Goal: Task Accomplishment & Management: Manage account settings

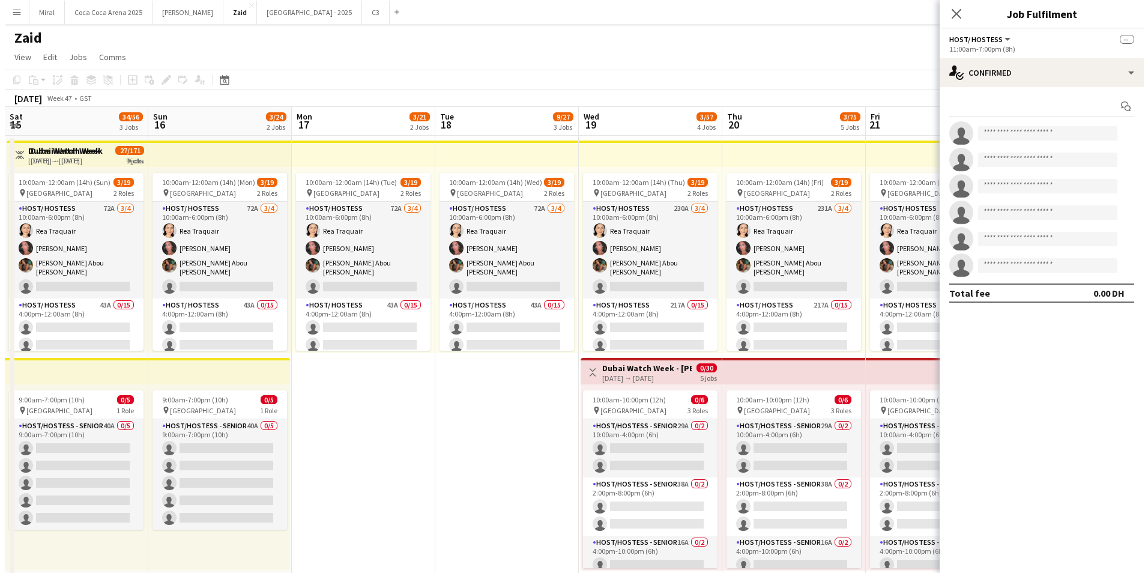
scroll to position [0, 474]
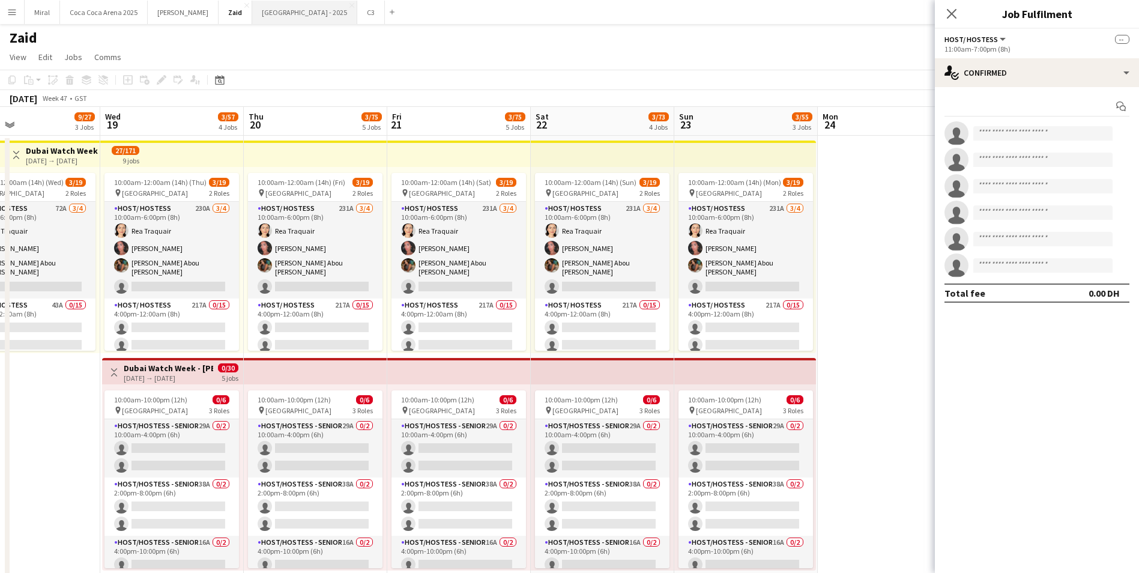
click at [252, 14] on button "[GEOGRAPHIC_DATA] - 2025 Close" at bounding box center [304, 12] width 105 height 23
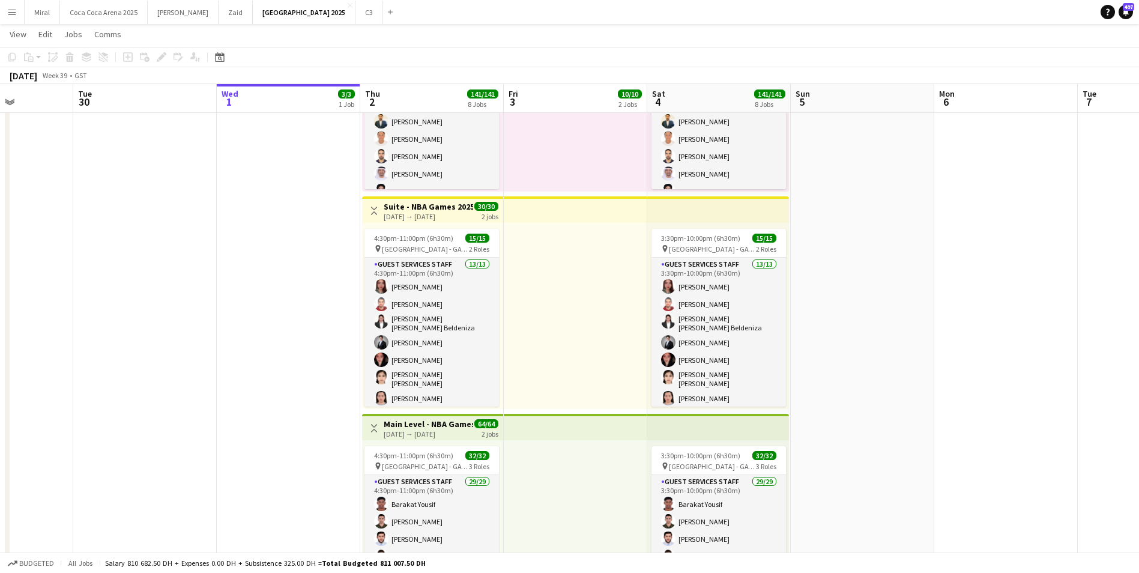
scroll to position [0, 384]
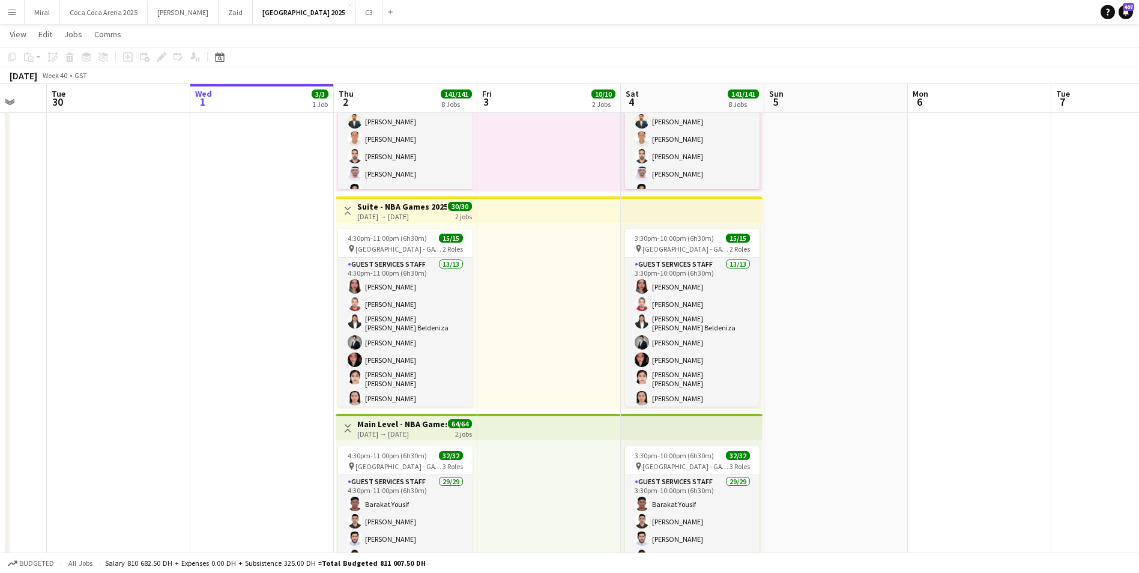
drag, startPoint x: 768, startPoint y: 330, endPoint x: 241, endPoint y: 345, distance: 527.4
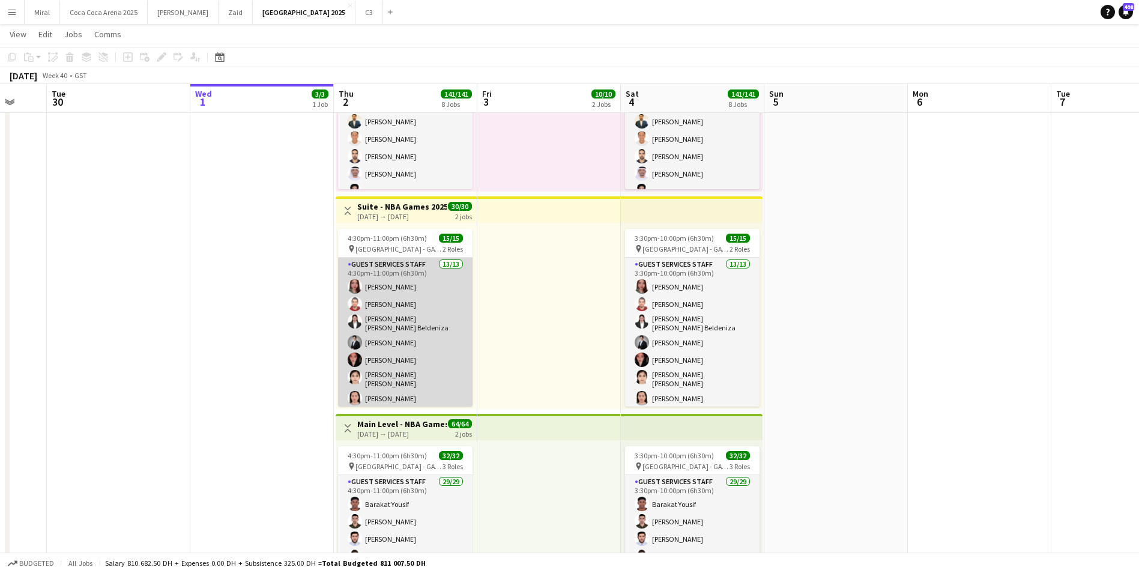
click at [440, 318] on app-card-role "Guest Services Staff 13/13 4:30pm-11:00pm (6h30m) [PERSON_NAME] [PERSON_NAME] […" at bounding box center [405, 388] width 135 height 261
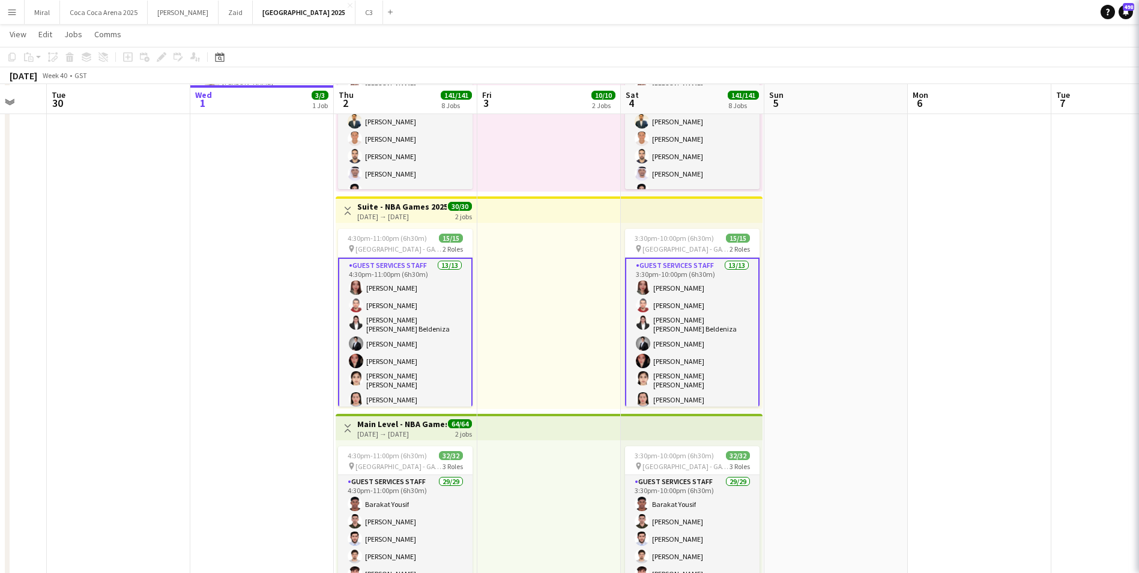
scroll to position [162, 0]
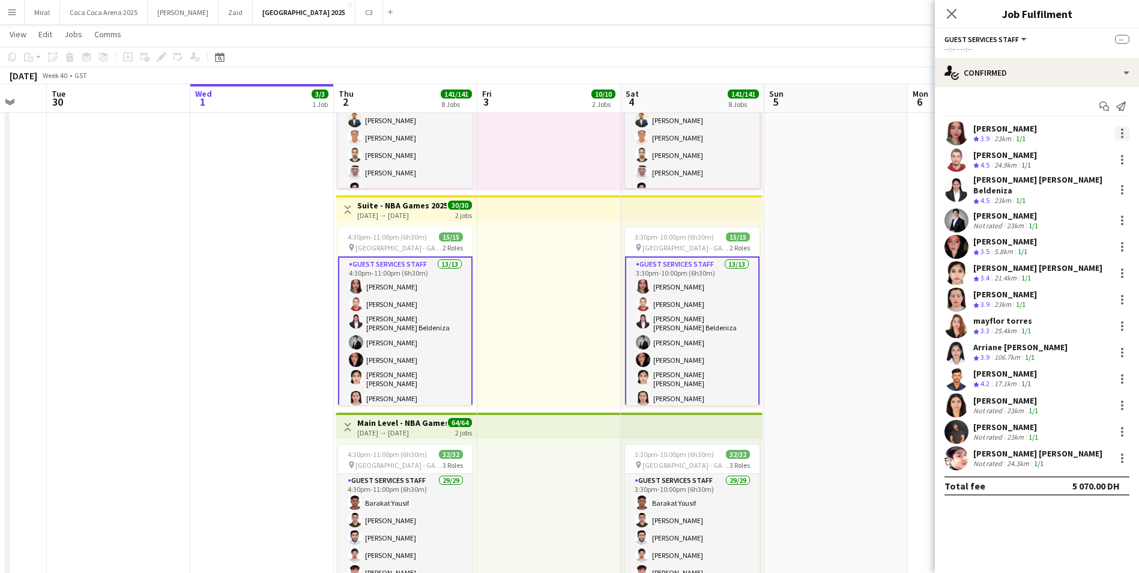
click at [1119, 134] on div at bounding box center [1122, 133] width 14 height 14
click at [1076, 238] on span "Remove" at bounding box center [1063, 242] width 36 height 10
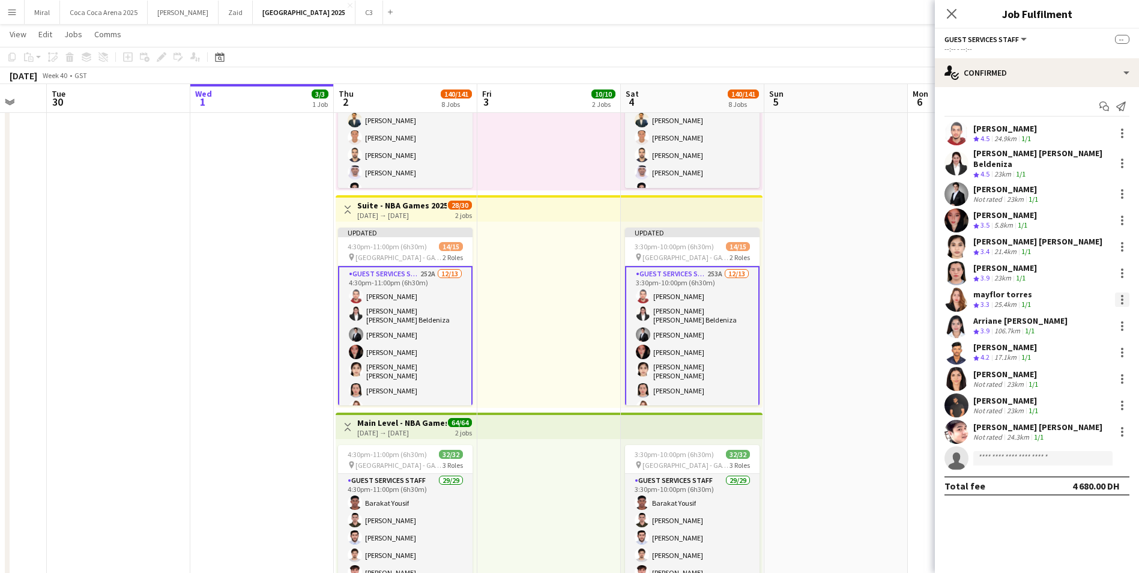
click at [1121, 298] on div at bounding box center [1122, 299] width 2 height 2
click at [1069, 399] on span "Remove" at bounding box center [1063, 400] width 36 height 10
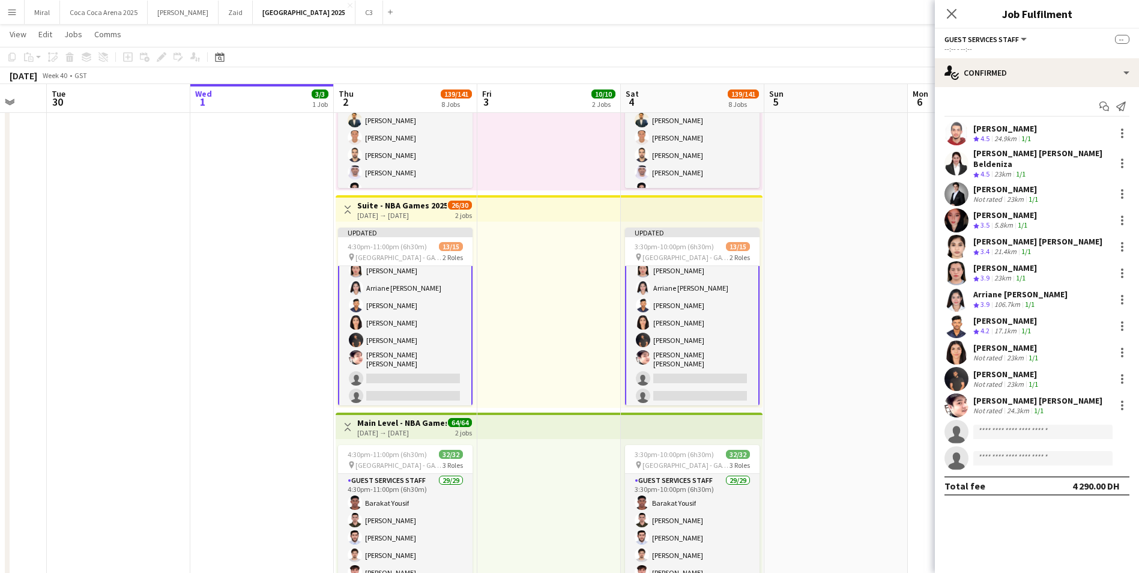
scroll to position [171, 0]
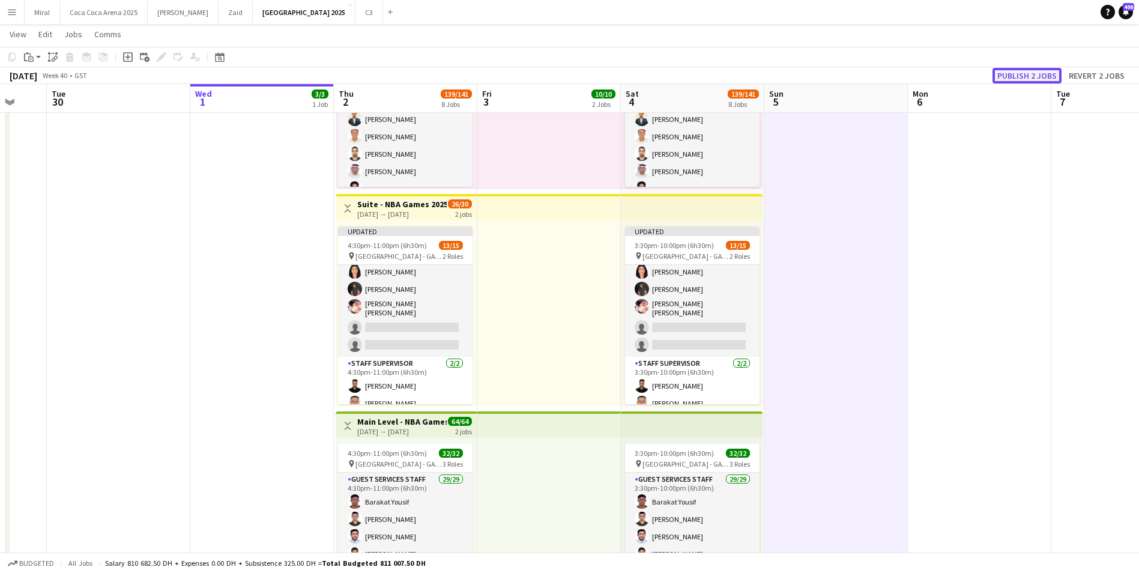
click at [1021, 76] on button "Publish 2 jobs" at bounding box center [1027, 76] width 69 height 16
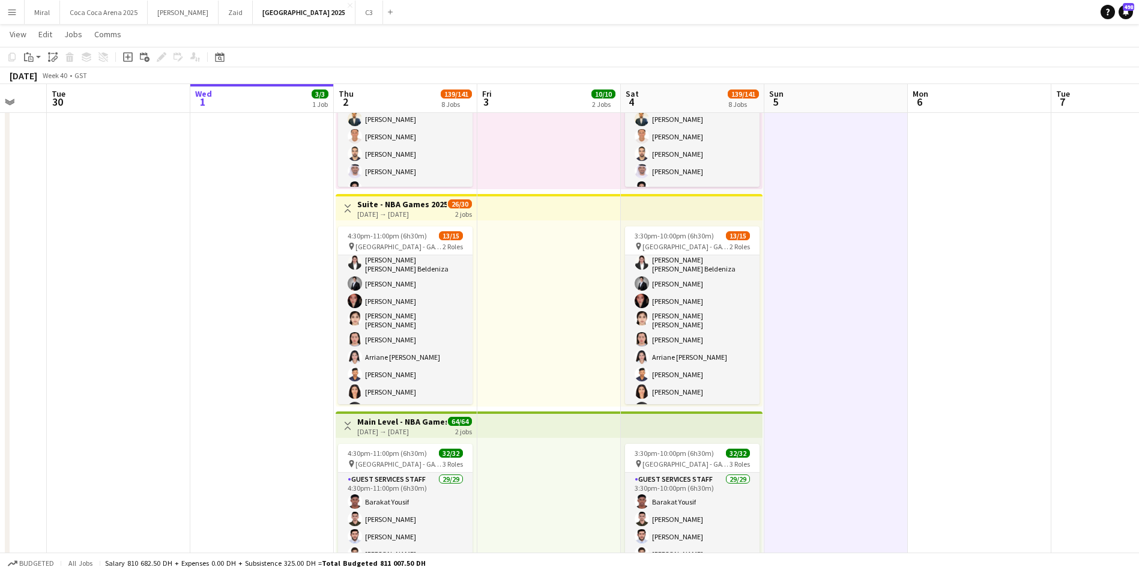
scroll to position [0, 383]
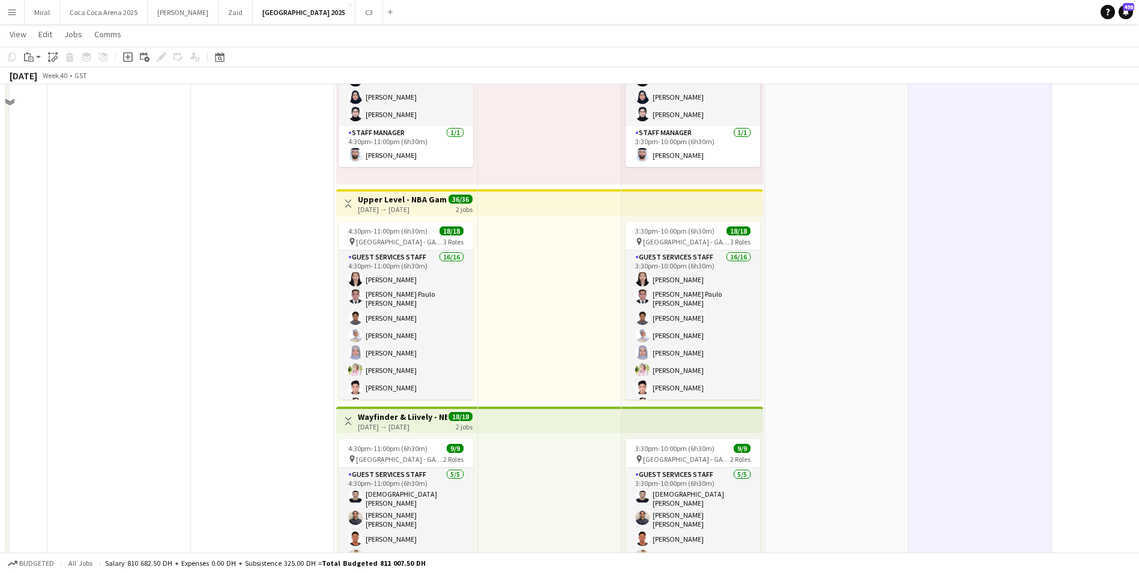
scroll to position [1261, 0]
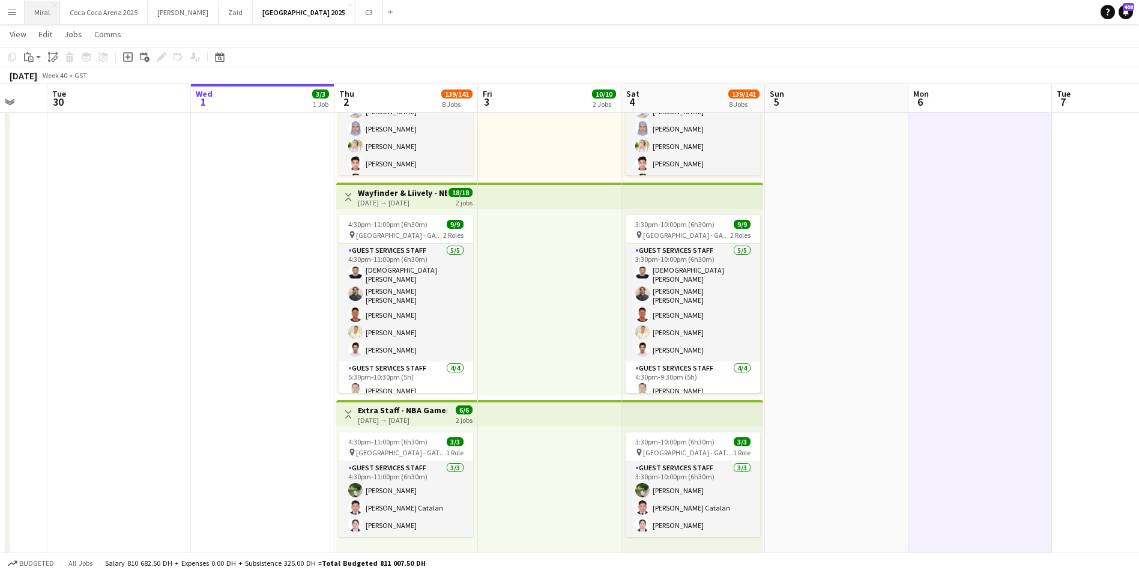
click at [45, 13] on button "Miral Close" at bounding box center [42, 12] width 35 height 23
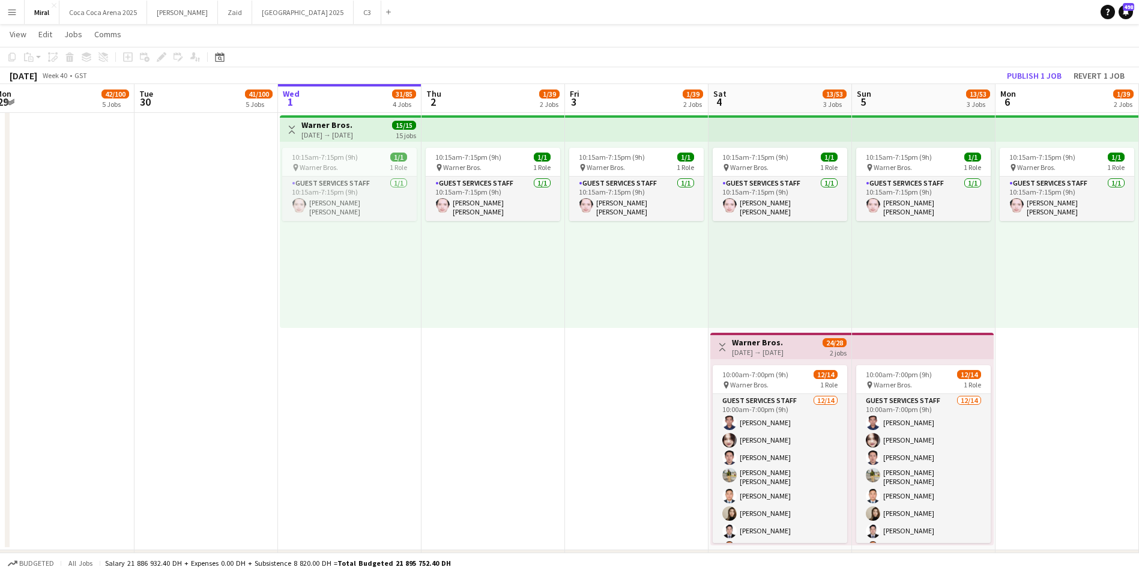
scroll to position [1069, 0]
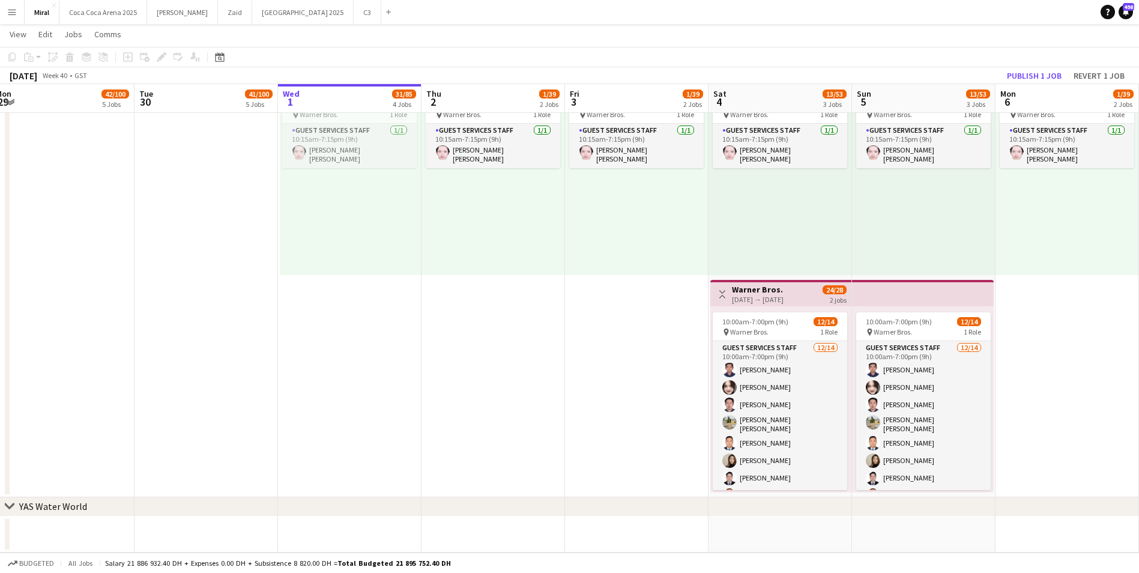
drag, startPoint x: 392, startPoint y: 438, endPoint x: 655, endPoint y: 364, distance: 273.3
click at [655, 364] on app-date-cell "10:15am-7:15pm (9h) 1/1 pin Warner Bros. 1 Role Guest Services Staff [DATE] 10:…" at bounding box center [637, 278] width 144 height 440
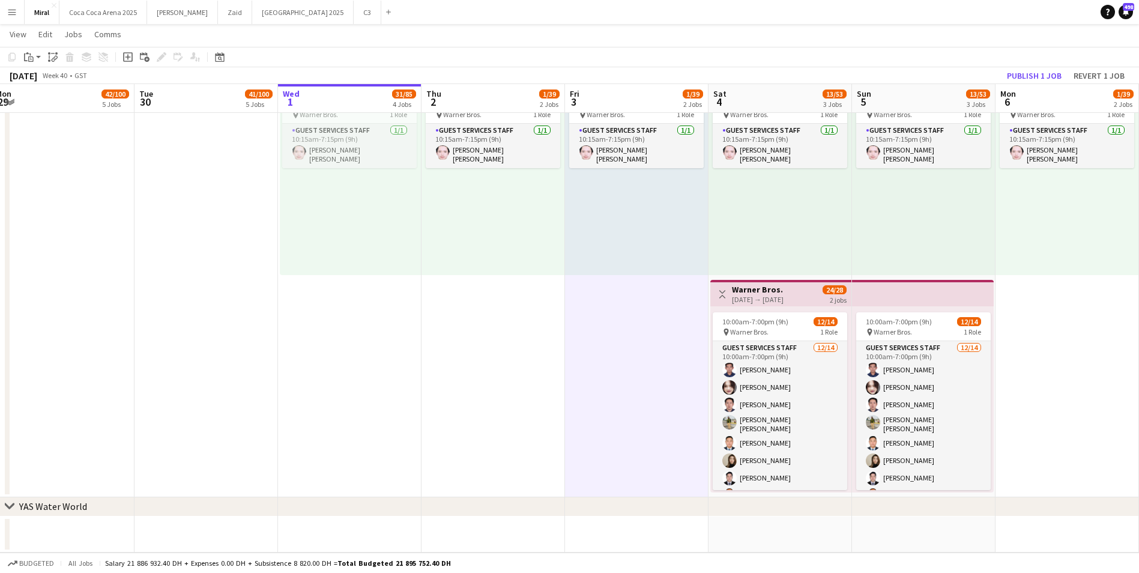
click at [331, 423] on app-date-cell "Toggle View Warner Bros. [DATE] → [DATE] 15/15 15 jobs 10:15am-7:15pm (9h) 1/1 …" at bounding box center [350, 278] width 144 height 440
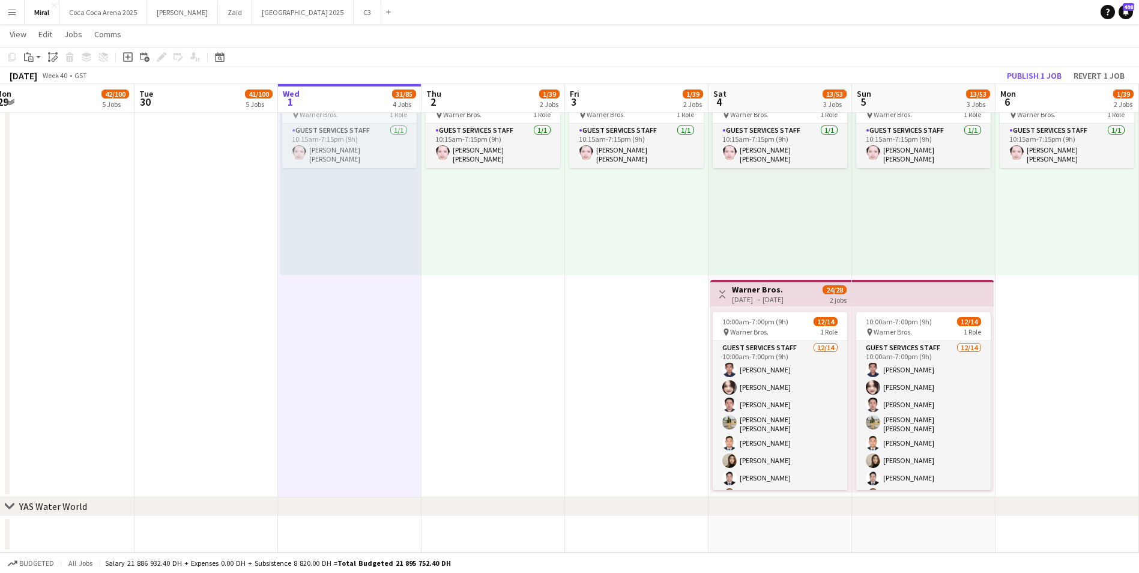
drag, startPoint x: 283, startPoint y: 428, endPoint x: 709, endPoint y: 419, distance: 425.2
click at [709, 419] on app-date-cell "10:15am-7:15pm (9h) 1/1 pin Warner Bros. 1 Role Guest Services Staff [DATE] 10:…" at bounding box center [781, 278] width 144 height 440
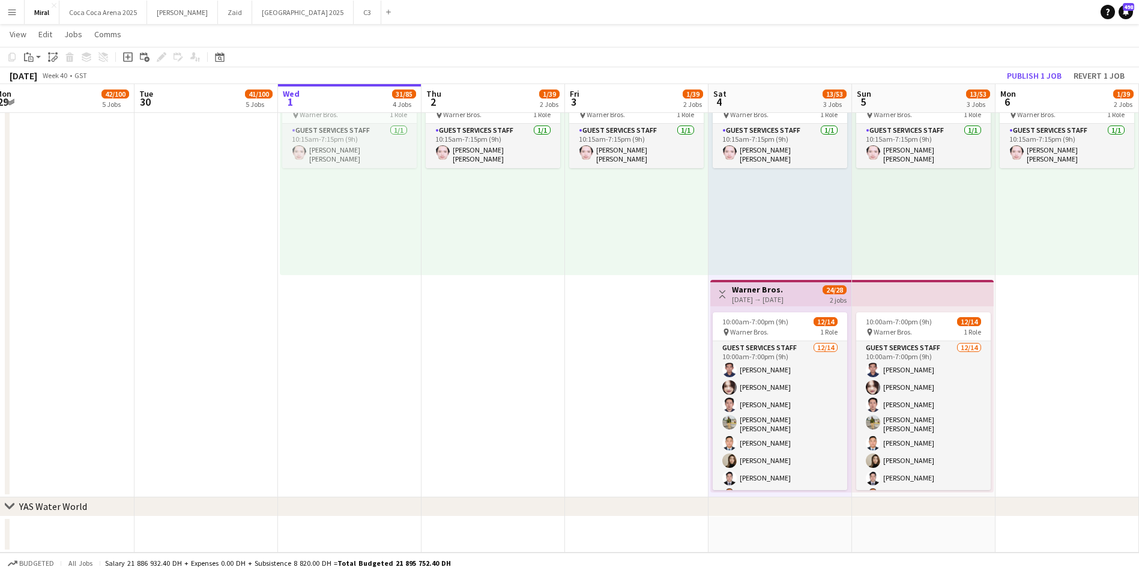
drag, startPoint x: 758, startPoint y: 297, endPoint x: 693, endPoint y: 305, distance: 65.4
click at [693, 305] on app-date-cell "10:15am-7:15pm (9h) 1/1 pin Warner Bros. 1 Role Guest Services Staff [DATE] 10:…" at bounding box center [637, 278] width 144 height 440
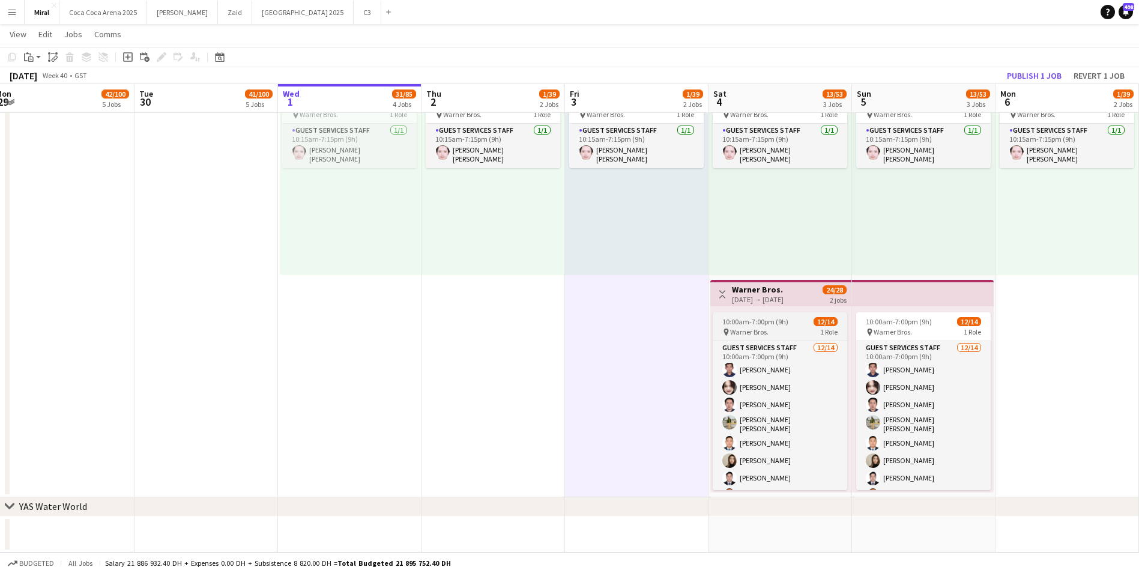
click at [769, 321] on span "10:00am-7:00pm (9h)" at bounding box center [755, 321] width 66 height 9
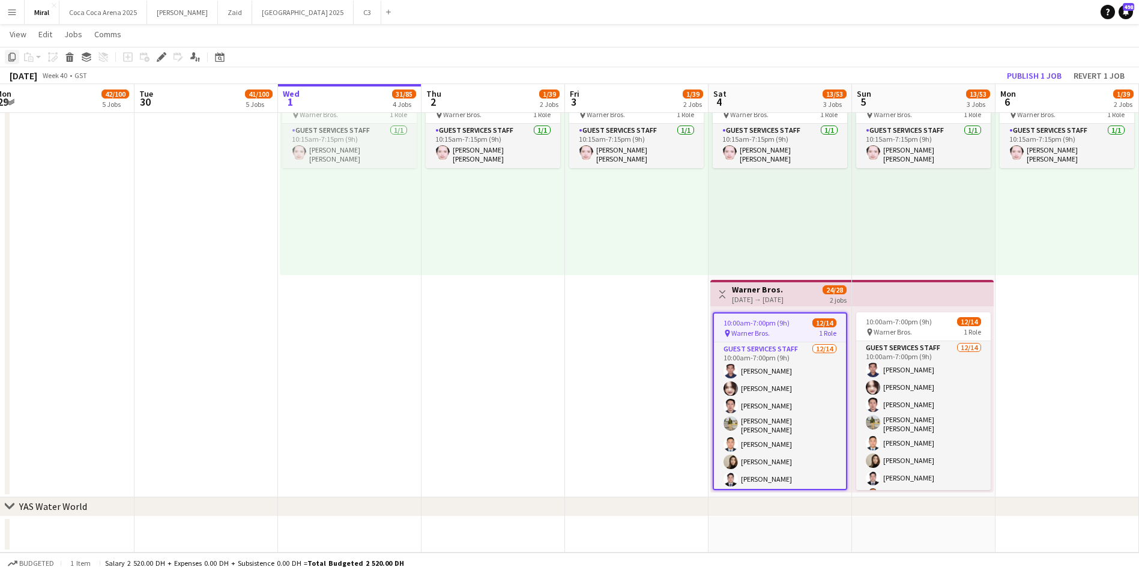
drag, startPoint x: 769, startPoint y: 321, endPoint x: 8, endPoint y: 55, distance: 805.6
click at [8, 55] on icon "Copy" at bounding box center [12, 57] width 10 height 10
click at [628, 424] on app-date-cell "10:15am-7:15pm (9h) 1/1 pin Warner Bros. 1 Role Guest Services Staff [DATE] 10:…" at bounding box center [637, 278] width 144 height 440
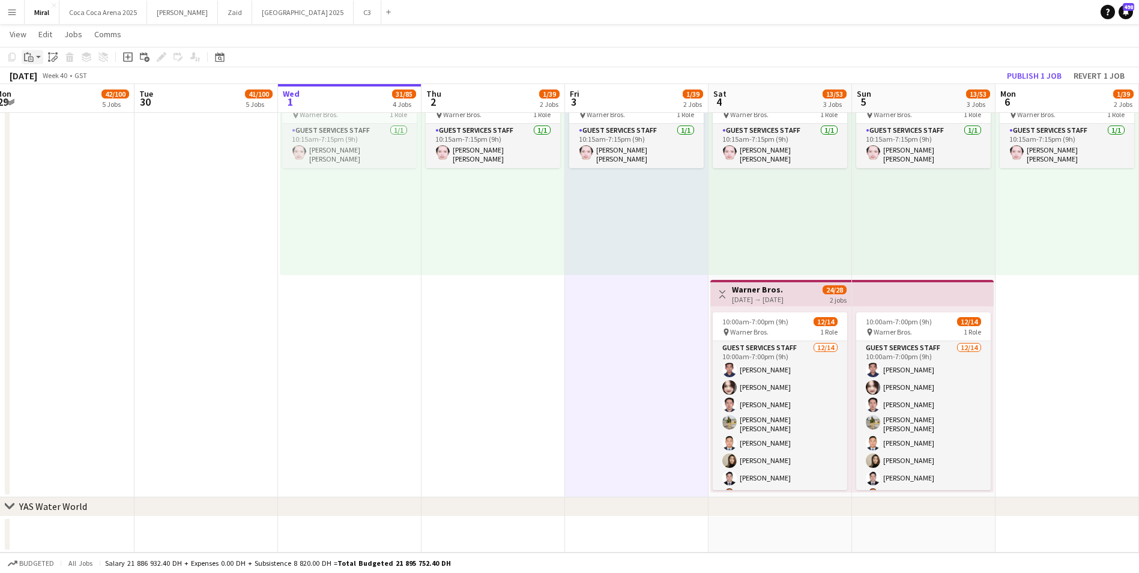
click at [35, 56] on div "Paste" at bounding box center [29, 57] width 14 height 14
click at [53, 81] on link "Paste Ctrl+V" at bounding box center [88, 79] width 113 height 11
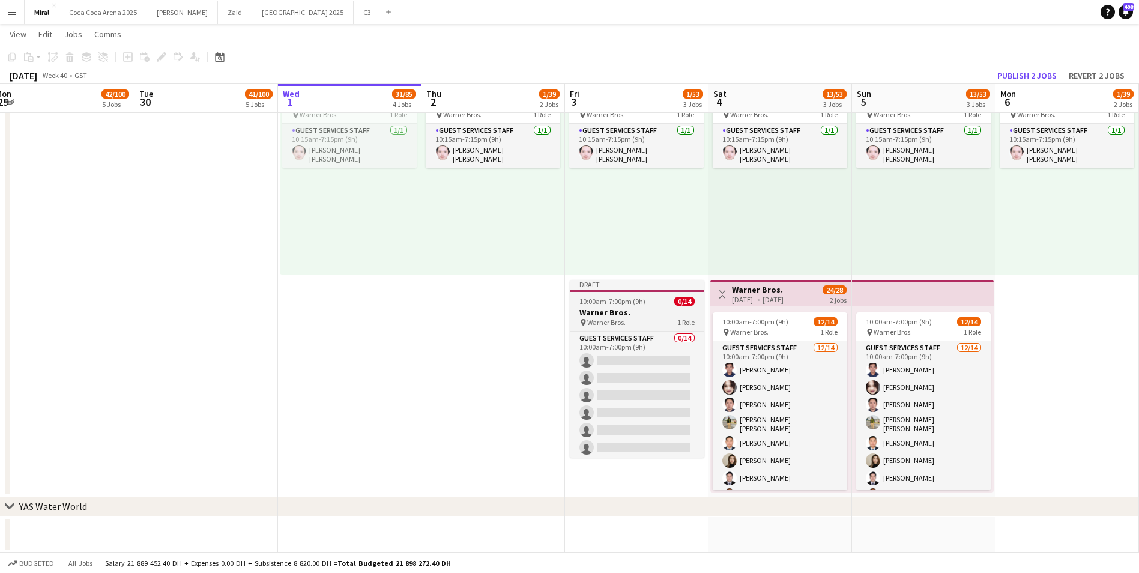
click at [625, 312] on h3 "Warner Bros." at bounding box center [637, 312] width 135 height 11
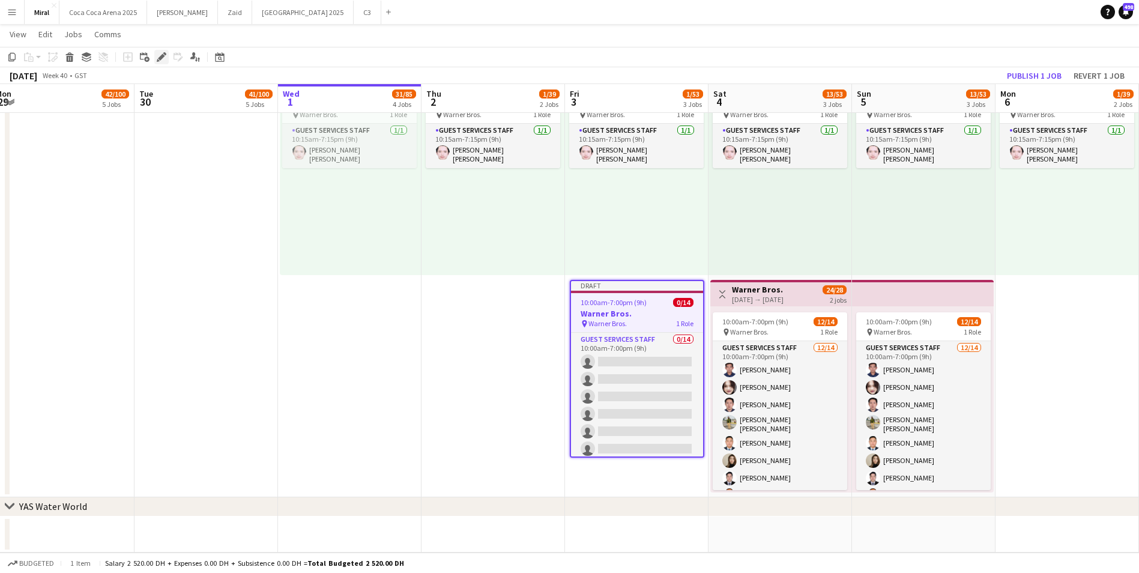
click at [156, 51] on div "Edit" at bounding box center [161, 57] width 14 height 14
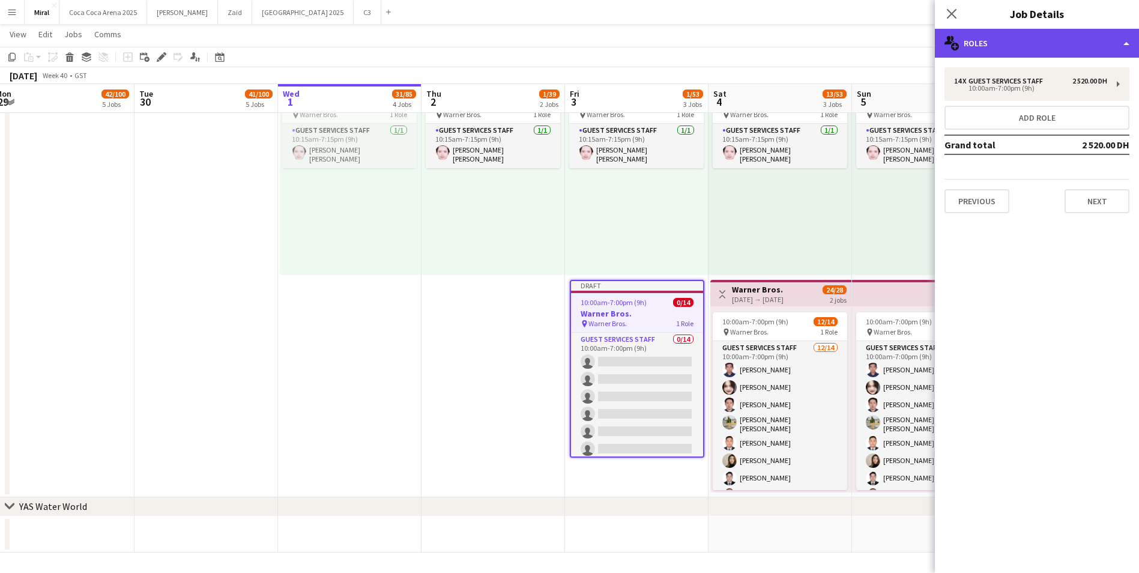
click at [1082, 43] on div "multiple-users-add Roles" at bounding box center [1037, 43] width 204 height 29
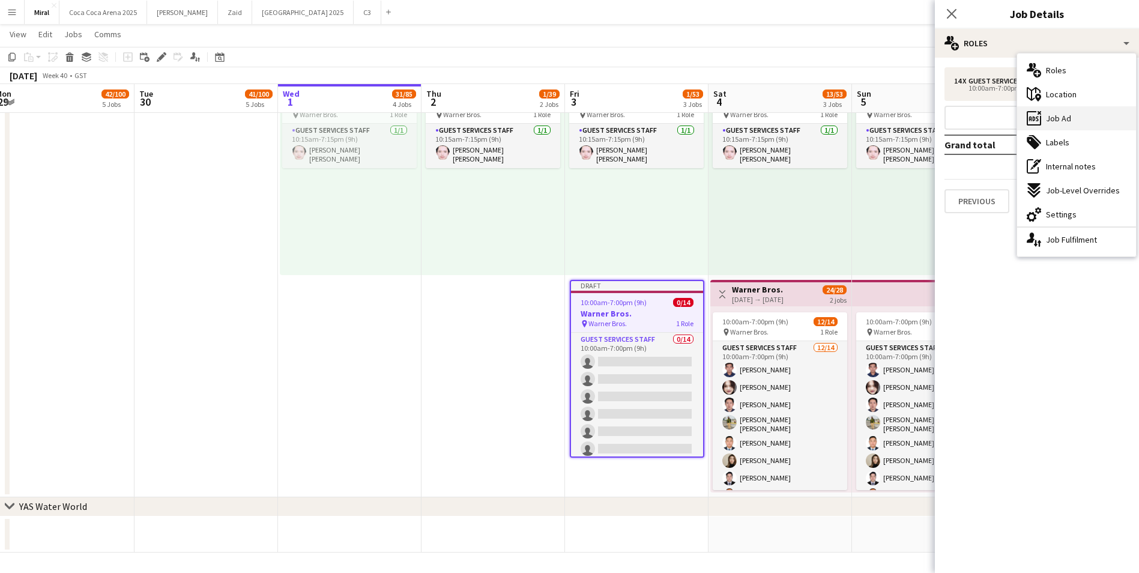
click at [1081, 118] on div "ads-window Job Ad" at bounding box center [1076, 118] width 119 height 24
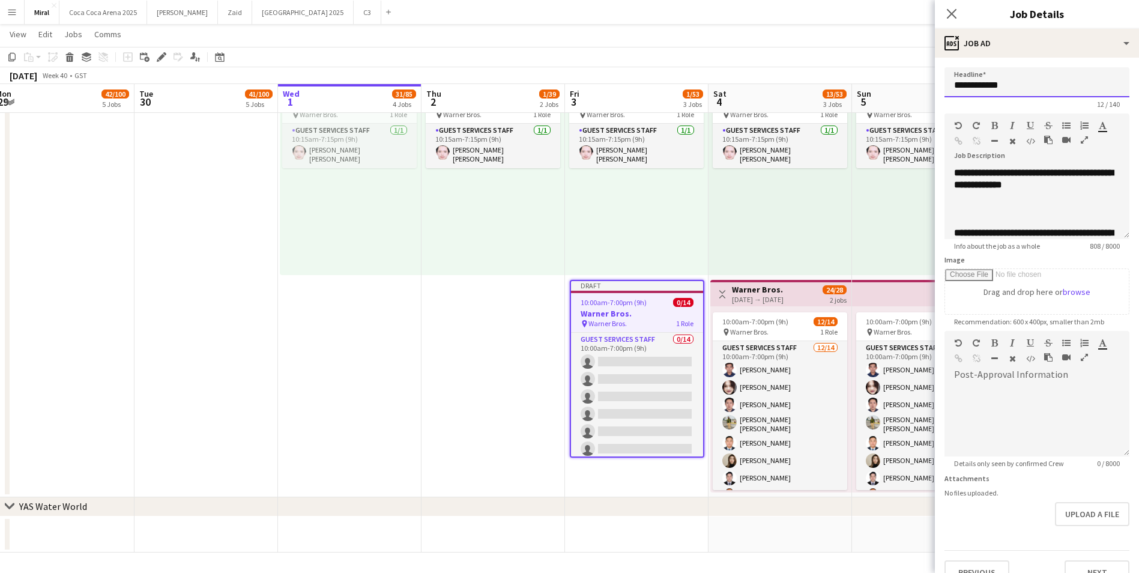
click at [1027, 87] on input "**********" at bounding box center [1037, 82] width 185 height 30
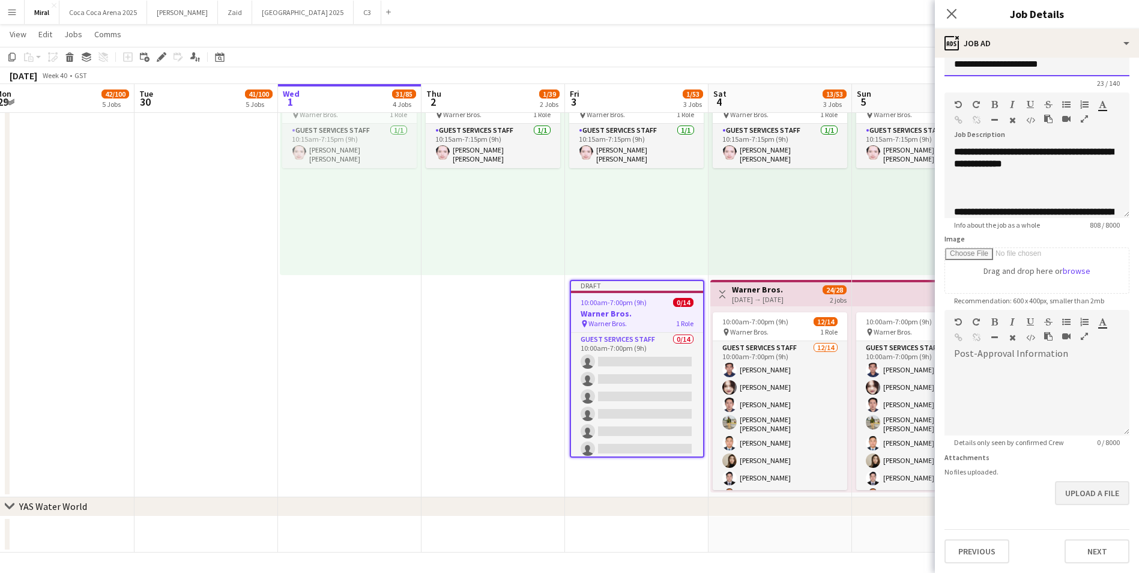
type input "**********"
click at [1102, 488] on button "Upload a file" at bounding box center [1092, 493] width 74 height 24
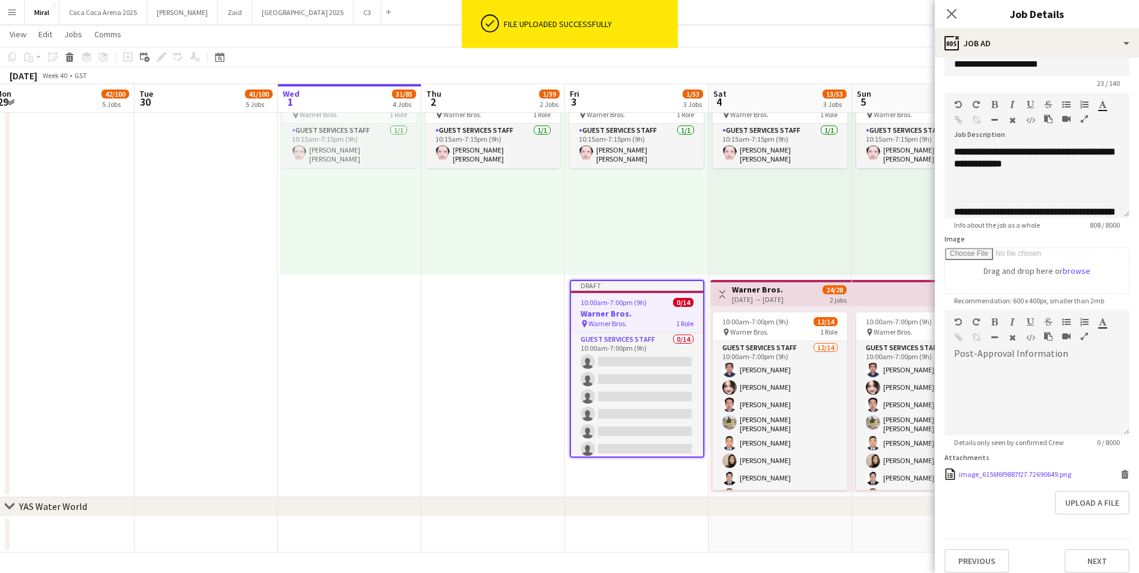
click at [1122, 475] on icon at bounding box center [1125, 475] width 6 height 5
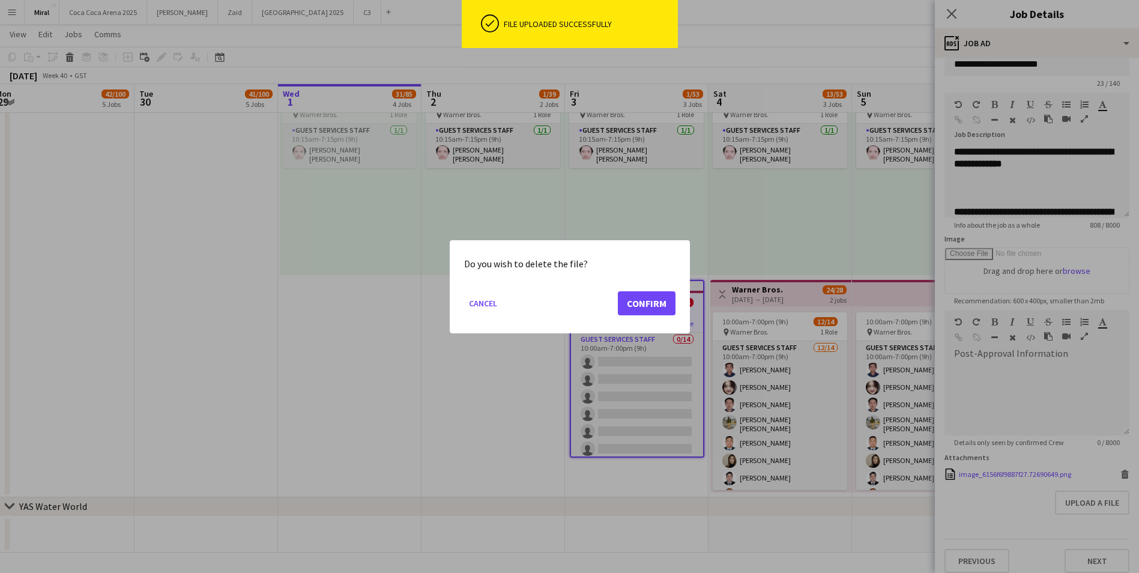
scroll to position [0, 0]
click at [655, 303] on button "Confirm" at bounding box center [647, 303] width 58 height 24
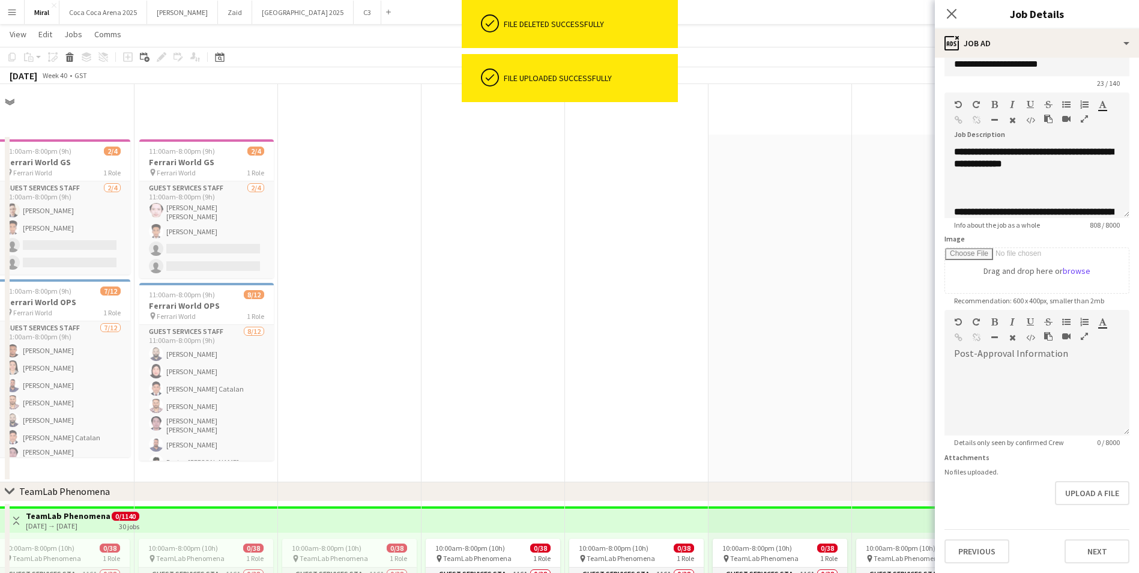
scroll to position [1069, 0]
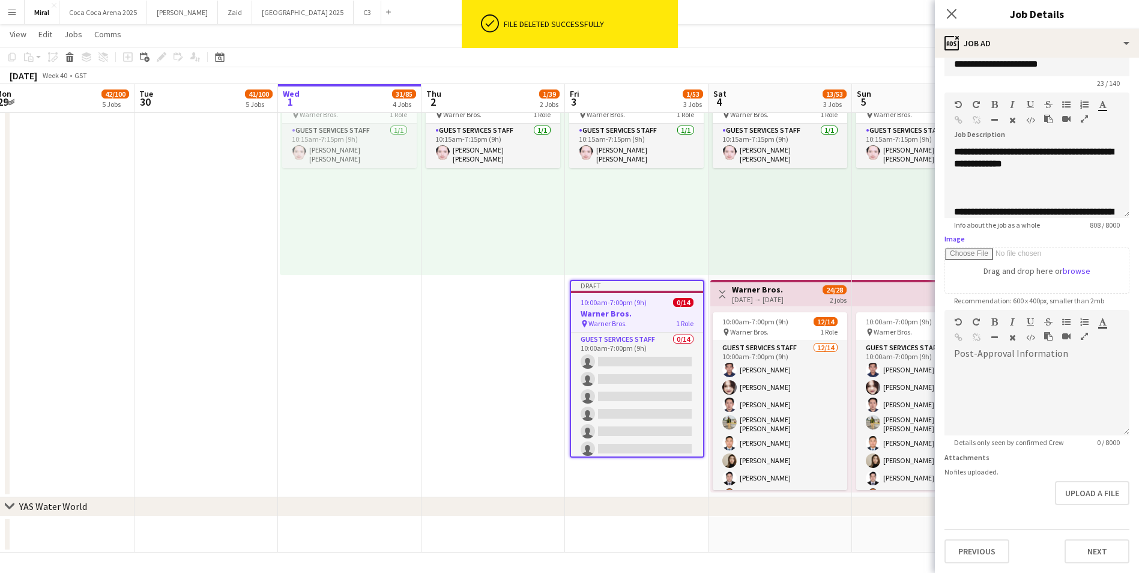
drag, startPoint x: 980, startPoint y: 270, endPoint x: 7, endPoint y: 492, distance: 997.9
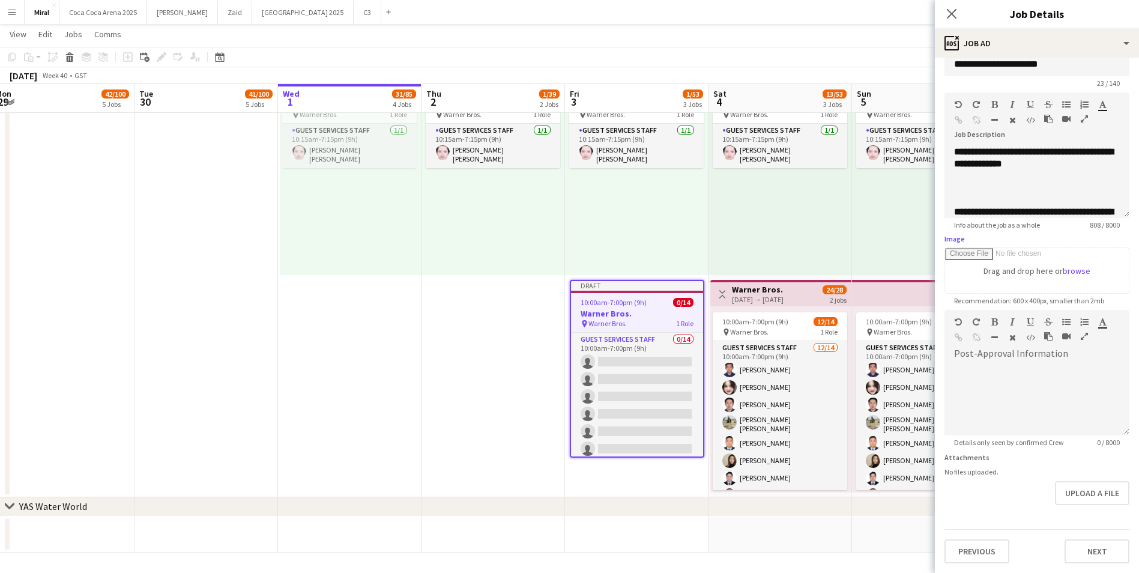
type input "**********"
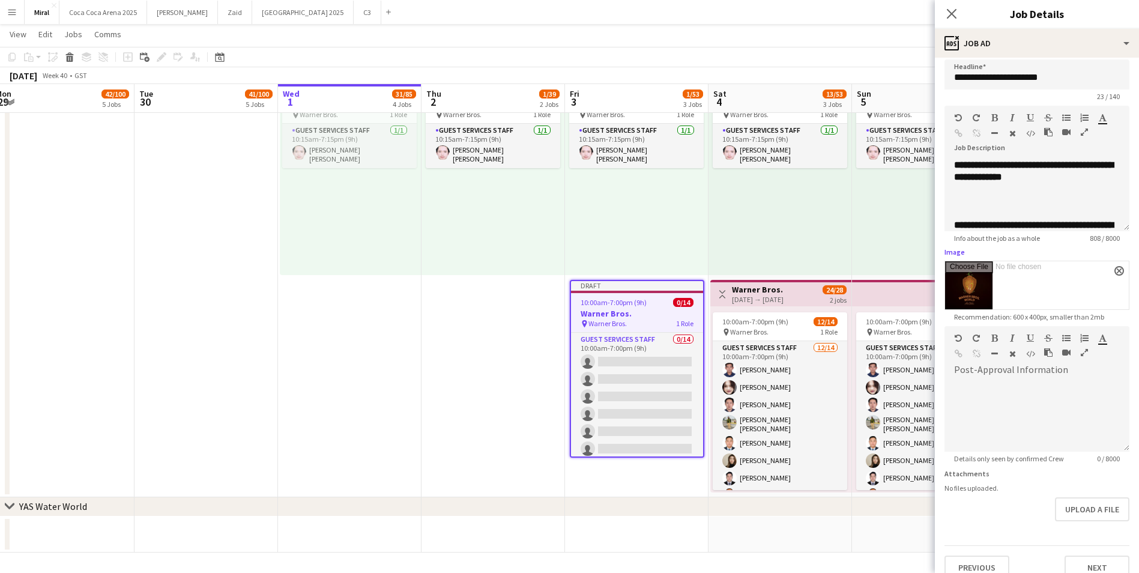
scroll to position [0, 0]
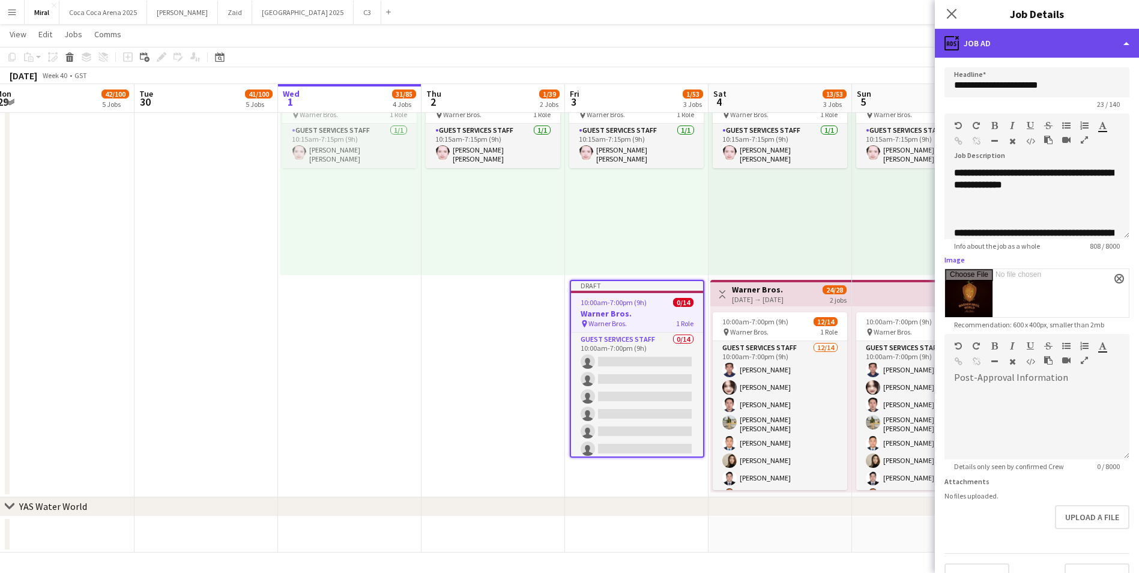
click at [1063, 49] on div "ads-window Job Ad" at bounding box center [1037, 43] width 204 height 29
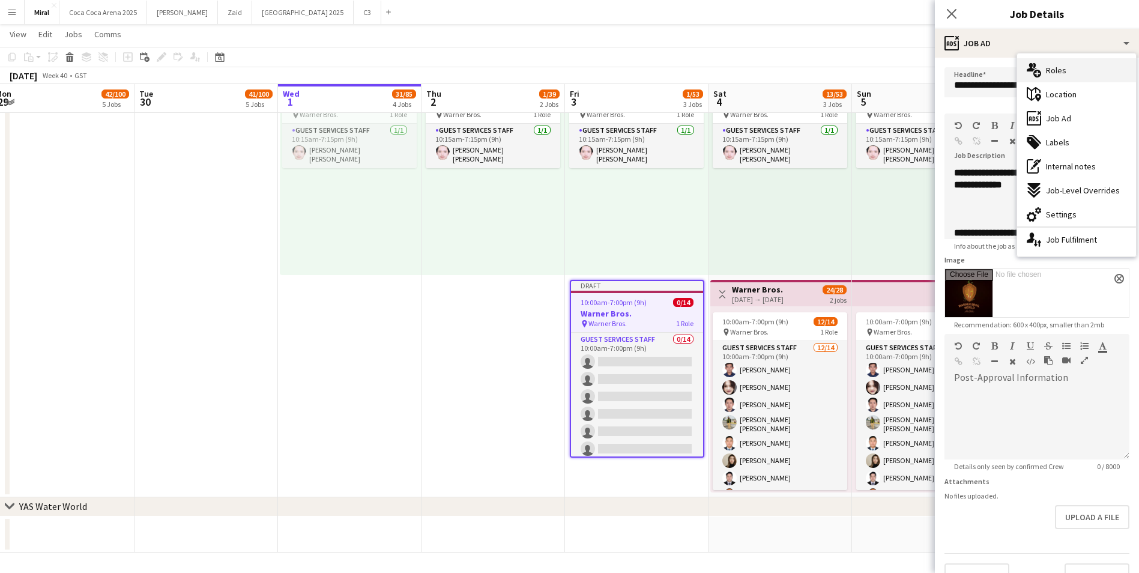
click at [1067, 69] on div "multiple-users-add Roles" at bounding box center [1076, 70] width 119 height 24
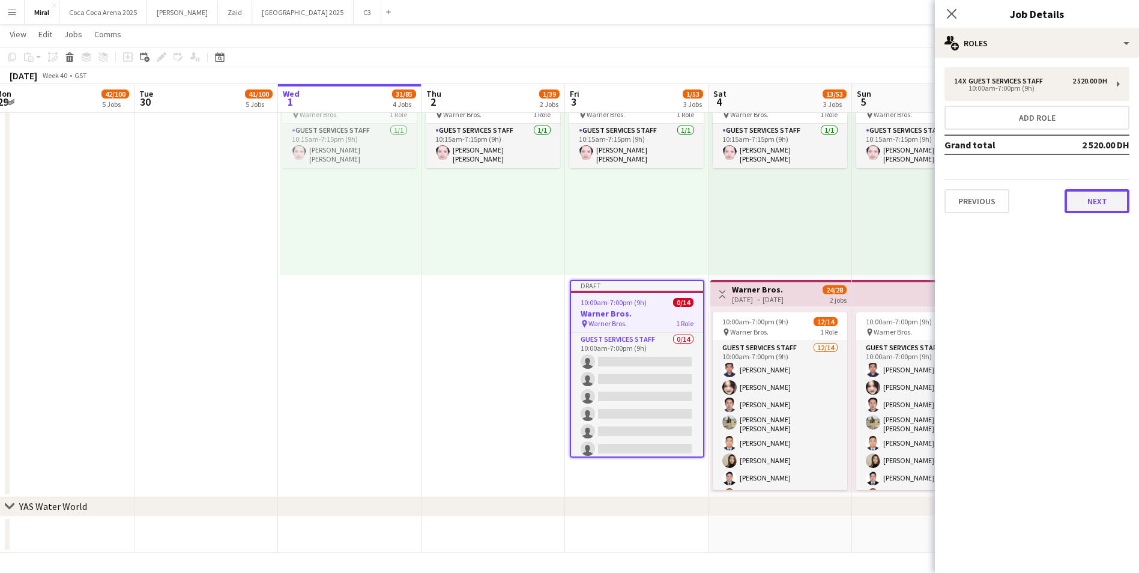
click at [1105, 201] on button "Next" at bounding box center [1097, 201] width 65 height 24
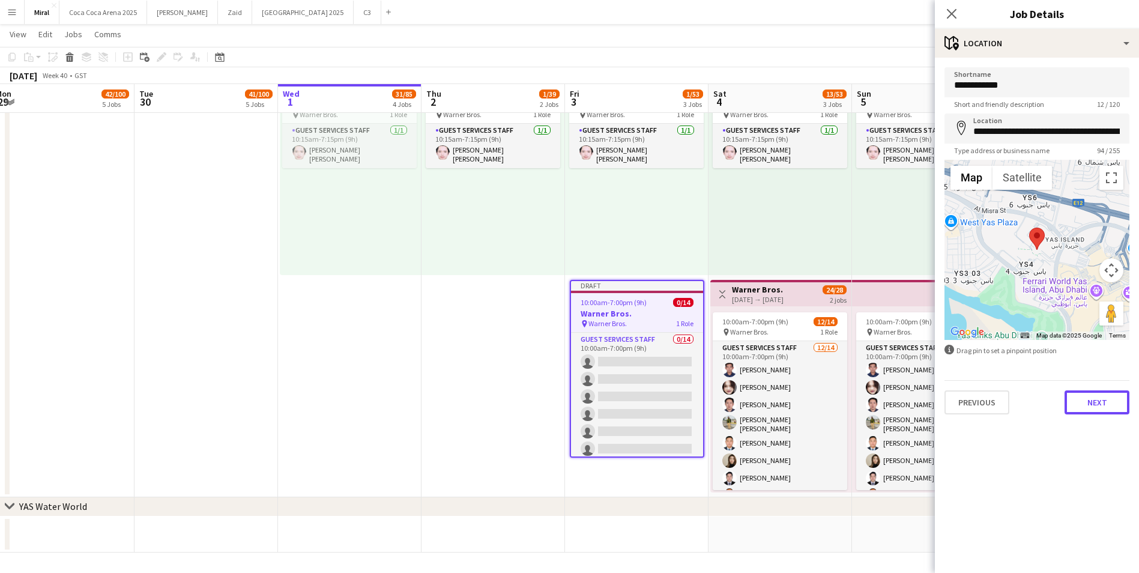
drag, startPoint x: 1110, startPoint y: 401, endPoint x: 1040, endPoint y: 90, distance: 318.7
click at [1040, 90] on form "**********" at bounding box center [1037, 240] width 204 height 347
click at [1039, 88] on input "**********" at bounding box center [1037, 82] width 185 height 30
type input "**********"
click at [1120, 398] on button "Next" at bounding box center [1097, 402] width 65 height 24
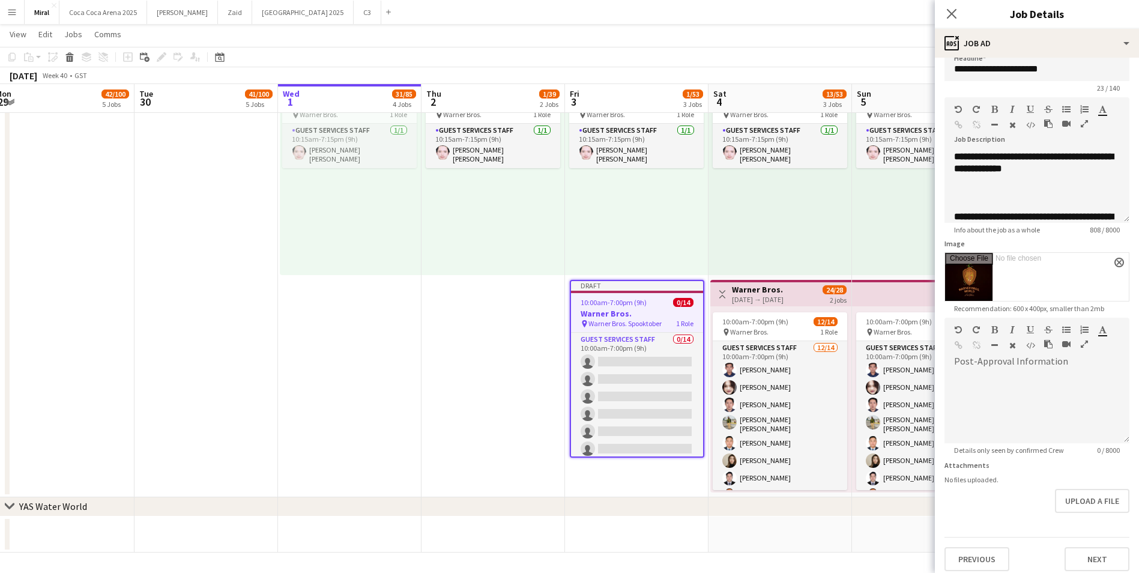
scroll to position [24, 0]
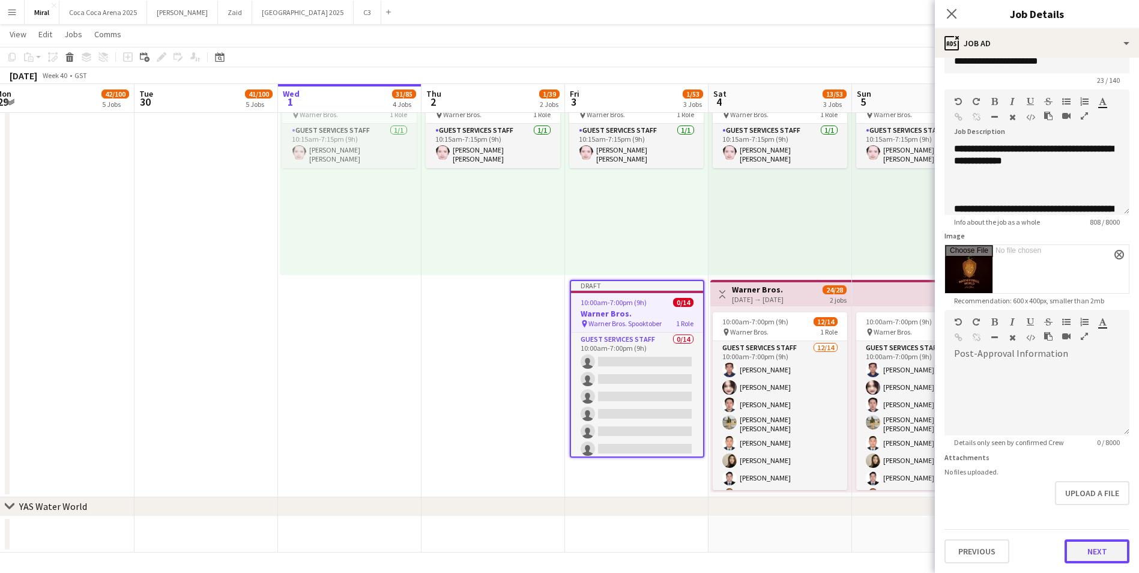
click at [1095, 549] on button "Next" at bounding box center [1097, 551] width 65 height 24
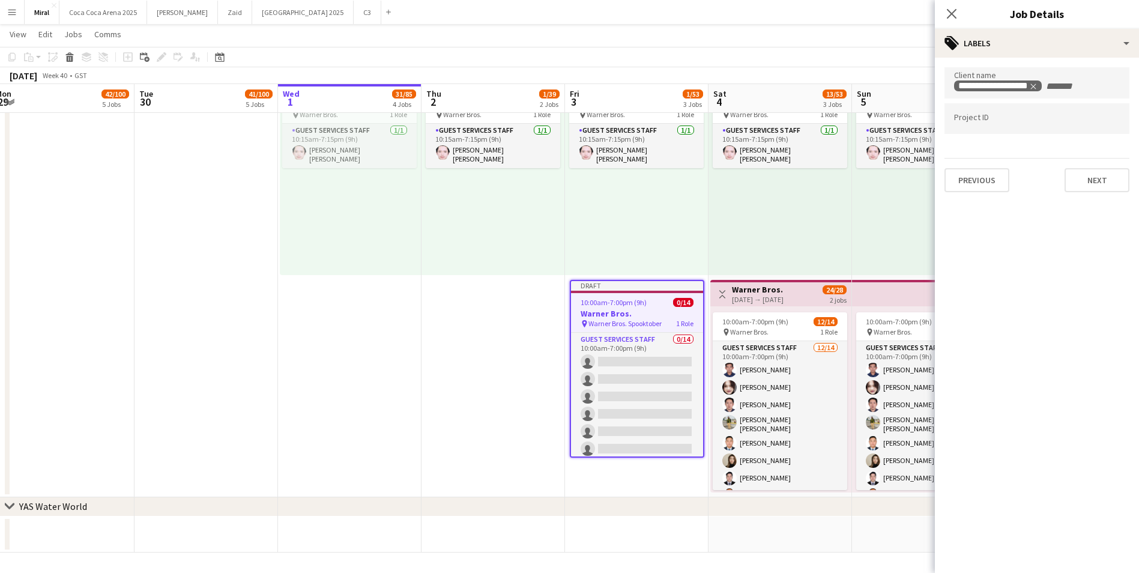
scroll to position [0, 0]
click at [1101, 189] on button "Next" at bounding box center [1097, 193] width 65 height 24
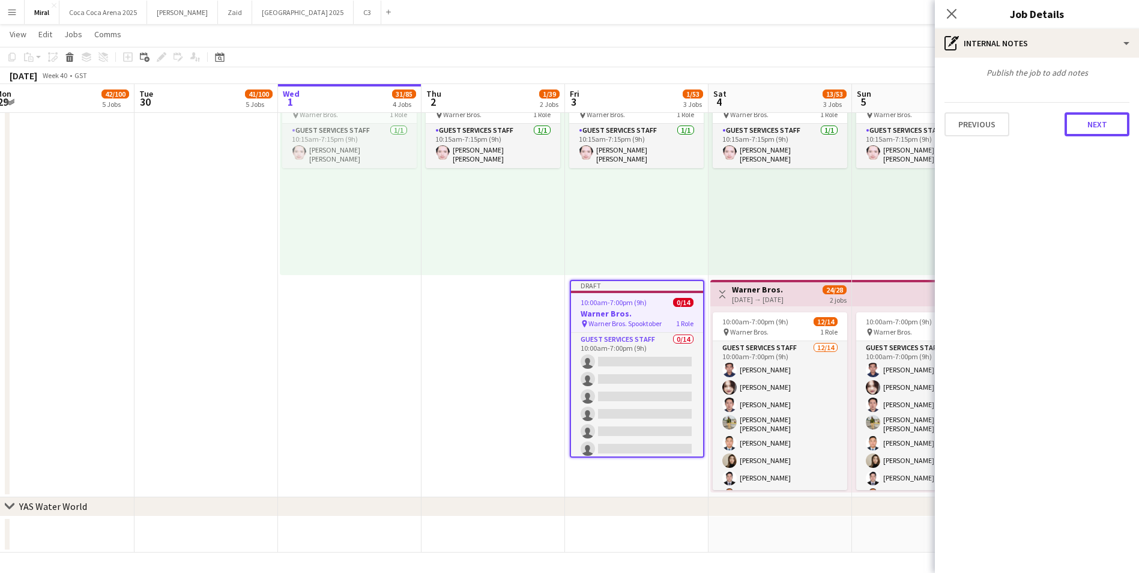
click at [1096, 123] on button "Next" at bounding box center [1097, 124] width 65 height 24
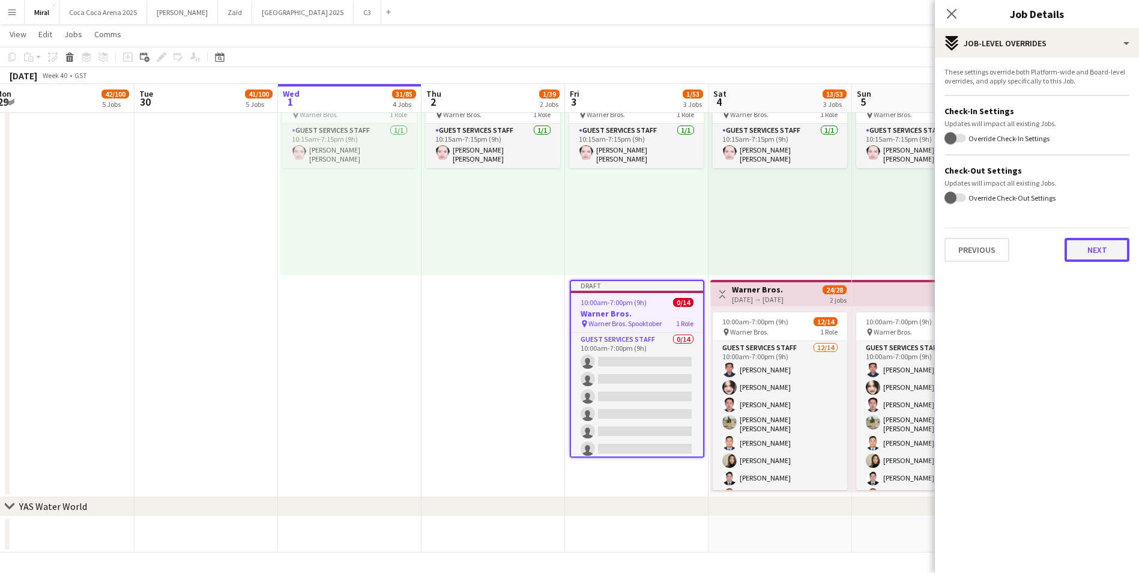
click at [1111, 244] on button "Next" at bounding box center [1097, 250] width 65 height 24
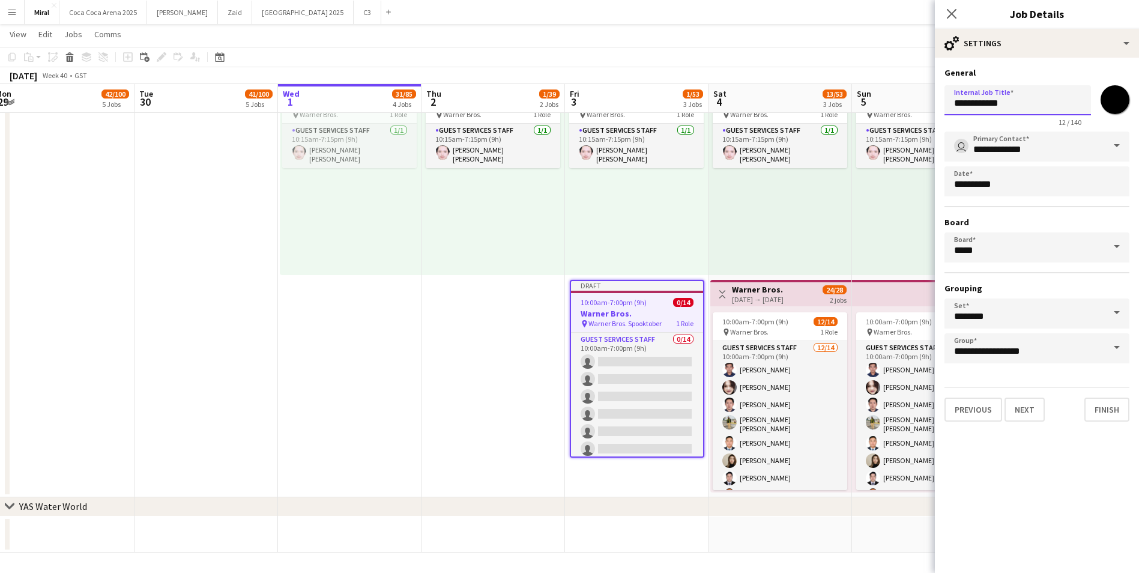
click at [1040, 101] on input "**********" at bounding box center [1018, 100] width 147 height 30
type input "**********"
click at [1119, 104] on input "*******" at bounding box center [1114, 99] width 43 height 43
type input "*******"
click at [1114, 408] on button "Finish" at bounding box center [1106, 410] width 45 height 24
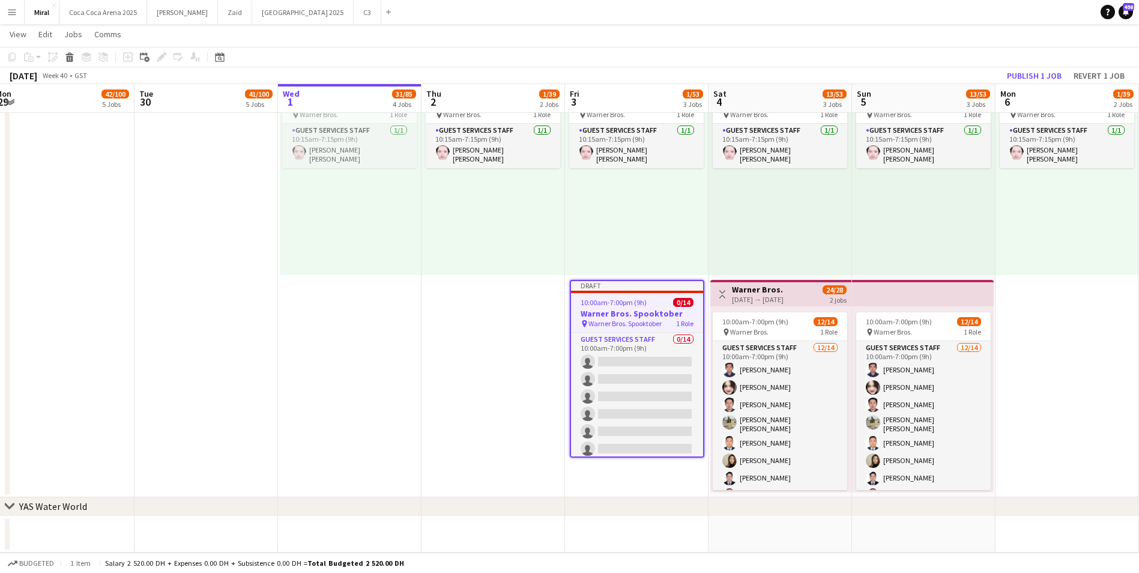
click at [627, 313] on h3 "Warner Bros. Spooktober" at bounding box center [637, 313] width 132 height 11
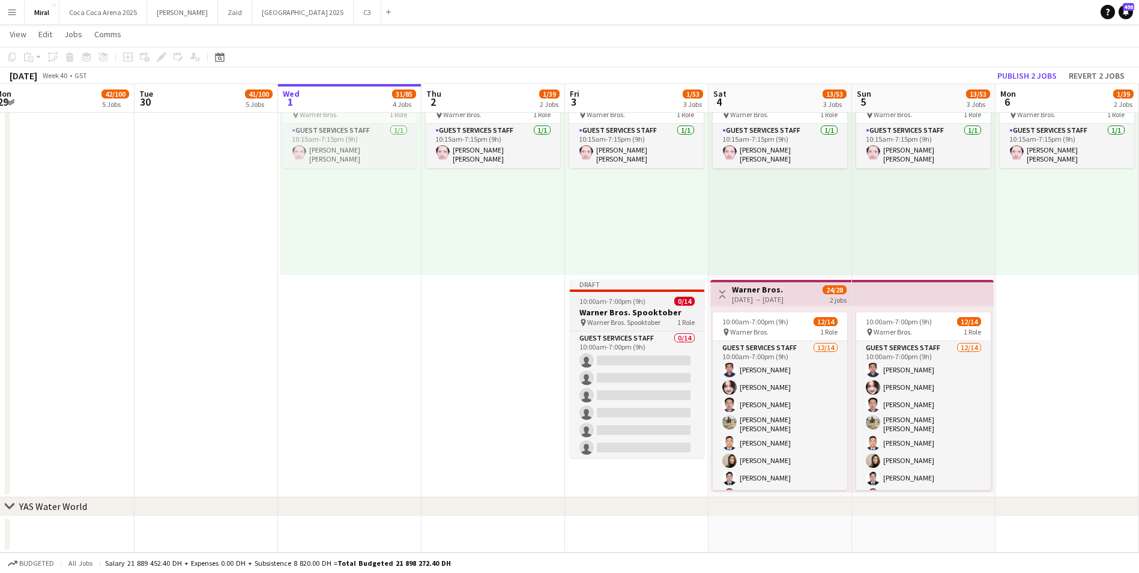
click at [627, 313] on h3 "Warner Bros. Spooktober" at bounding box center [637, 312] width 135 height 11
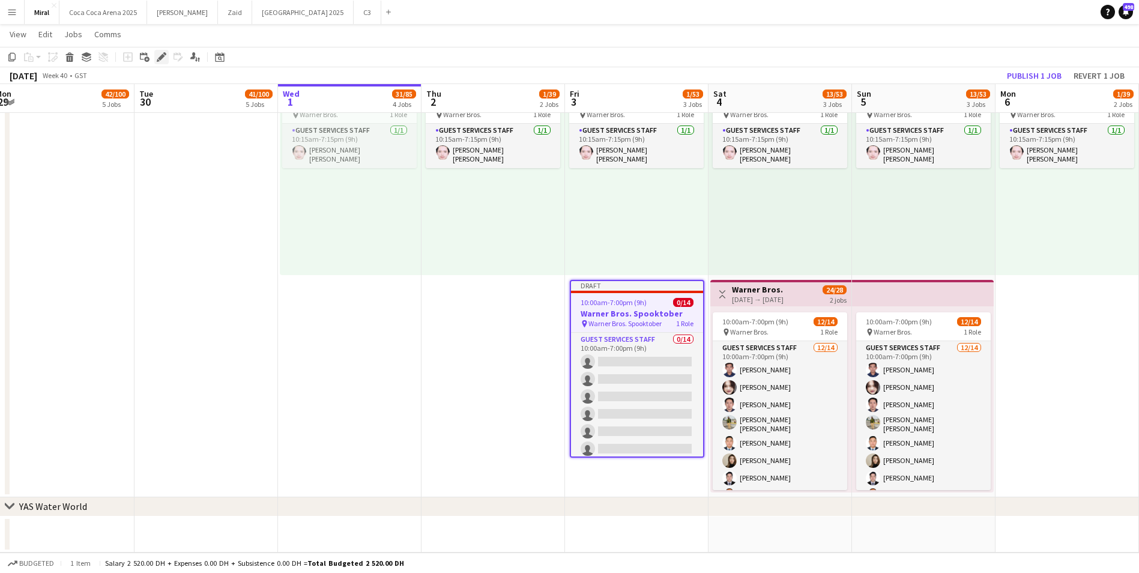
click at [157, 53] on icon "Edit" at bounding box center [162, 57] width 10 height 10
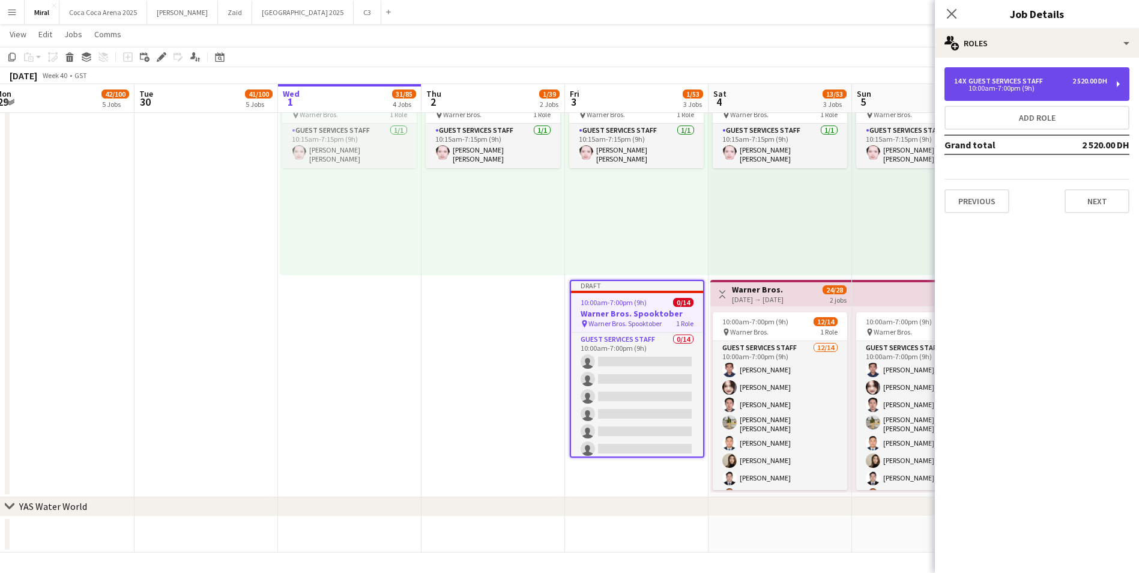
click at [1012, 83] on div "Guest Services Staff" at bounding box center [1008, 81] width 79 height 8
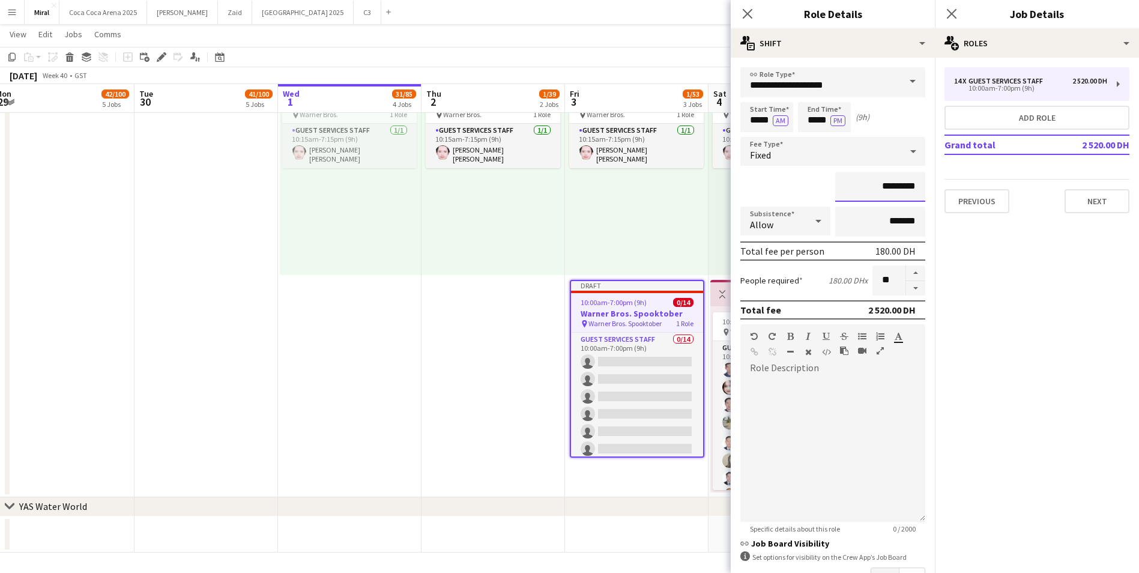
drag, startPoint x: 862, startPoint y: 186, endPoint x: 879, endPoint y: 187, distance: 16.8
click at [879, 187] on input "*********" at bounding box center [880, 187] width 90 height 30
type input "*********"
drag, startPoint x: 746, startPoint y: 121, endPoint x: 758, endPoint y: 121, distance: 11.4
click at [758, 121] on input "*****" at bounding box center [766, 117] width 53 height 30
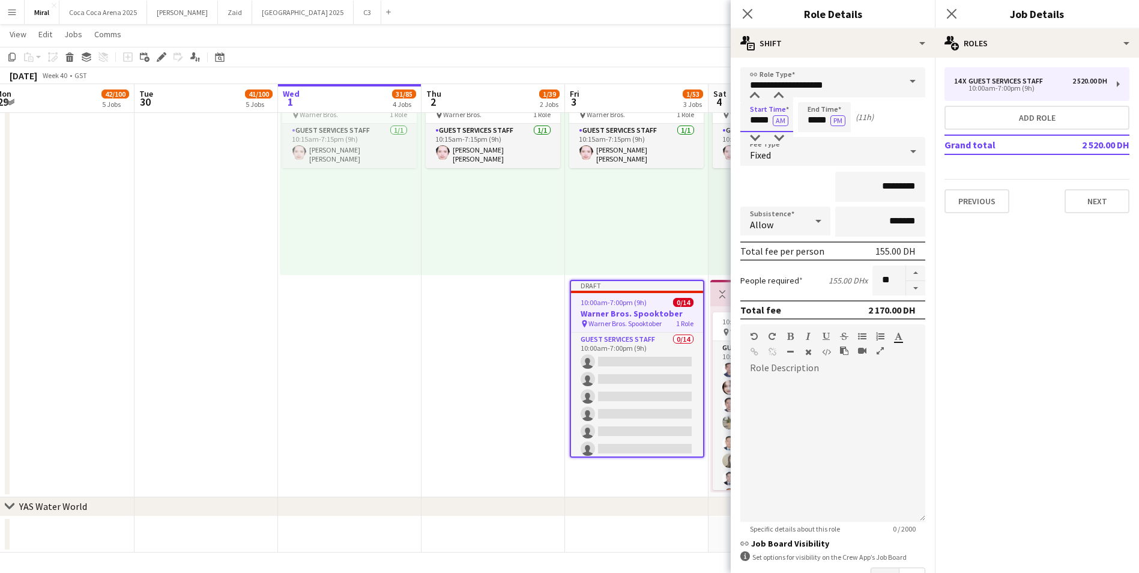
type input "*****"
drag, startPoint x: 809, startPoint y: 116, endPoint x: 815, endPoint y: 121, distance: 7.8
click at [815, 121] on input "*****" at bounding box center [824, 117] width 53 height 30
type input "*****"
click at [906, 285] on button "button" at bounding box center [915, 288] width 19 height 15
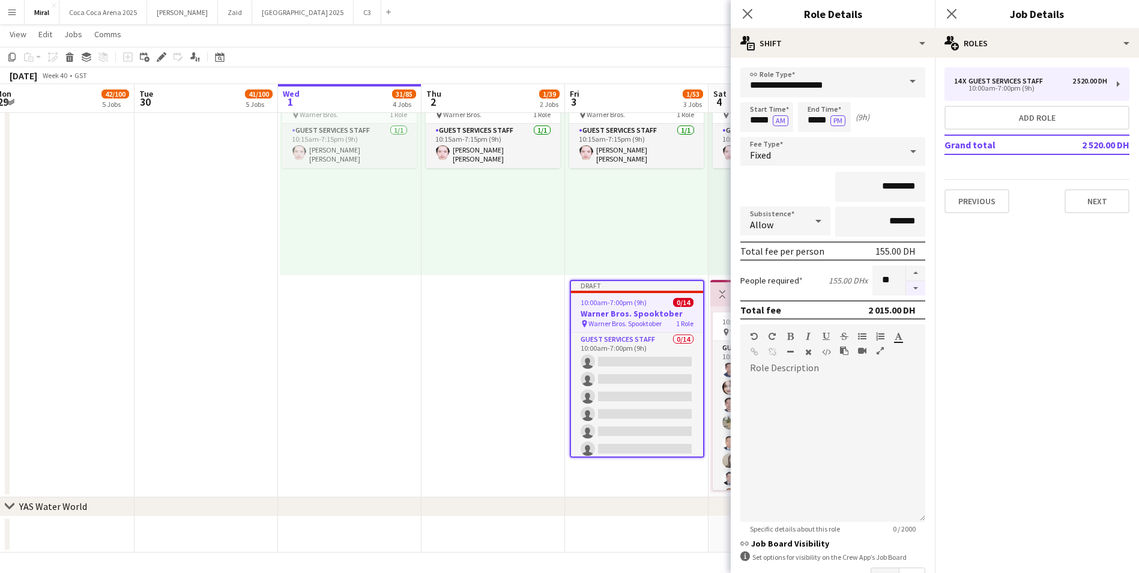
click at [907, 286] on button "button" at bounding box center [915, 288] width 19 height 15
click at [908, 286] on button "button" at bounding box center [915, 288] width 19 height 15
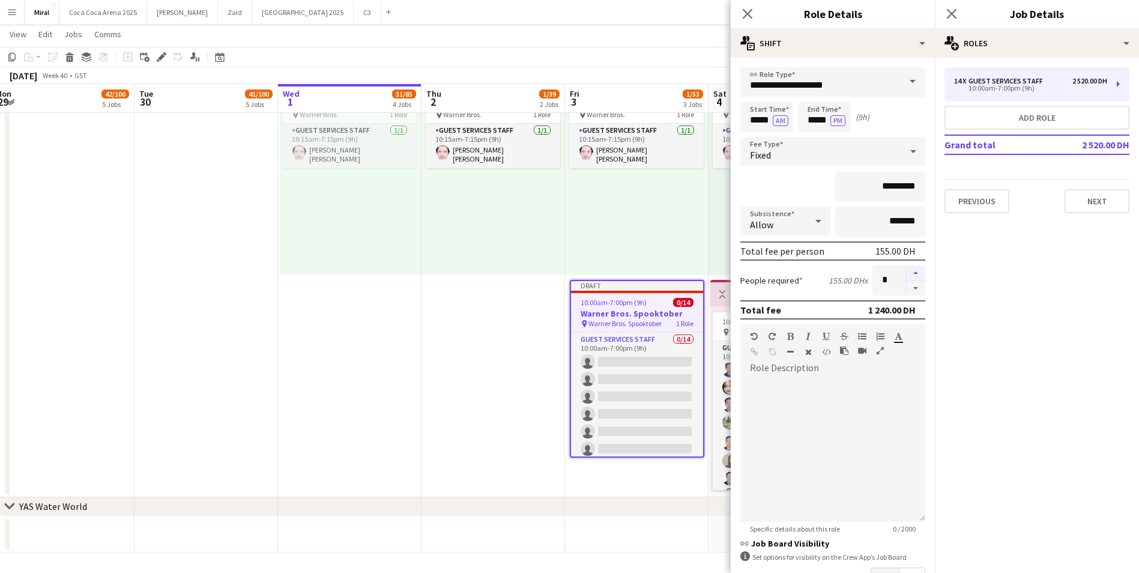
click at [909, 276] on button "button" at bounding box center [915, 273] width 19 height 16
type input "**"
click at [1032, 119] on button "Add role" at bounding box center [1037, 118] width 185 height 24
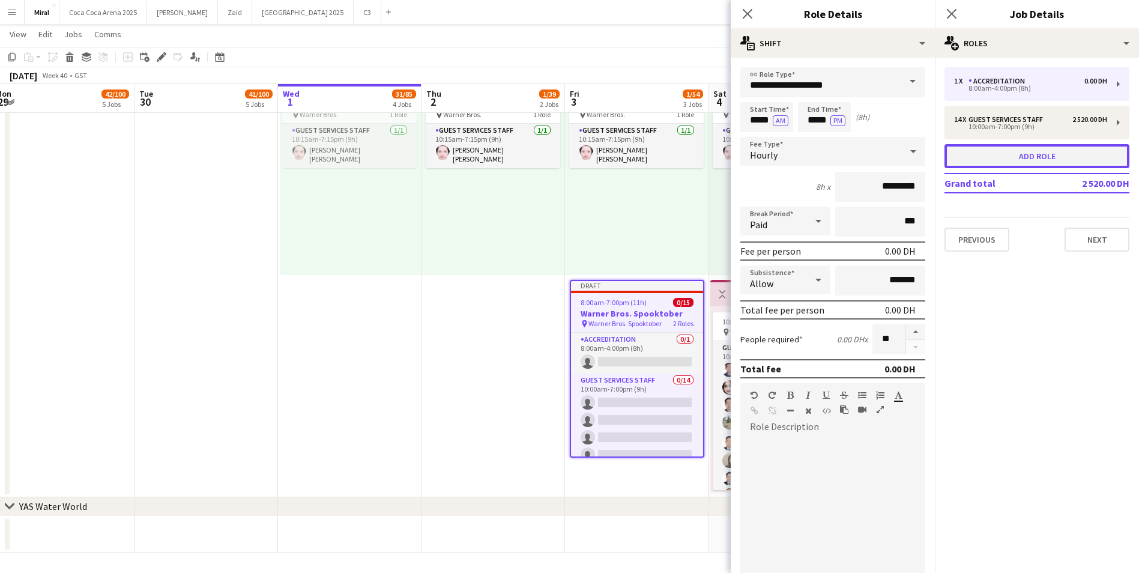
type input "**********"
type input "*****"
type input "*******"
type input "*"
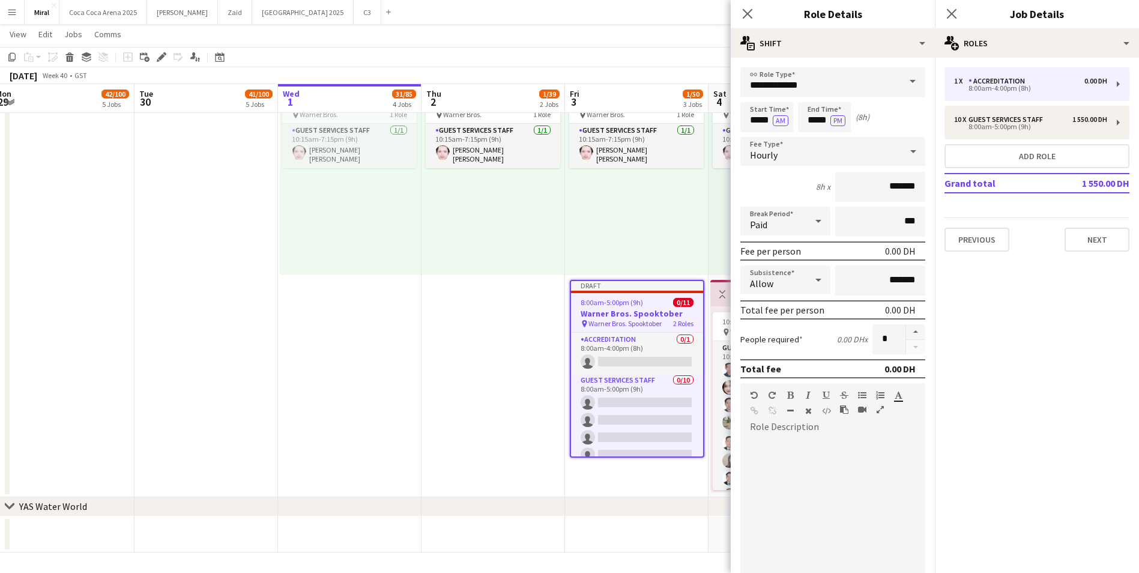
click at [901, 79] on span at bounding box center [912, 81] width 25 height 29
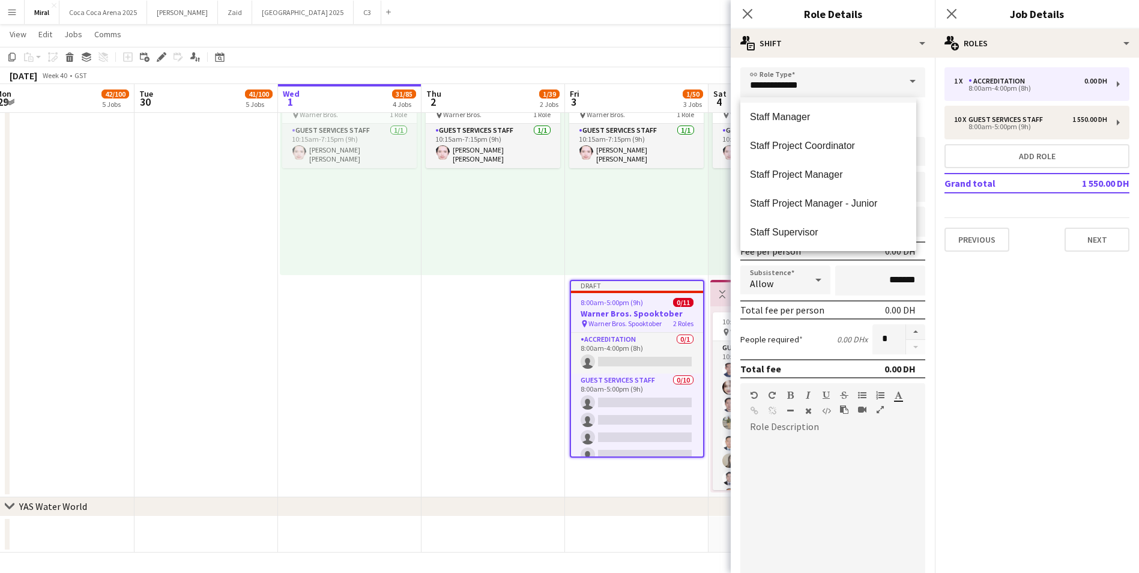
scroll to position [480, 0]
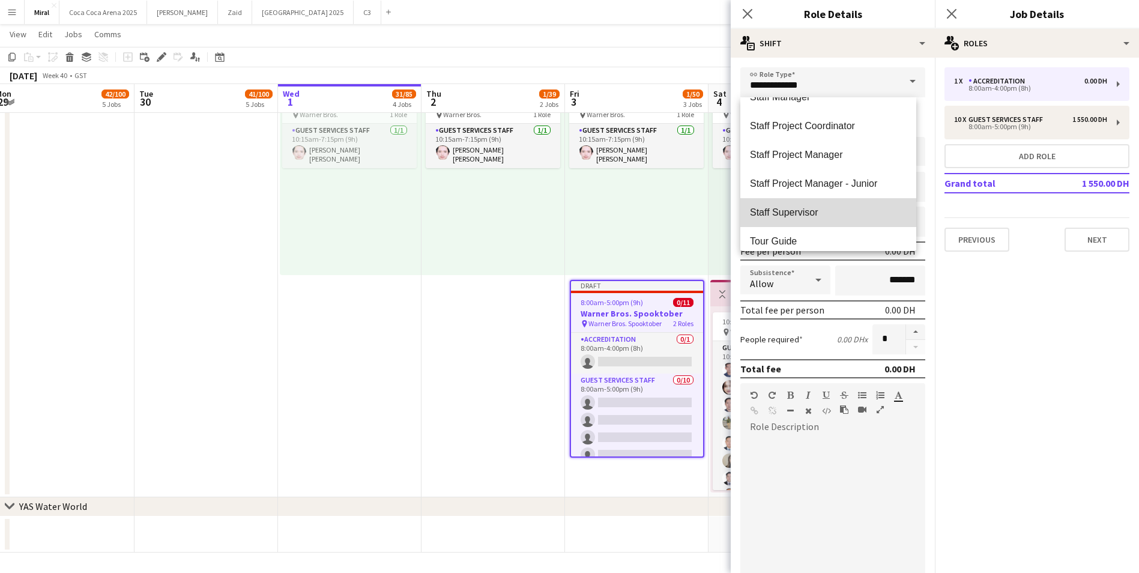
click at [869, 214] on span "Staff Supervisor" at bounding box center [828, 212] width 157 height 11
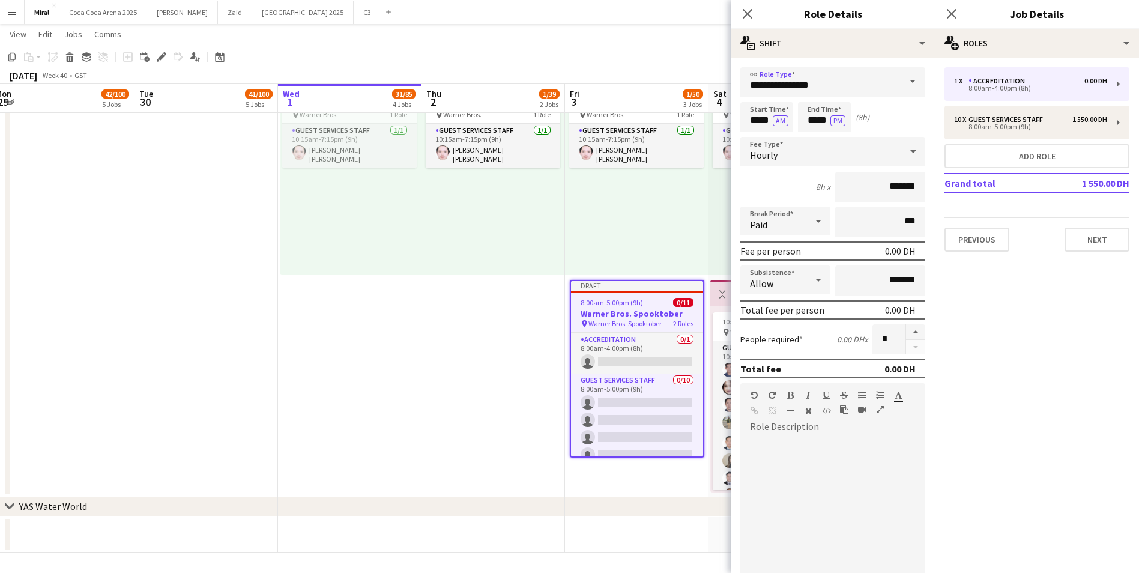
click at [910, 151] on icon at bounding box center [913, 151] width 6 height 3
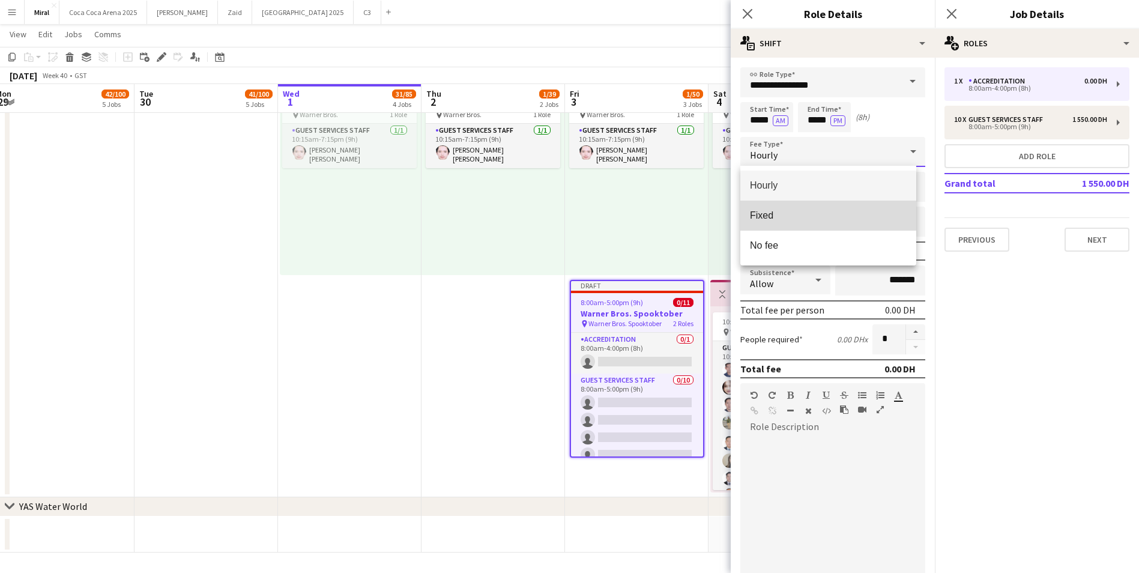
click at [795, 216] on span "Fixed" at bounding box center [828, 215] width 157 height 11
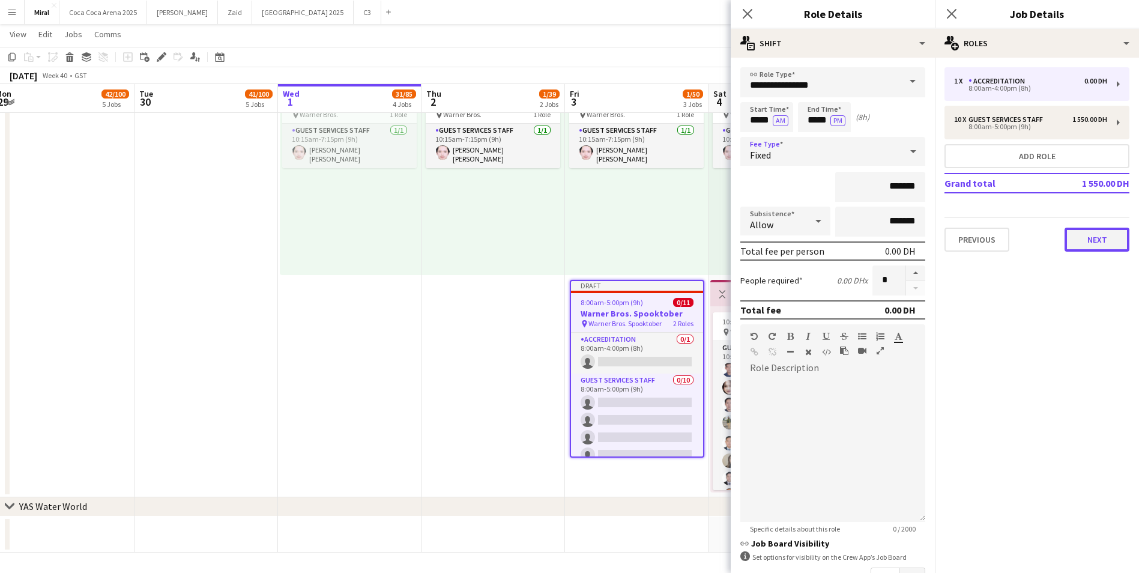
click at [1097, 240] on button "Next" at bounding box center [1097, 240] width 65 height 24
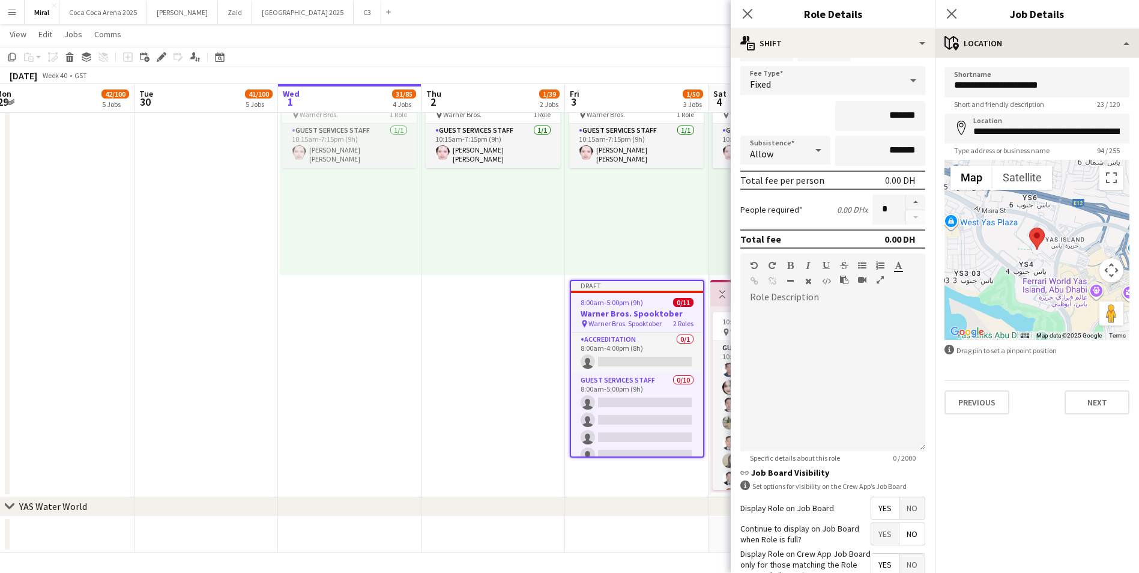
scroll to position [0, 0]
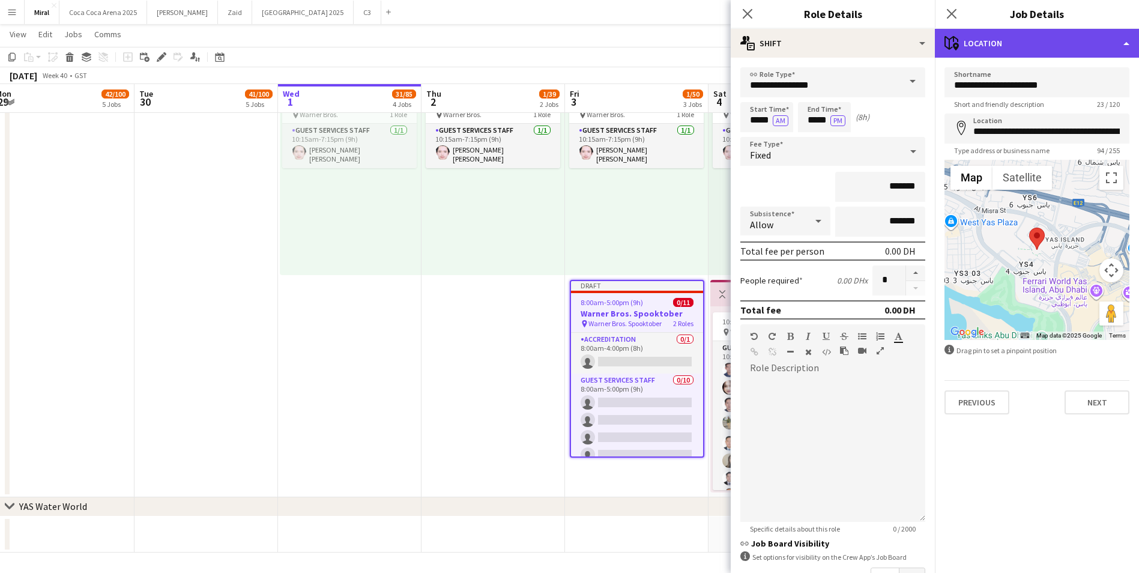
click at [997, 43] on div "maps-pin-1 Location" at bounding box center [1037, 43] width 204 height 29
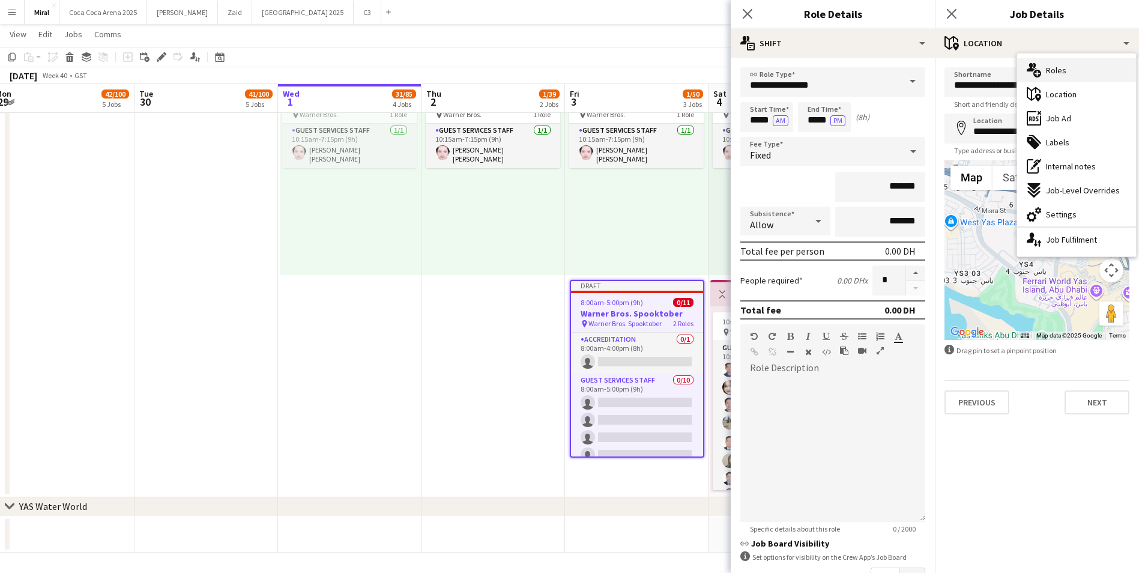
click at [1062, 71] on span "Roles" at bounding box center [1056, 70] width 20 height 11
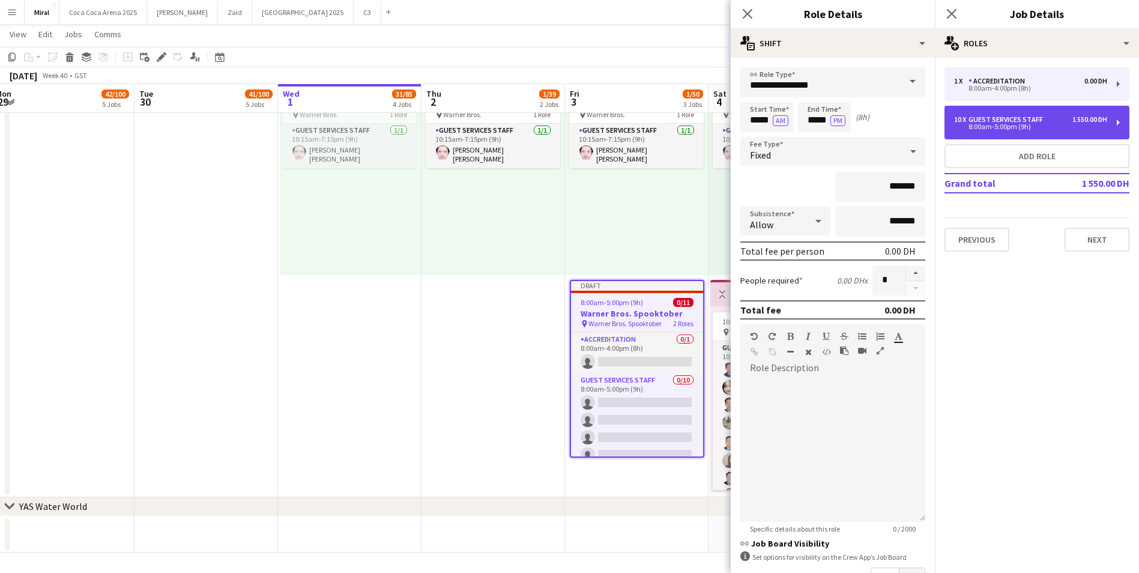
click at [1047, 128] on div "8:00am-5:00pm (9h)" at bounding box center [1030, 127] width 153 height 6
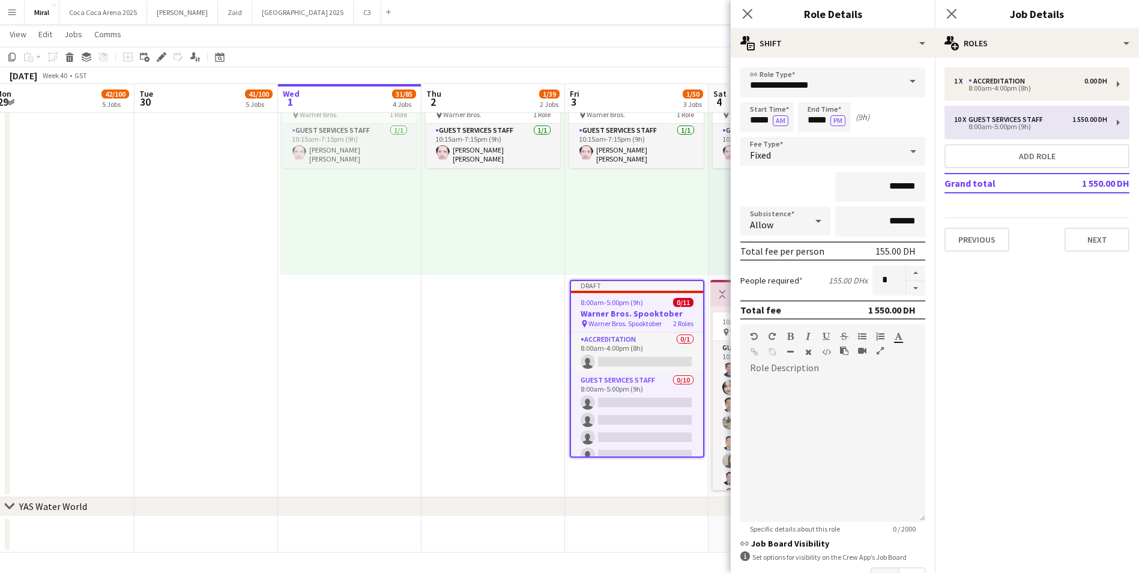
type input "**********"
type input "*****"
type input "*********"
type input "**"
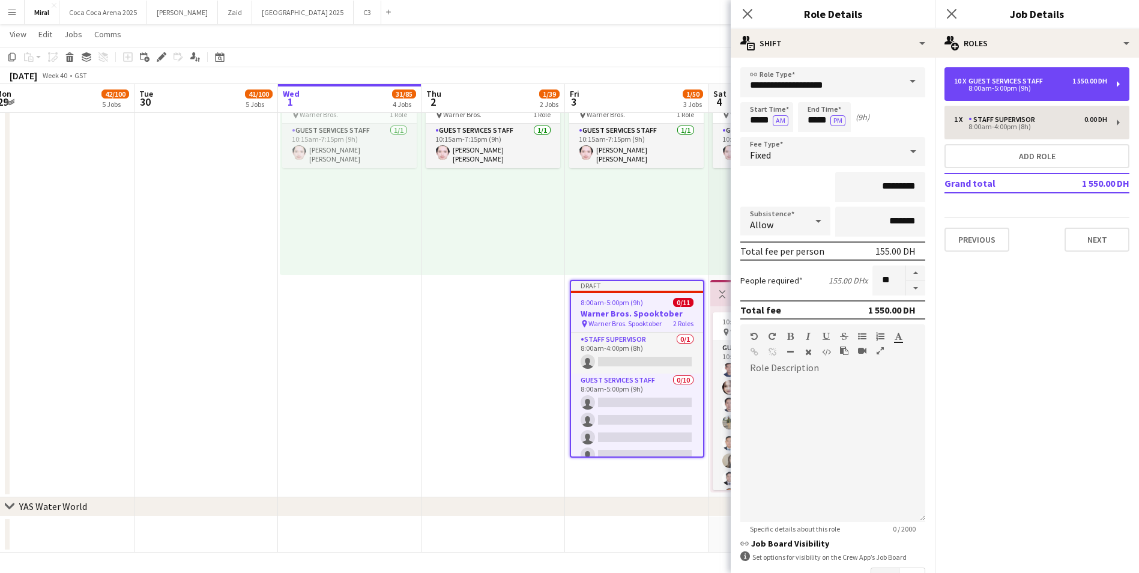
drag, startPoint x: 1047, startPoint y: 89, endPoint x: 1039, endPoint y: 115, distance: 26.4
click at [1039, 115] on div "10 x Guest Services Staff 1 550.00 DH 8:00am-5:00pm (9h) 1 x Staff Supervisor 0…" at bounding box center [1037, 159] width 204 height 184
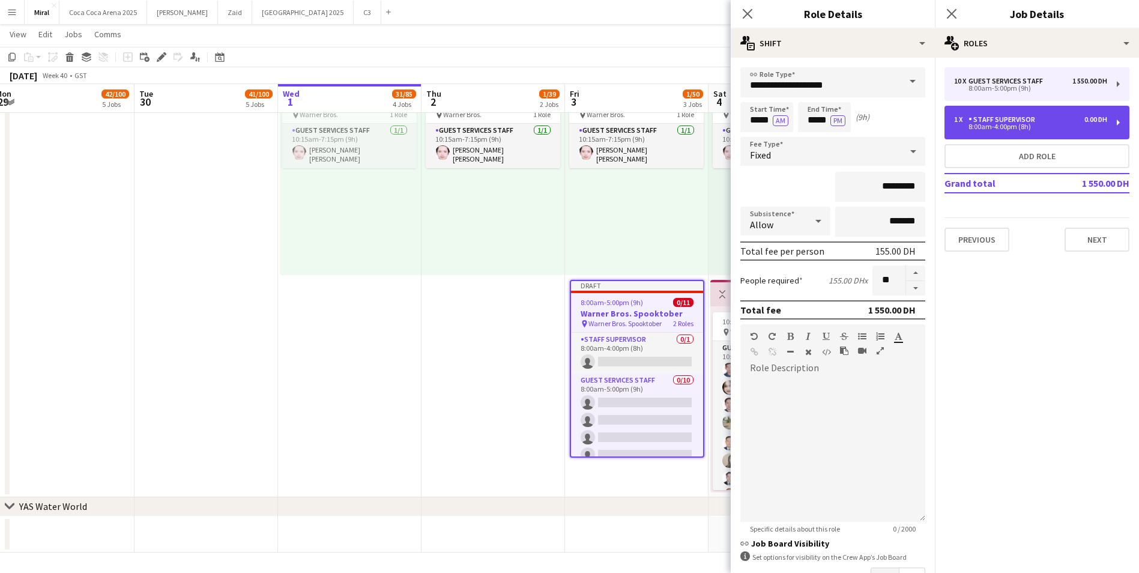
drag, startPoint x: 1039, startPoint y: 115, endPoint x: 1042, endPoint y: 126, distance: 11.8
click at [1042, 126] on div "8:00am-4:00pm (8h)" at bounding box center [1030, 127] width 153 height 6
type input "**********"
type input "*****"
type input "*******"
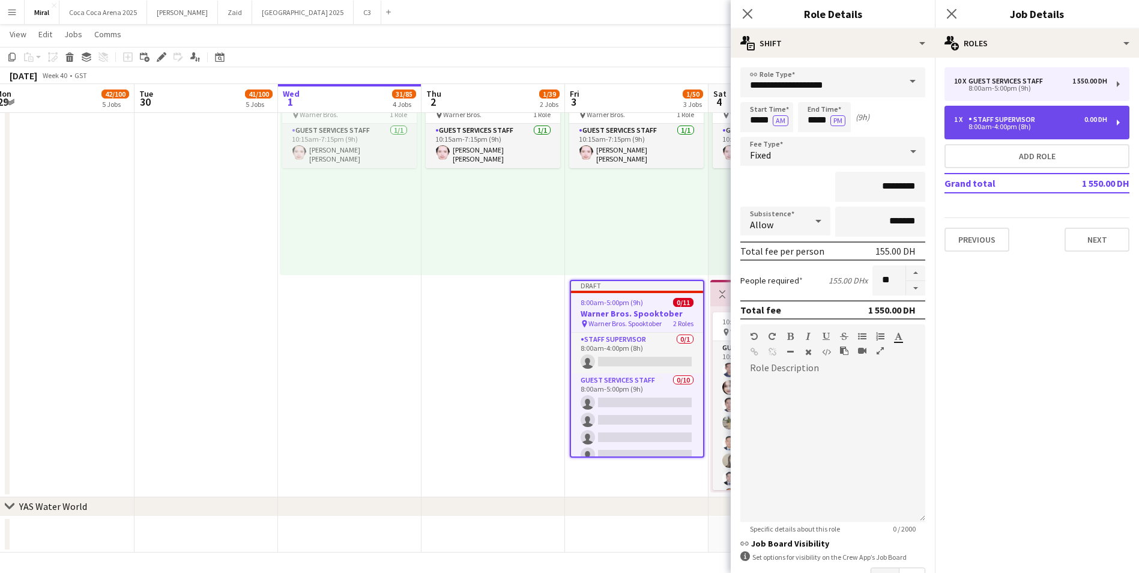
type input "*"
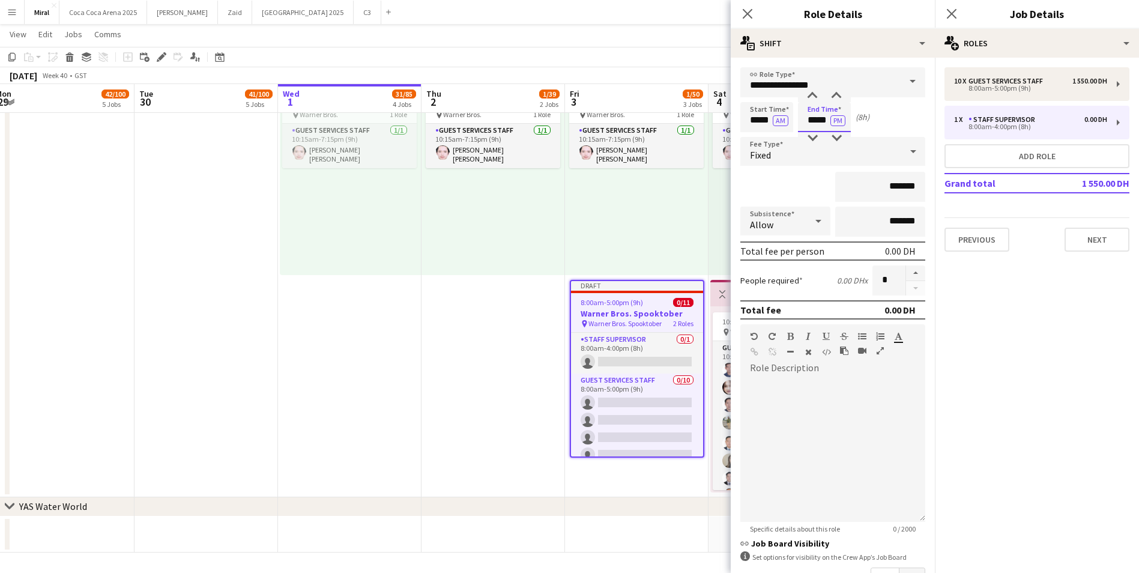
click at [815, 119] on input "*****" at bounding box center [824, 117] width 53 height 30
type input "*****"
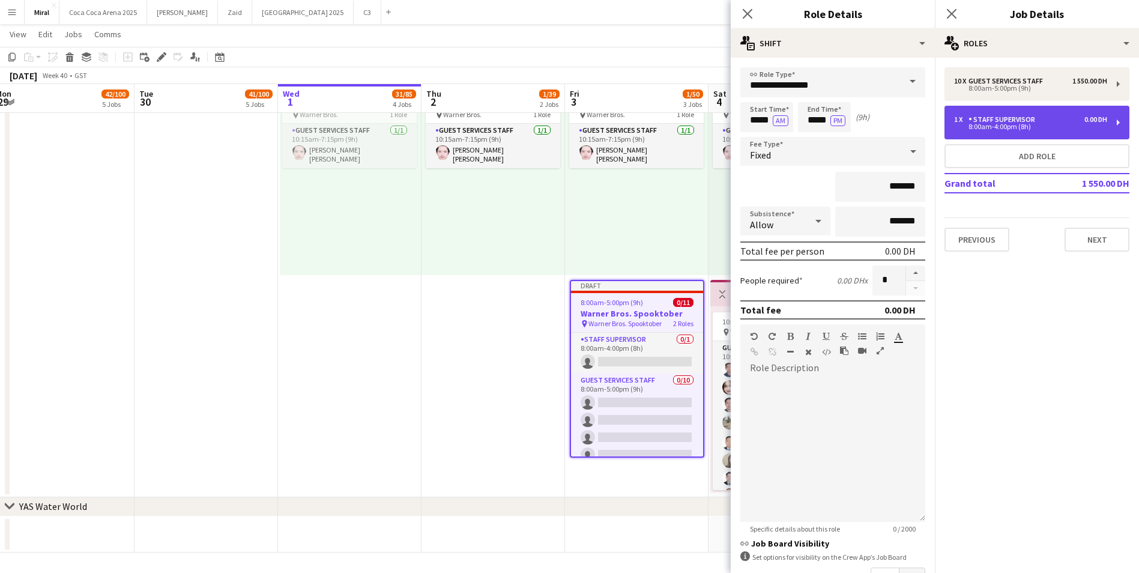
click at [1013, 124] on div "8:00am-4:00pm (8h)" at bounding box center [1030, 127] width 153 height 6
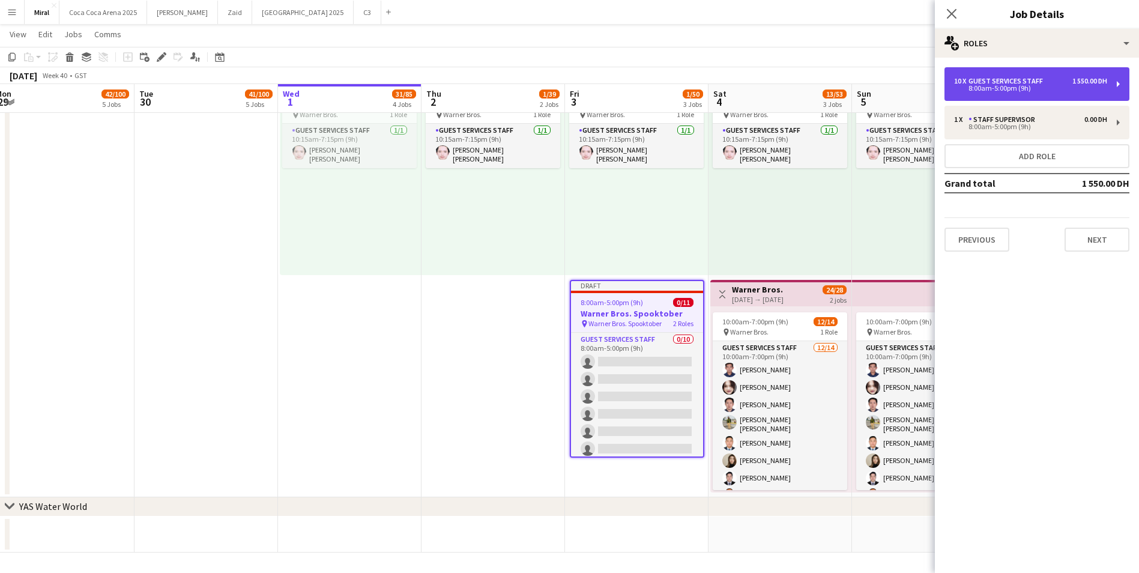
click at [1035, 92] on div "10 x Guest Services Staff 1 550.00 DH 8:00am-5:00pm (9h)" at bounding box center [1037, 84] width 185 height 34
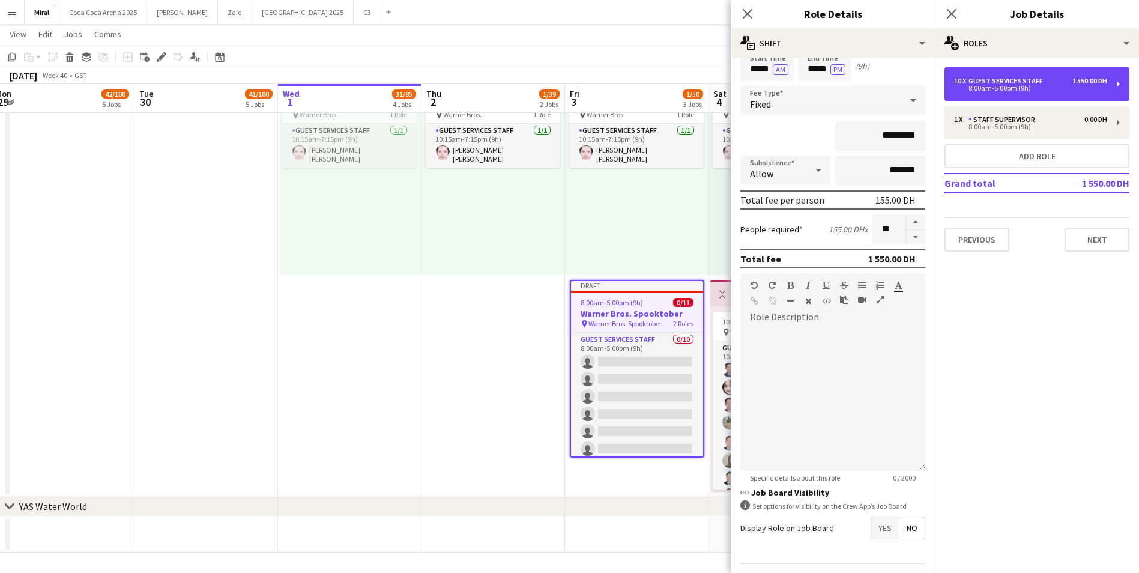
scroll to position [85, 0]
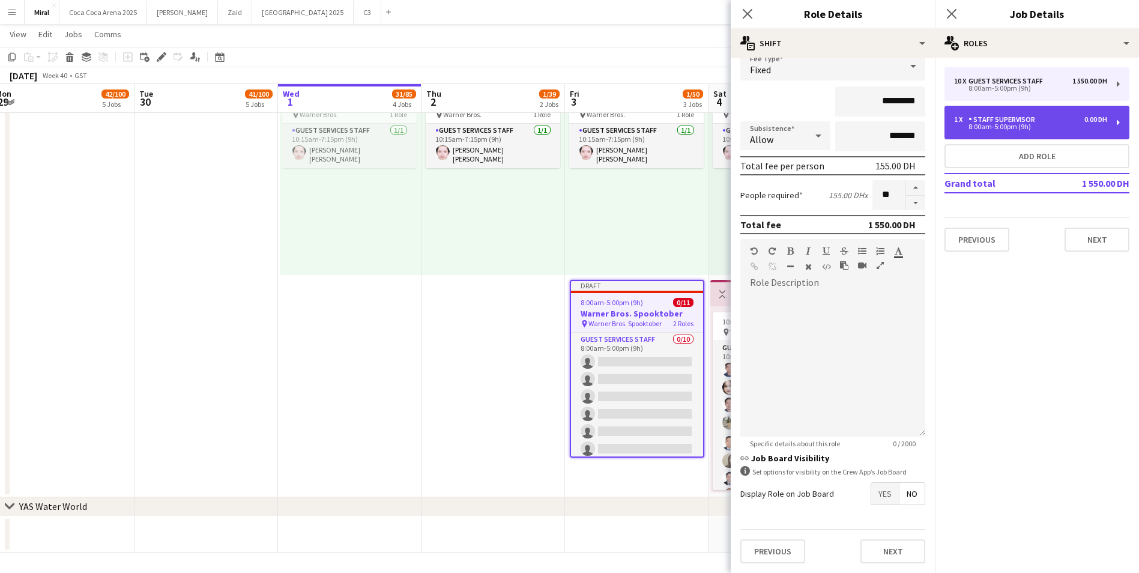
click at [1035, 118] on div "Staff Supervisor" at bounding box center [1004, 119] width 71 height 8
type input "**********"
type input "*******"
type input "*"
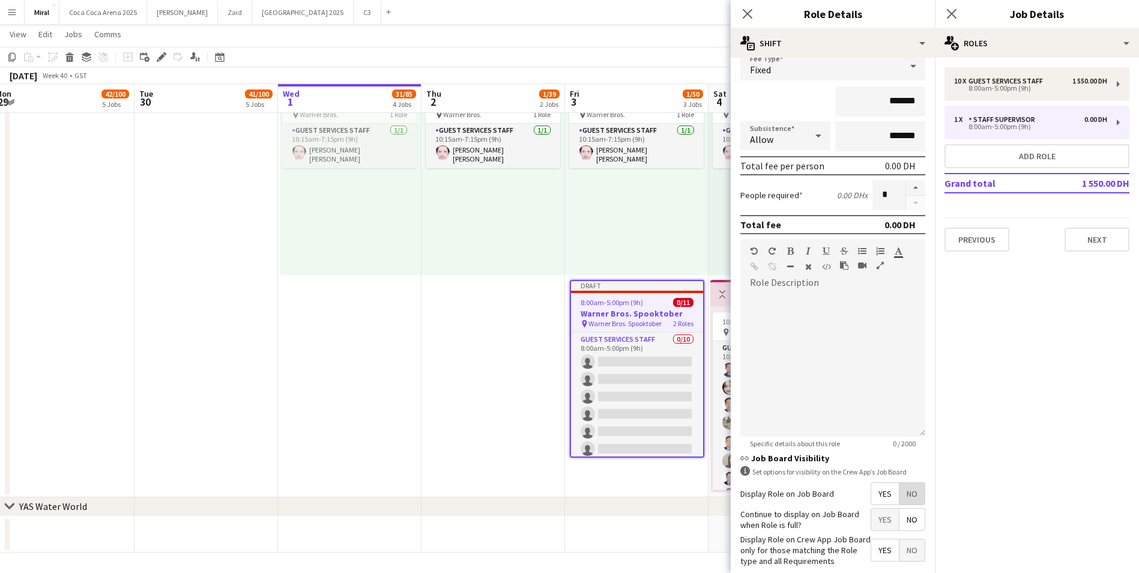
click at [904, 495] on span "No" at bounding box center [912, 494] width 25 height 22
click at [440, 348] on app-date-cell "10:15am-7:15pm (9h) 1/1 pin Warner Bros. 1 Role Guest Services Staff [DATE] 10:…" at bounding box center [494, 278] width 144 height 440
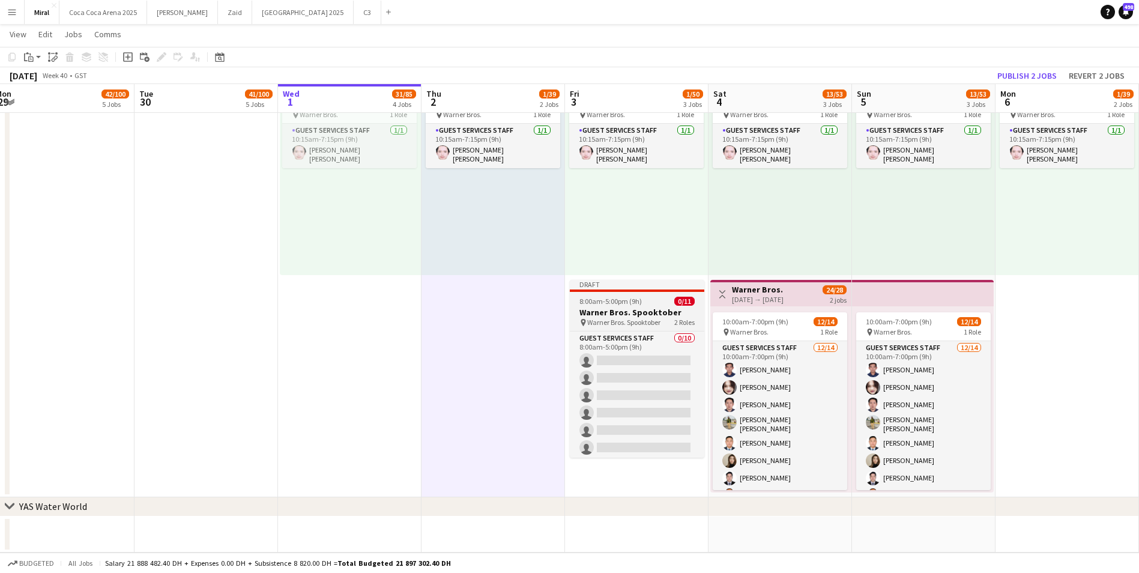
drag, startPoint x: 637, startPoint y: 296, endPoint x: 595, endPoint y: 297, distance: 42.1
click at [595, 297] on span "8:00am-5:00pm (9h)" at bounding box center [610, 301] width 62 height 9
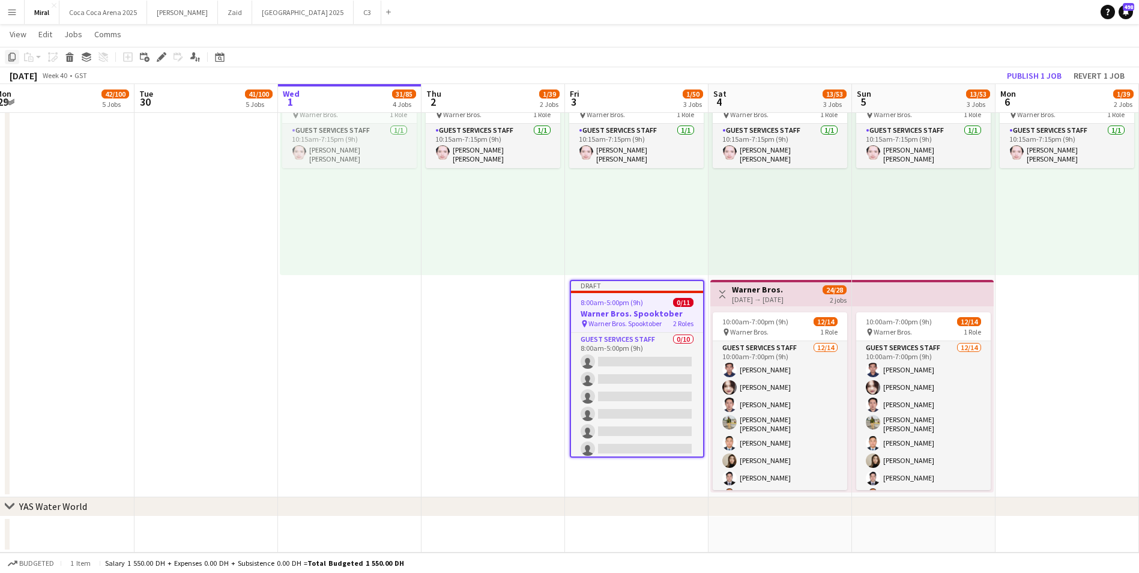
click at [13, 59] on icon at bounding box center [11, 57] width 7 height 8
click at [776, 494] on app-date-cell "10:15am-7:15pm (9h) 1/1 pin Warner Bros. 1 Role Guest Services Staff [DATE] 10:…" at bounding box center [781, 278] width 144 height 440
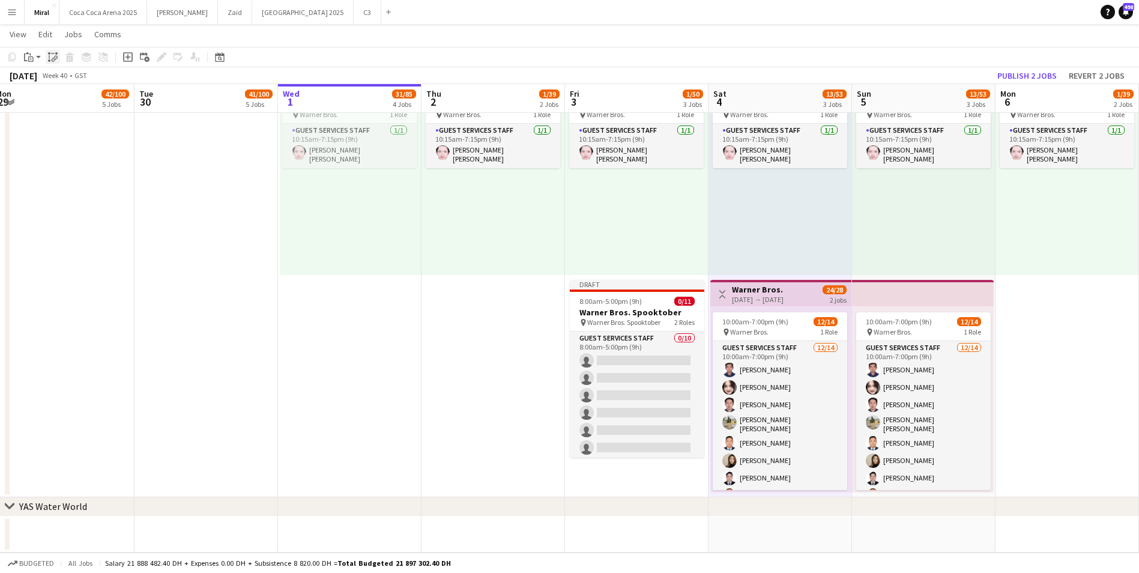
click at [55, 58] on icon at bounding box center [54, 59] width 4 height 5
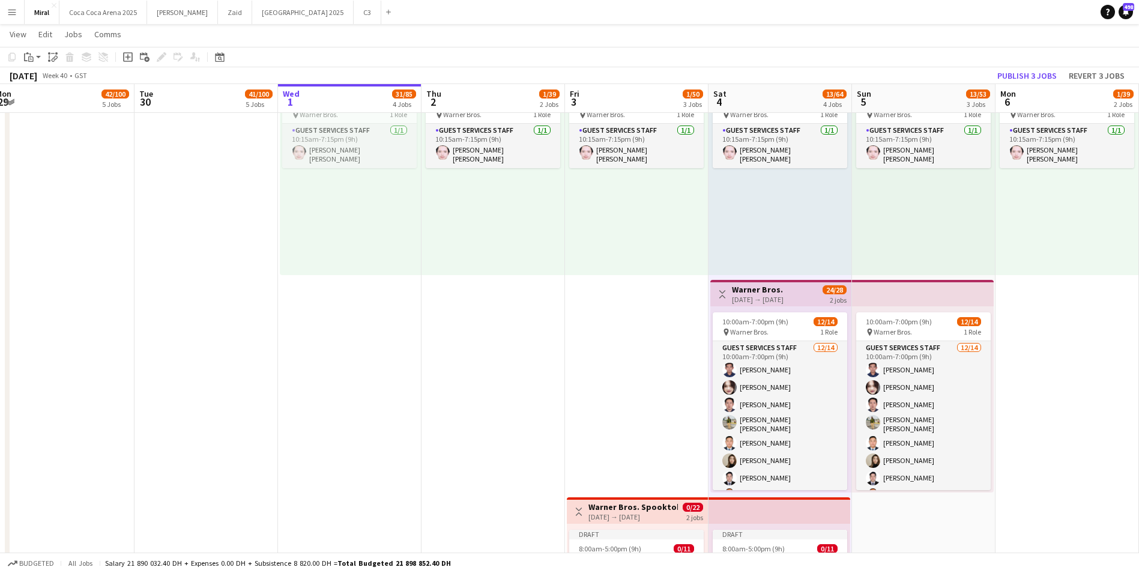
click at [919, 516] on app-date-cell "10:15am-7:15pm (9h) 1/1 pin Warner Bros. 1 Role Guest Services Staff [DATE] 10:…" at bounding box center [924, 386] width 144 height 657
click at [53, 59] on icon at bounding box center [54, 59] width 4 height 5
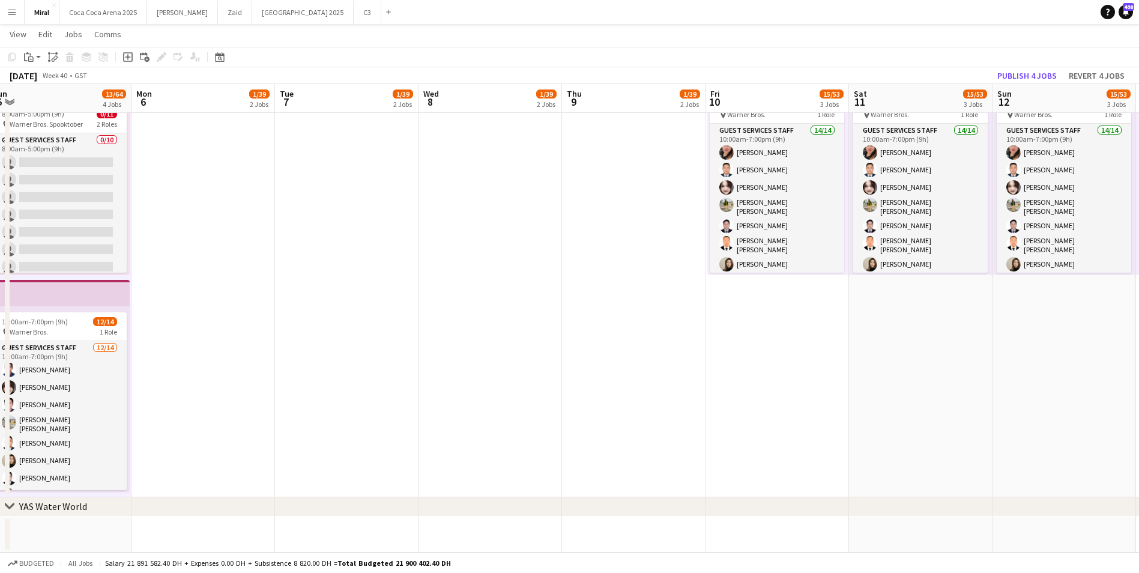
scroll to position [0, 470]
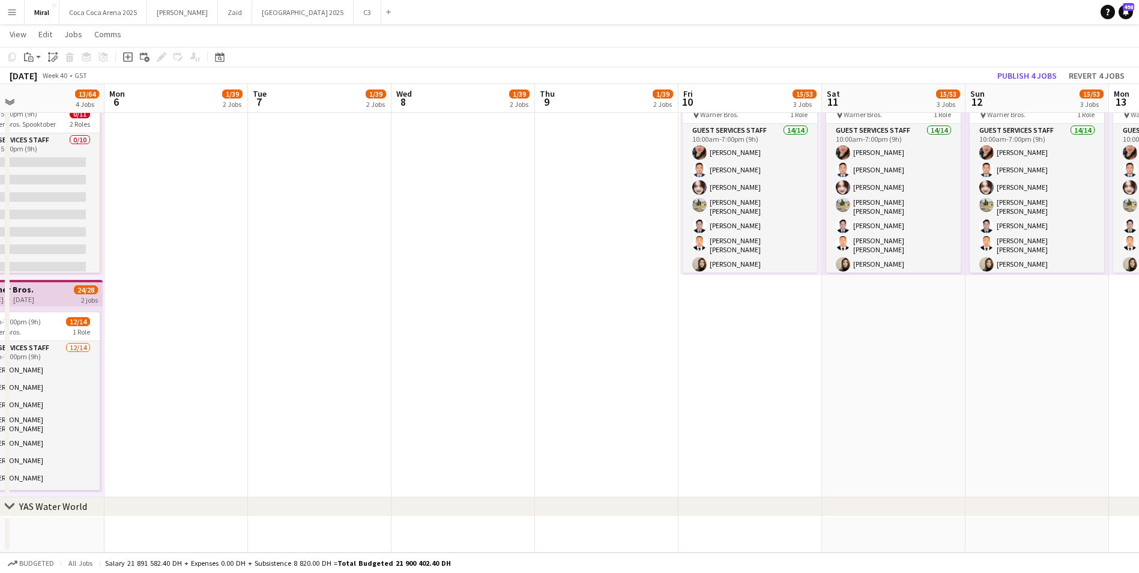
drag, startPoint x: 1096, startPoint y: 369, endPoint x: 205, endPoint y: 337, distance: 891.6
click at [178, 254] on app-date-cell "10:15am-7:15pm (9h) 1/1 pin Warner Bros. 1 Role Guest Services Staff [DATE] 10:…" at bounding box center [176, 168] width 144 height 657
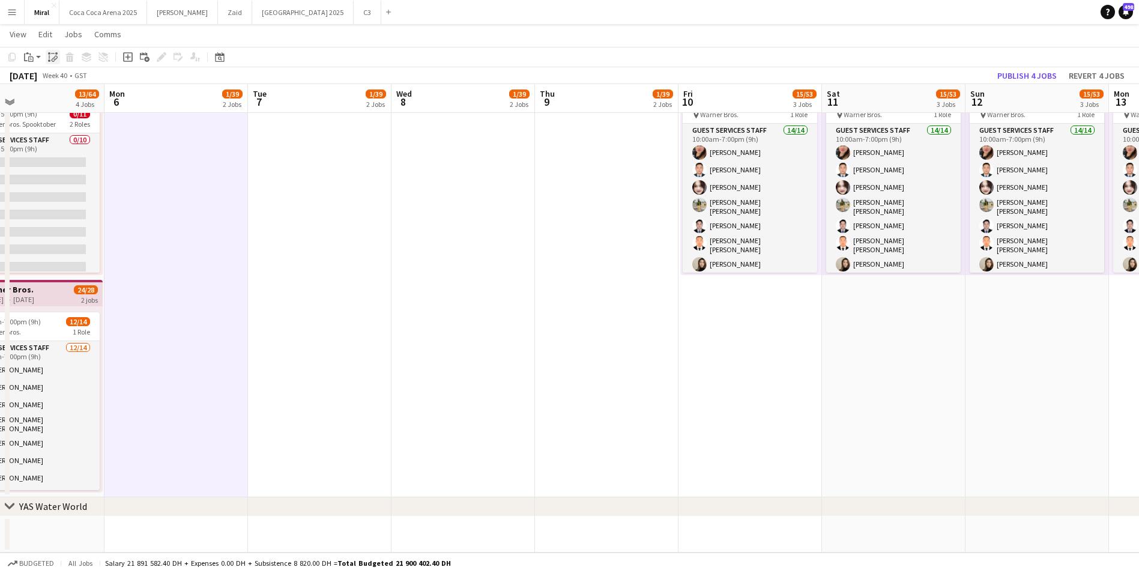
click at [53, 59] on icon at bounding box center [54, 59] width 4 height 5
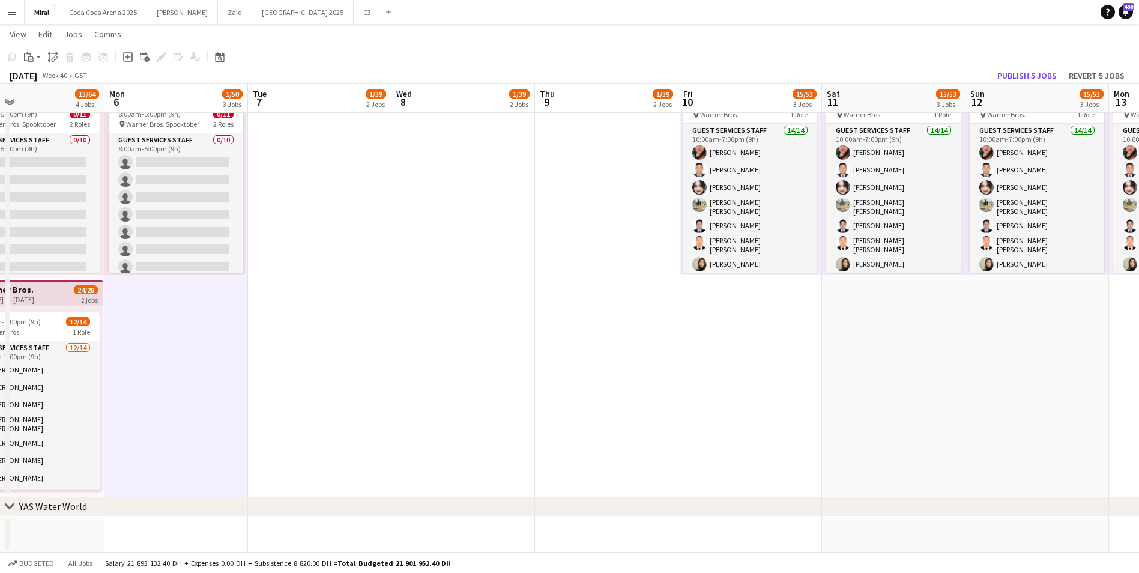
click at [356, 219] on app-date-cell "10:15am-7:15pm (9h) 1/1 pin Warner Bros. 1 Role Guest Services Staff [DATE] 10:…" at bounding box center [320, 168] width 144 height 657
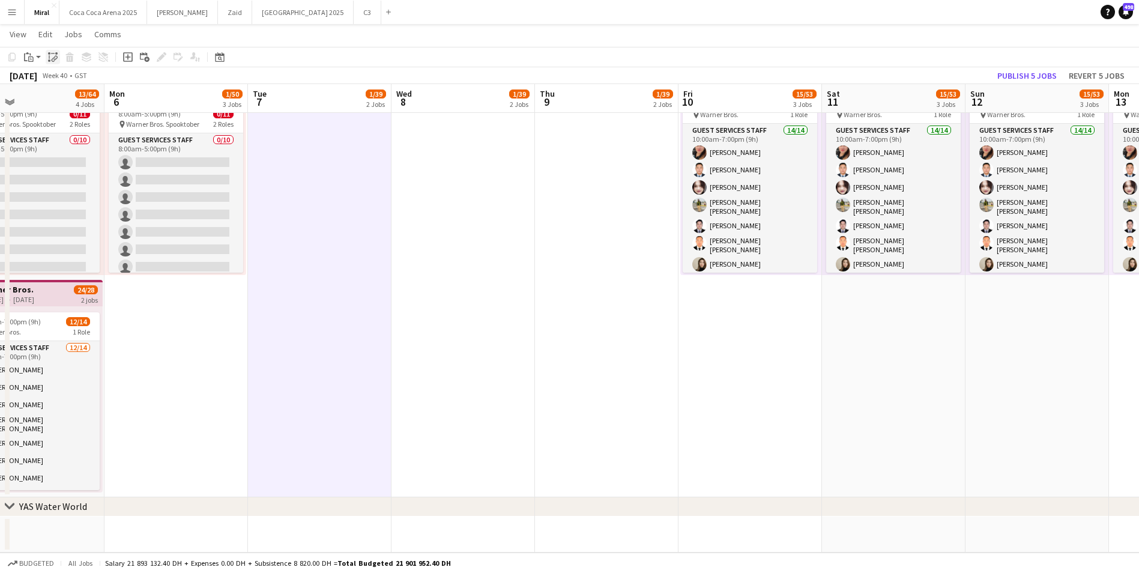
click at [53, 58] on icon "Paste linked Job" at bounding box center [53, 57] width 10 height 10
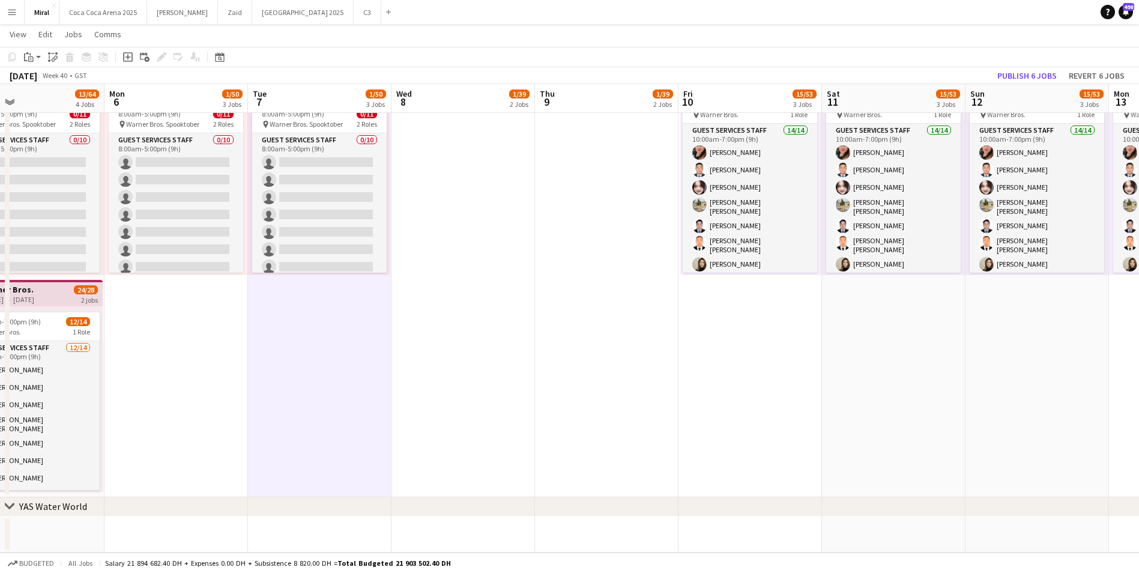
click at [494, 238] on app-date-cell "10:15am-7:15pm (9h) 1/1 pin Warner Bros. 1 Role Guest Services Staff [DATE] 10:…" at bounding box center [464, 168] width 144 height 657
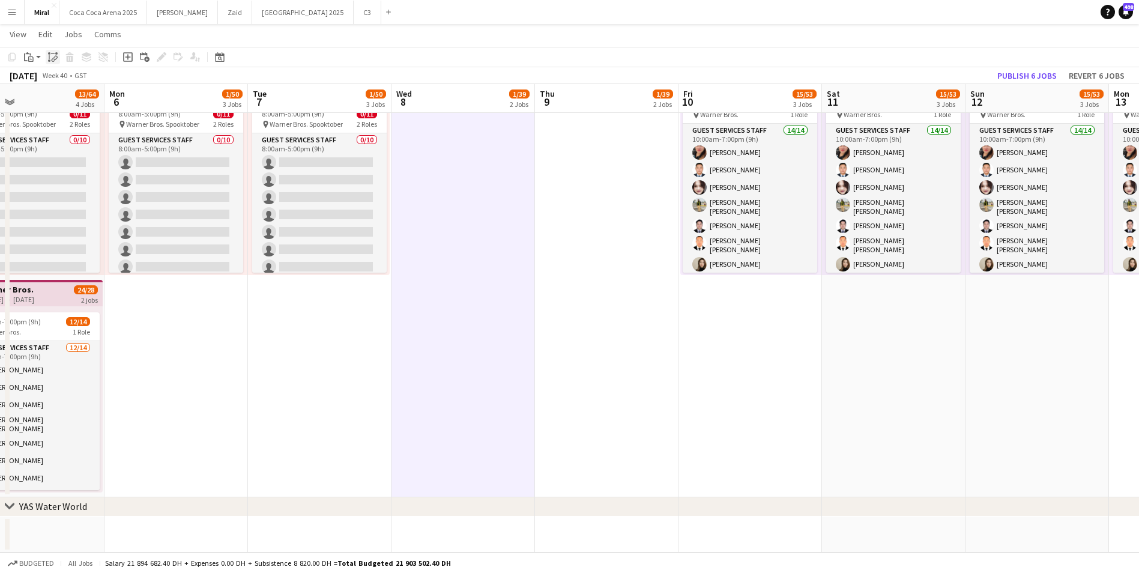
click at [52, 58] on icon "Paste linked Job" at bounding box center [53, 57] width 10 height 10
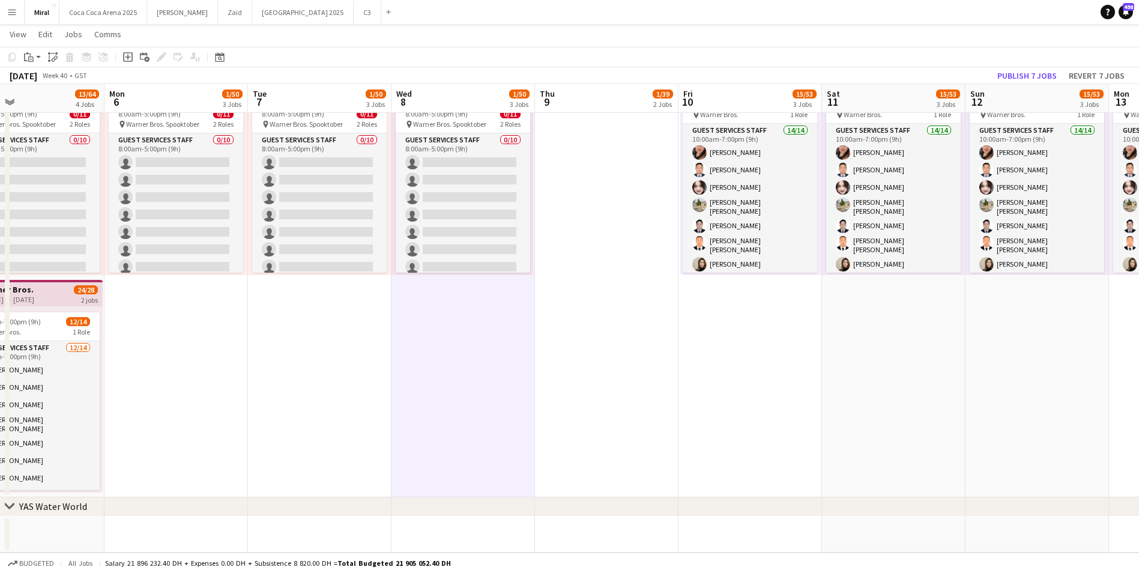
click at [586, 232] on app-date-cell "10:15am-7:15pm (9h) 1/1 pin Warner Bros. 1 Role Guest Services Staff [DATE] 10:…" at bounding box center [607, 168] width 144 height 657
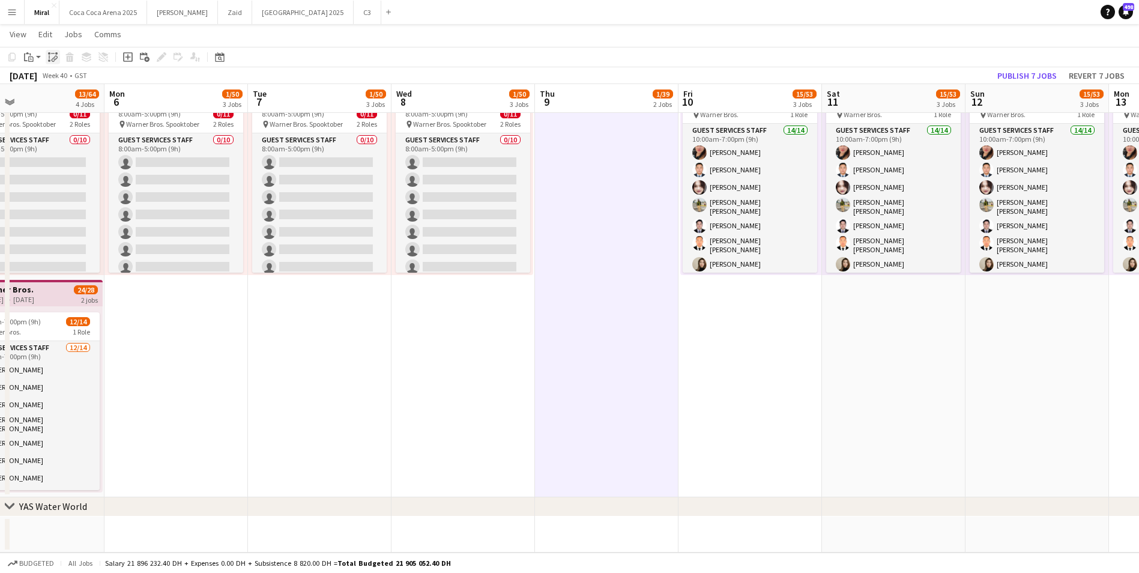
click at [53, 59] on icon at bounding box center [54, 59] width 4 height 5
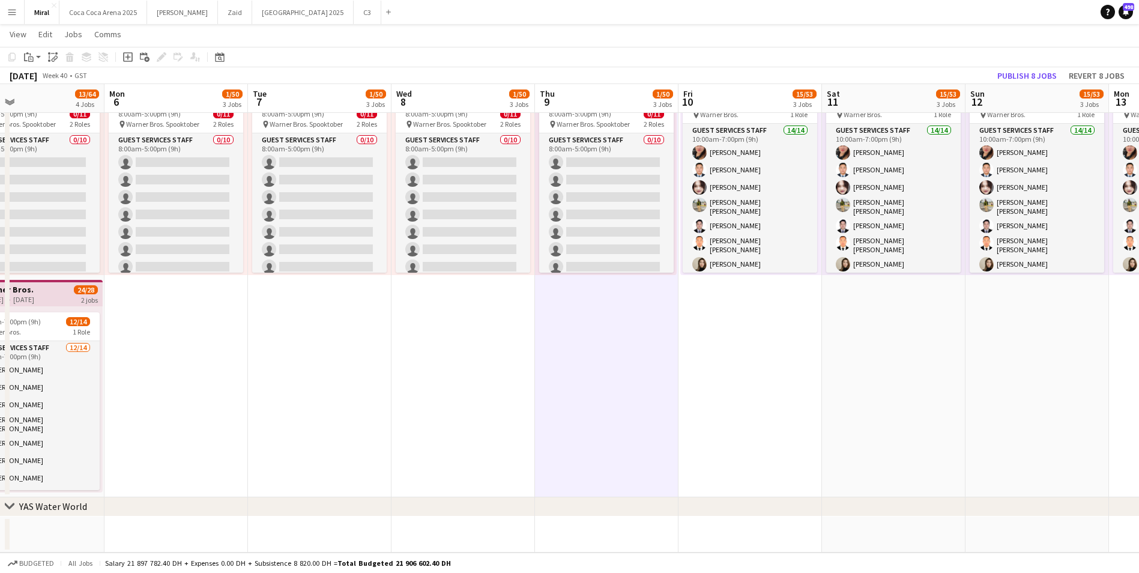
click at [770, 367] on app-date-cell "10:15am-7:15pm (9h) 1/1 pin Warner Bros. 1 Role Guest Services Staff [DATE] 10:…" at bounding box center [751, 168] width 144 height 657
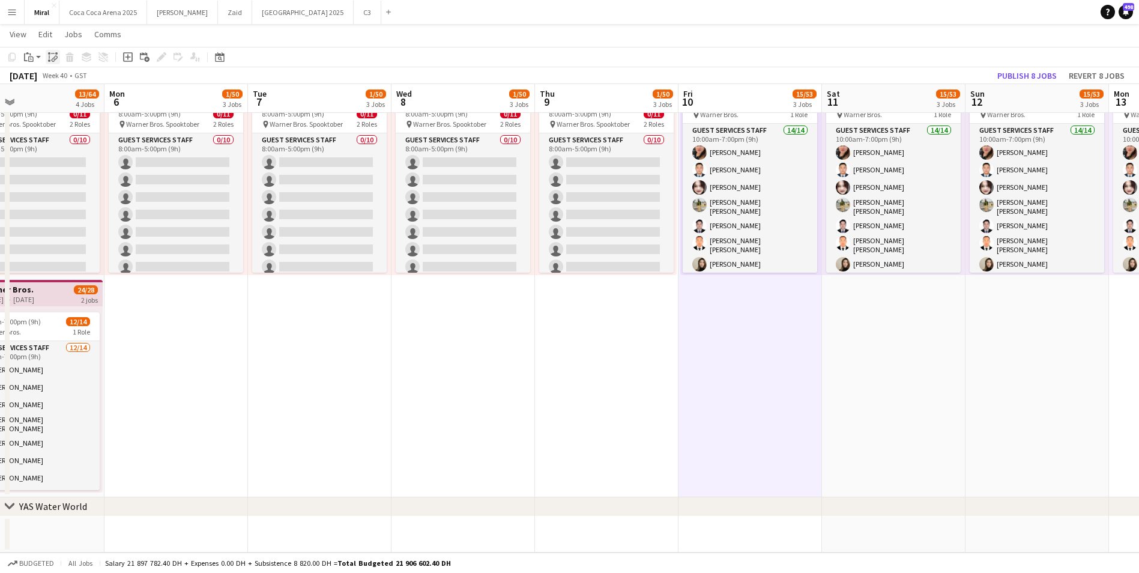
click at [47, 54] on div "Paste linked Job" at bounding box center [53, 57] width 14 height 14
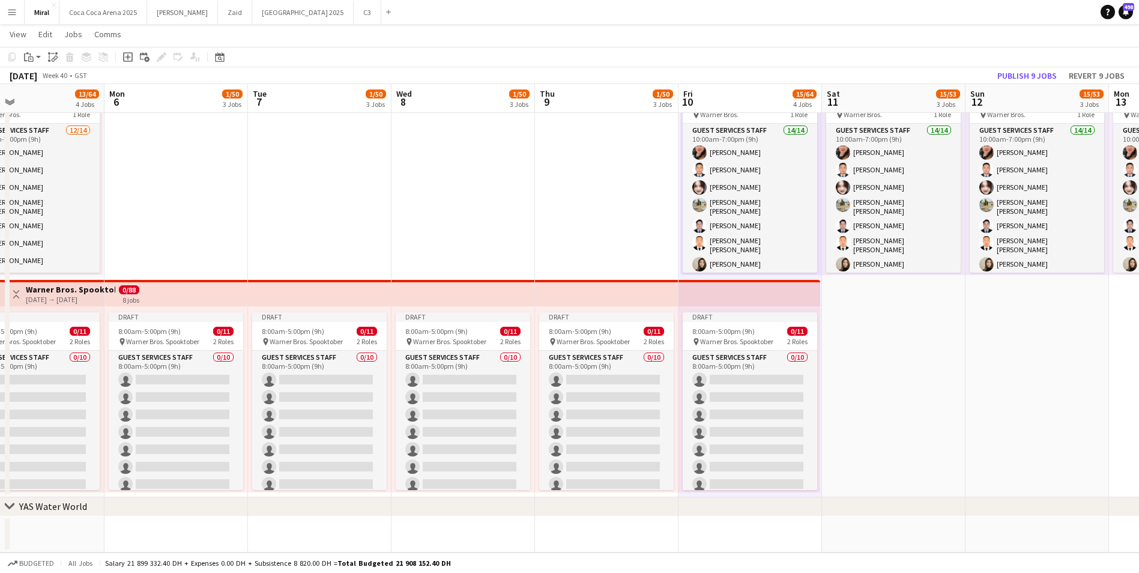
click at [876, 382] on app-date-cell "10:15am-7:15pm (9h) 1/1 pin Warner Bros. 1 Role Guest Services Staff [DATE] 10:…" at bounding box center [894, 168] width 144 height 657
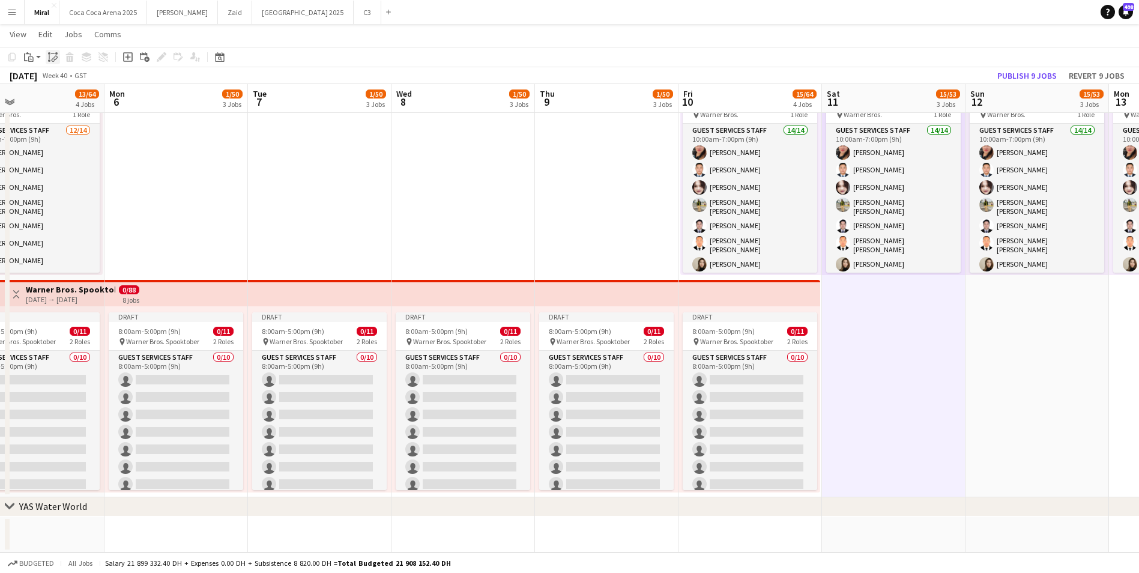
click at [53, 59] on icon "Paste linked Job" at bounding box center [53, 57] width 10 height 10
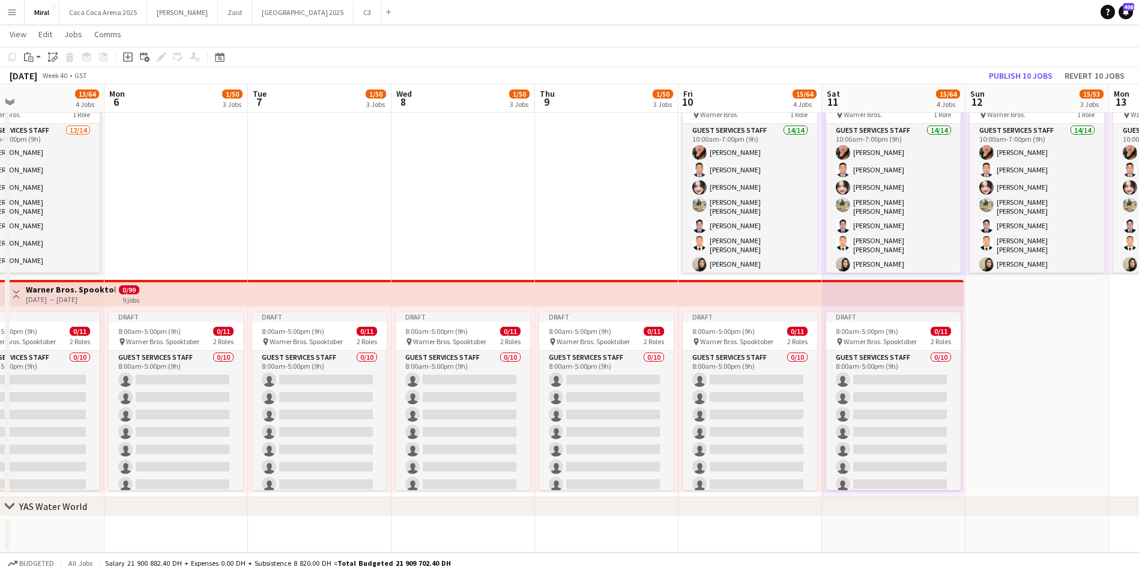
click at [1045, 342] on app-date-cell "10:15am-7:15pm (9h) 1/1 pin Warner Bros. 1 Role Guest Services Staff [DATE] 10:…" at bounding box center [1038, 168] width 144 height 657
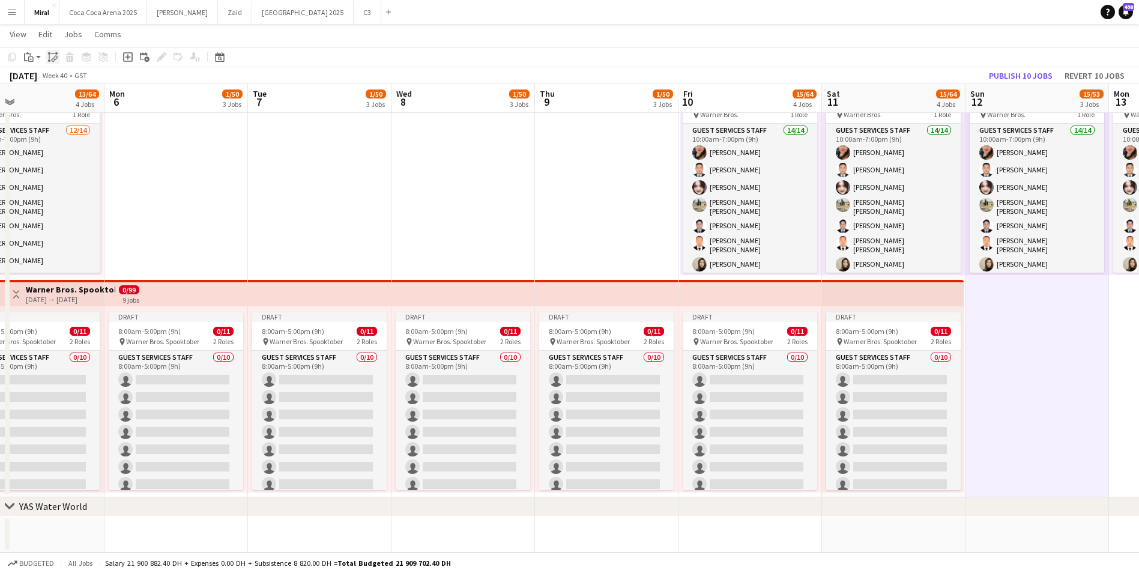
click at [50, 54] on icon "Paste linked Job" at bounding box center [53, 57] width 10 height 10
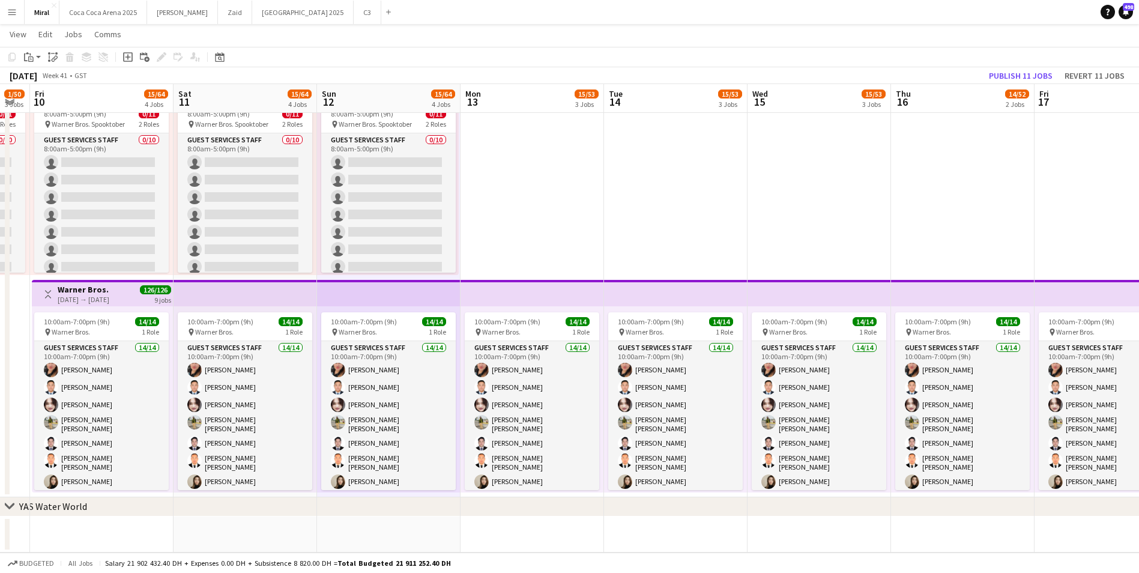
scroll to position [0, 446]
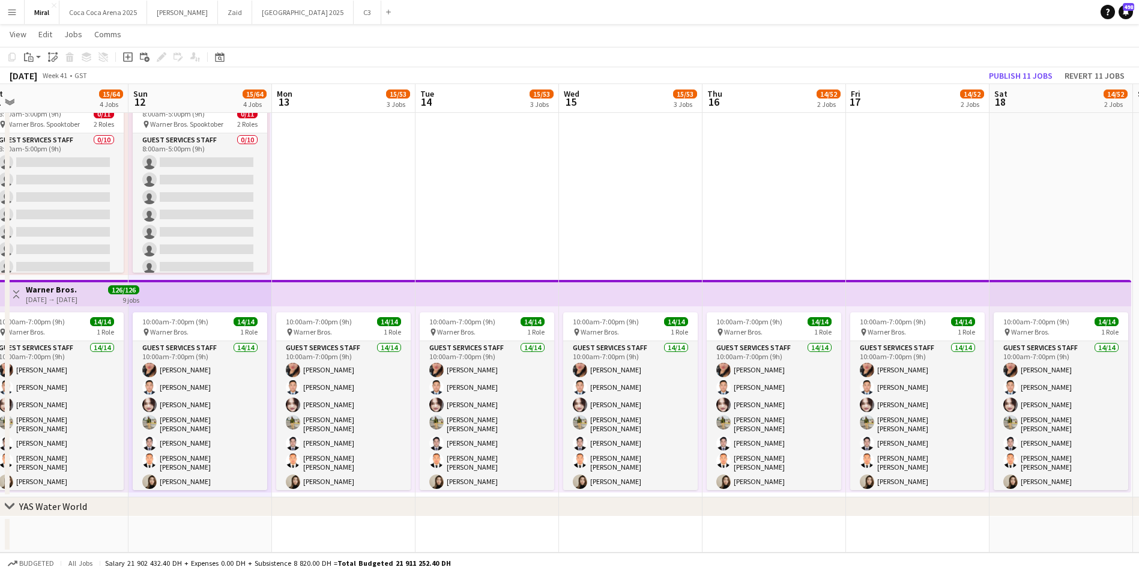
drag, startPoint x: 1118, startPoint y: 250, endPoint x: 281, endPoint y: 241, distance: 837.1
click at [336, 209] on app-date-cell "10:15am-7:15pm (9h) 1/1 pin Warner Bros. 1 Role Guest Services Staff [DATE] 10:…" at bounding box center [344, 168] width 144 height 657
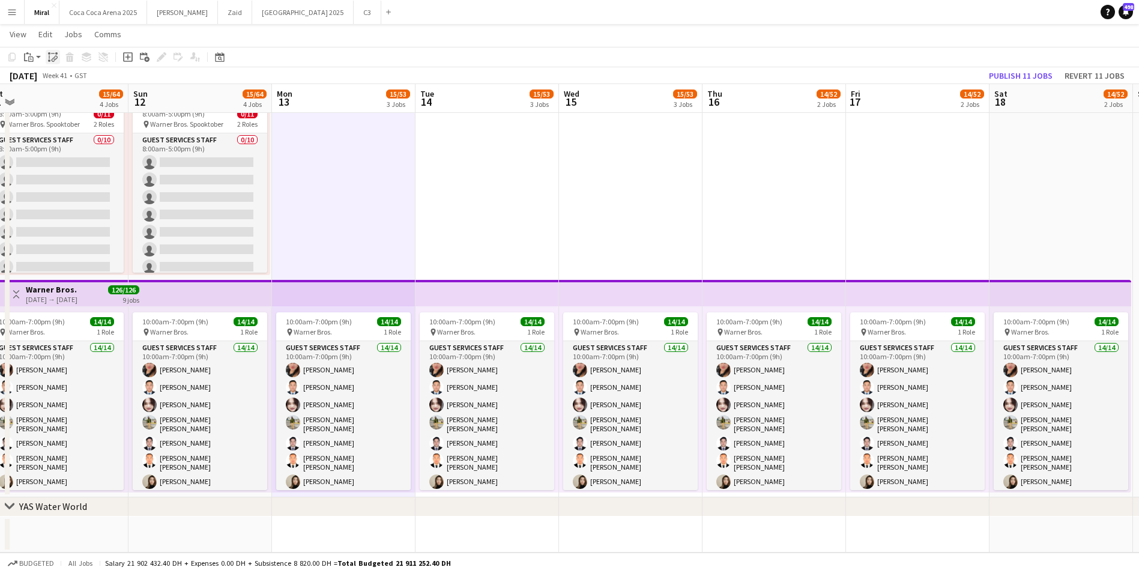
click at [57, 59] on icon "Paste linked Job" at bounding box center [53, 57] width 10 height 10
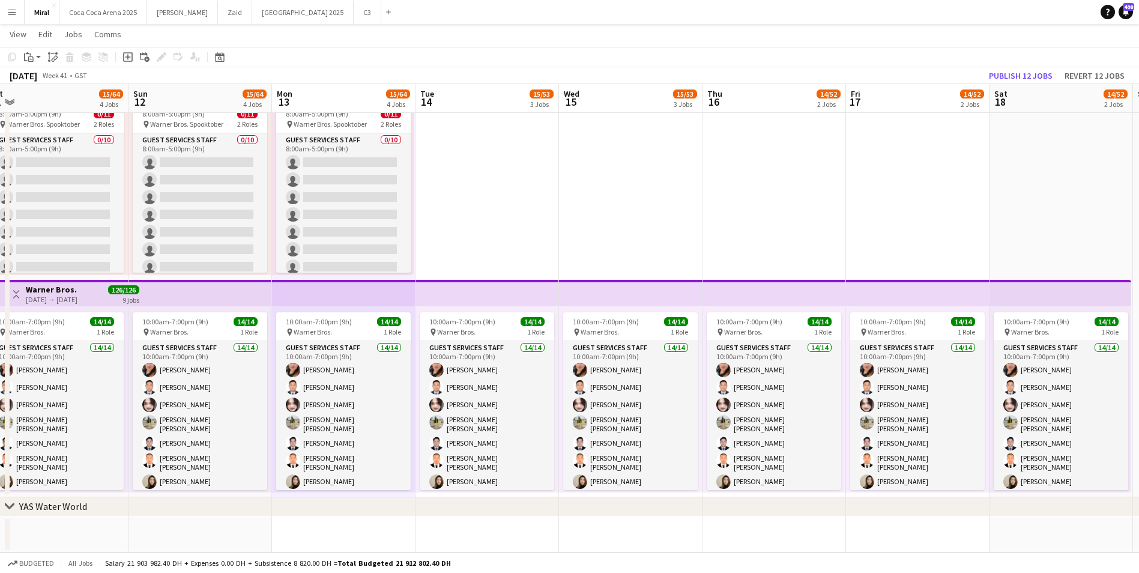
click at [472, 162] on app-date-cell "10:15am-7:15pm (9h) 1/1 pin Warner Bros. 1 Role Guest Services Staff [DATE] 10:…" at bounding box center [488, 168] width 144 height 657
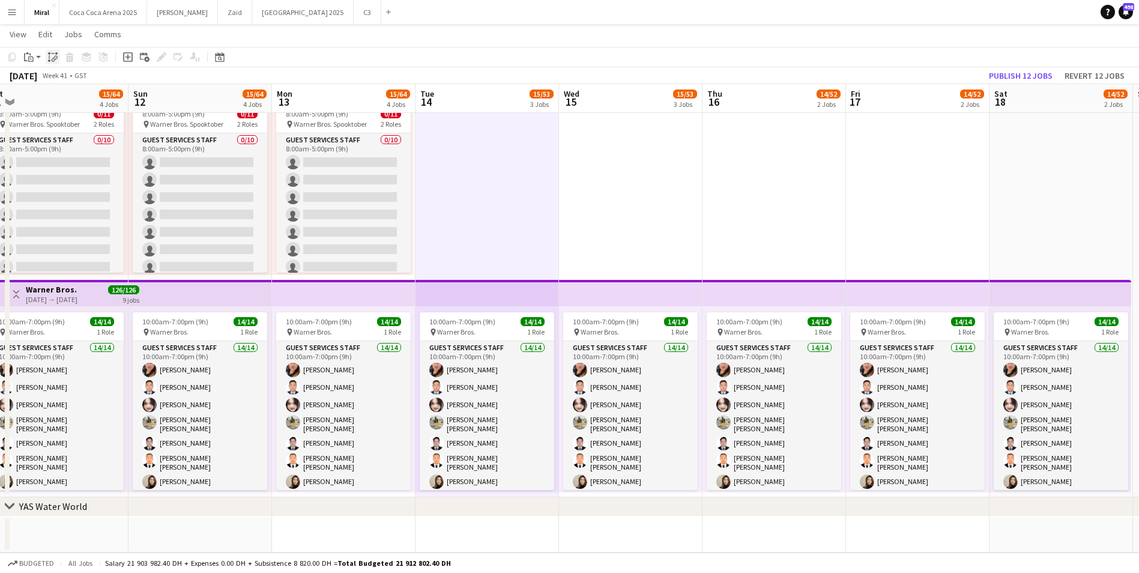
click at [54, 56] on icon "Paste linked Job" at bounding box center [53, 57] width 10 height 10
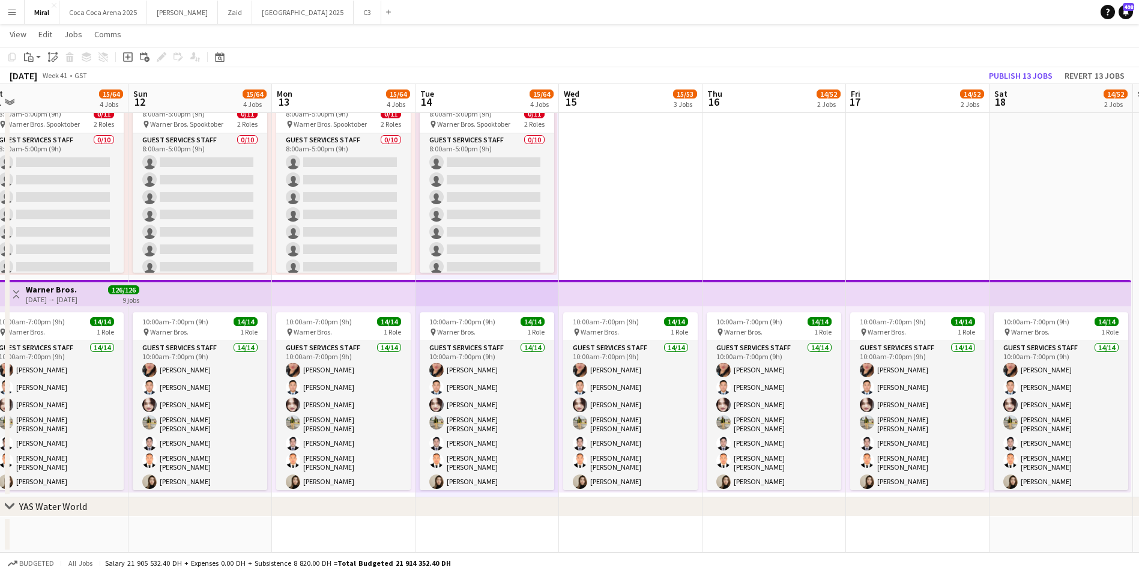
click at [629, 170] on app-date-cell "10:15am-7:15pm (9h) 1/1 pin Warner Bros. 1 Role Guest Services Staff [DATE] 10:…" at bounding box center [631, 168] width 144 height 657
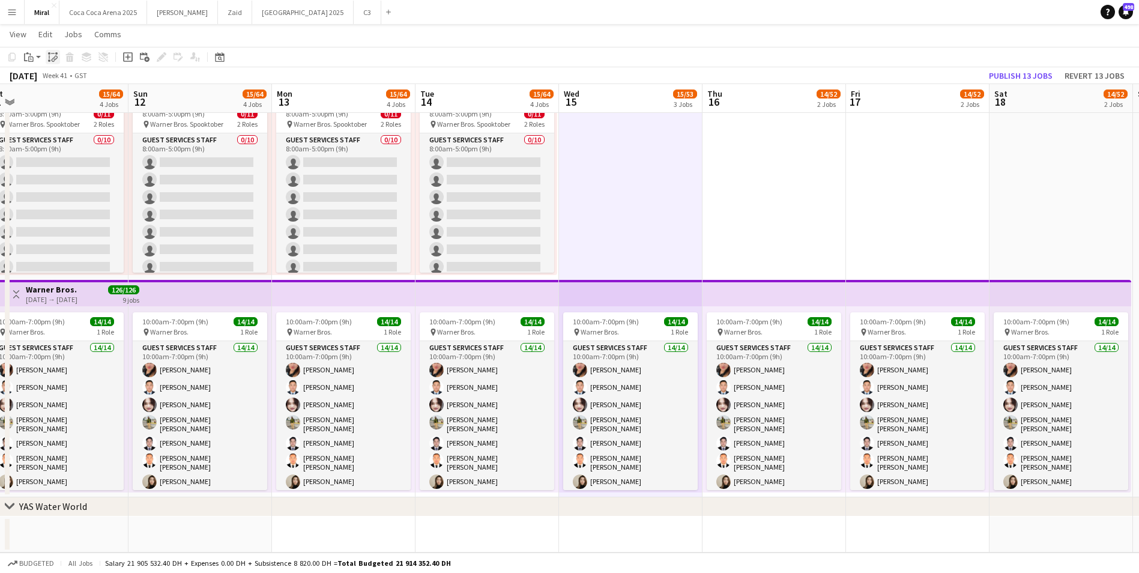
click at [56, 55] on icon "Paste linked Job" at bounding box center [53, 57] width 10 height 10
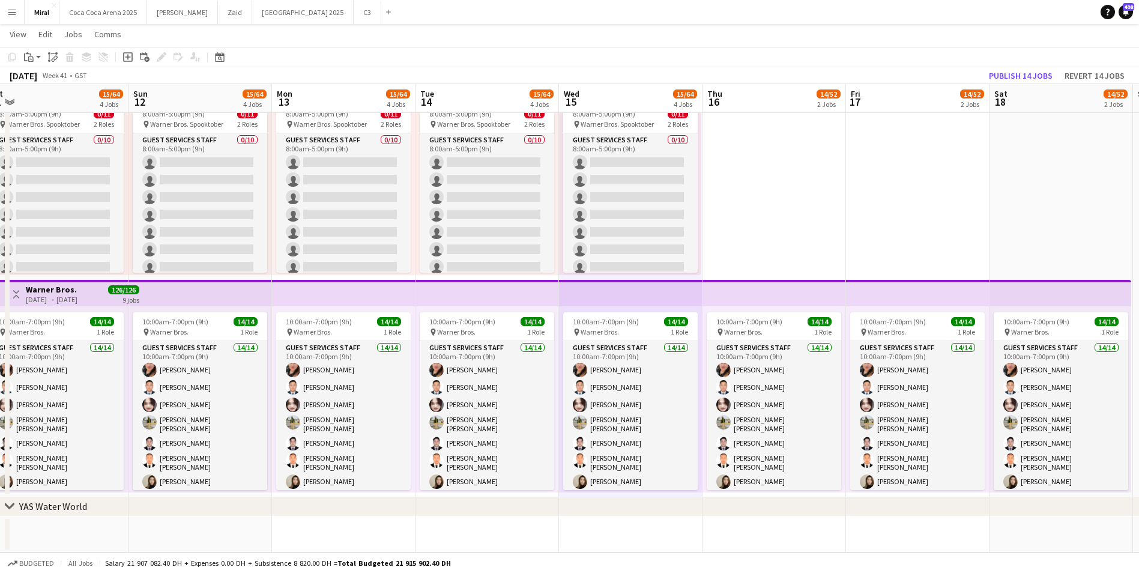
click at [748, 175] on app-date-cell "10:00am-7:00pm (9h) 14/14 pin Warner Bros. 1 Role Guest Services Staff 14/14 10…" at bounding box center [775, 168] width 144 height 657
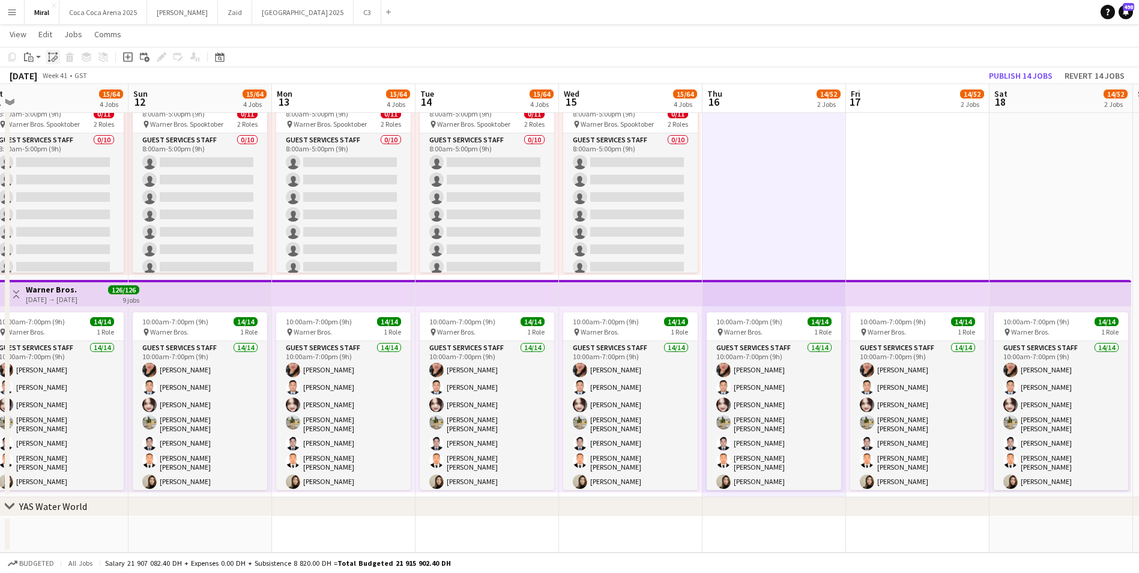
click at [56, 57] on icon "Paste linked Job" at bounding box center [53, 57] width 10 height 10
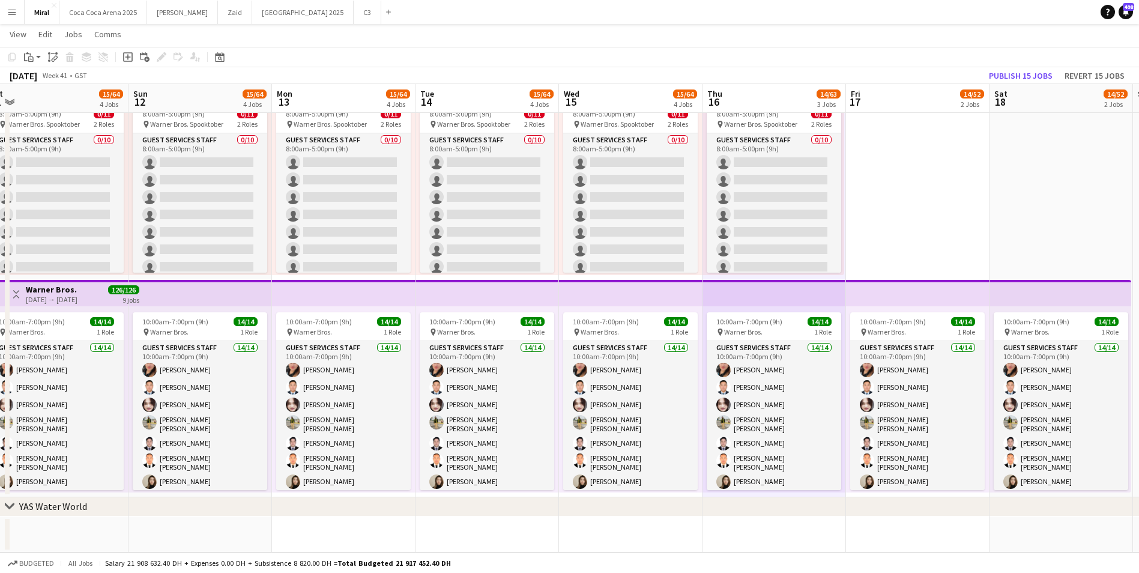
click at [924, 186] on app-date-cell "10:00am-7:00pm (9h) 14/14 pin Warner Bros. 1 Role Guest Services Staff 14/14 10…" at bounding box center [918, 168] width 144 height 657
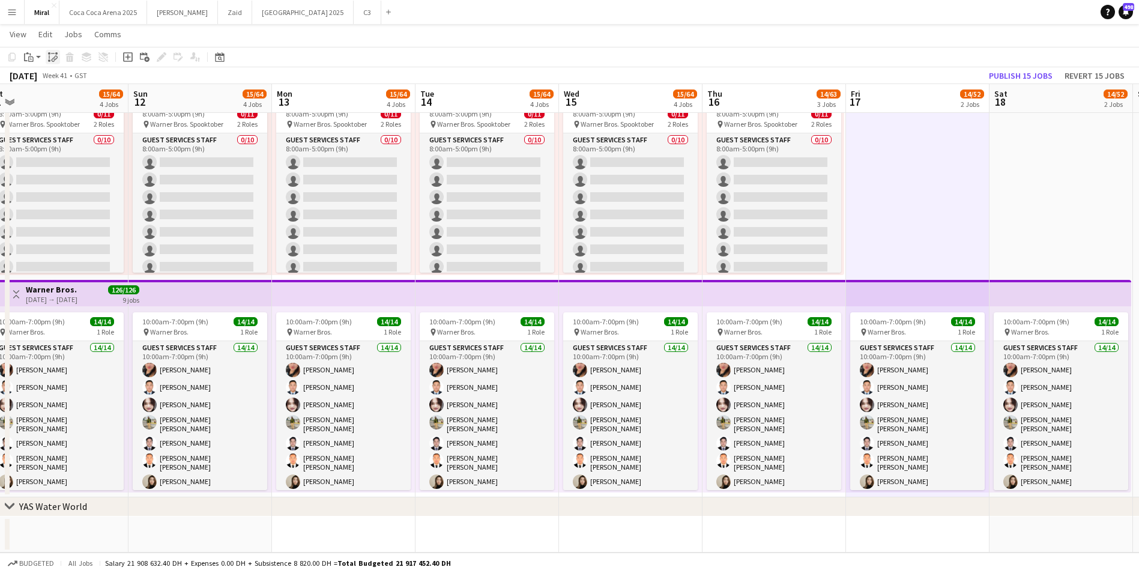
click at [55, 58] on icon at bounding box center [54, 59] width 4 height 5
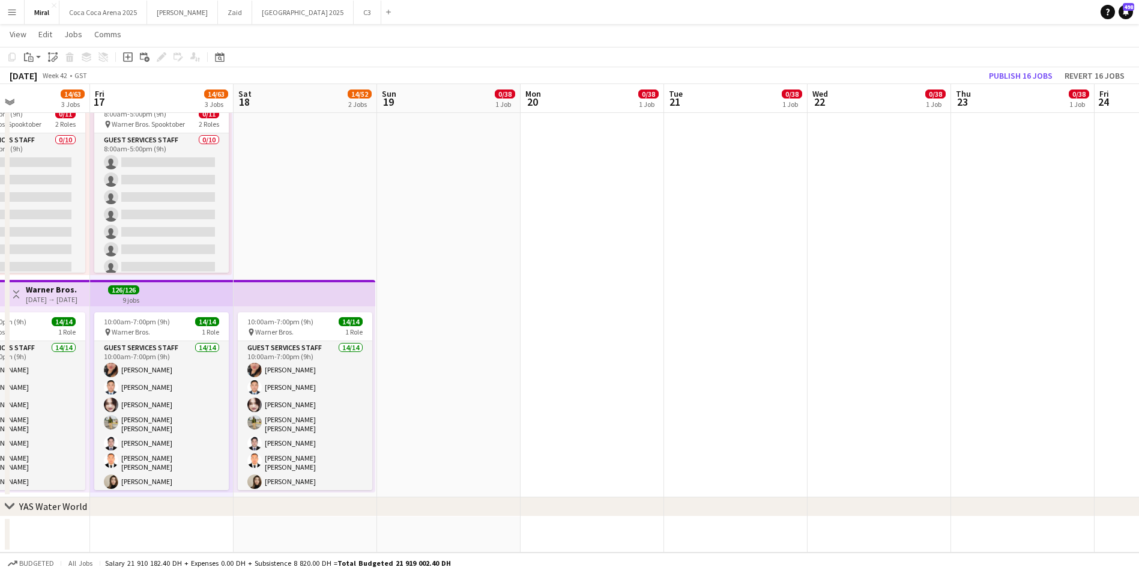
scroll to position [0, 426]
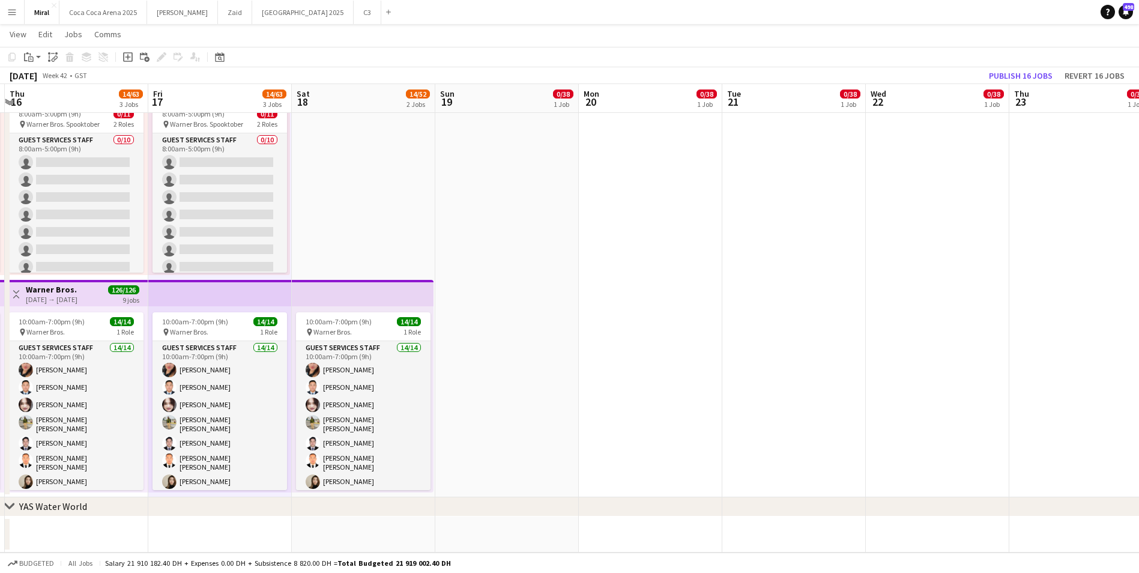
drag, startPoint x: 1091, startPoint y: 215, endPoint x: 394, endPoint y: 211, distance: 697.2
click at [380, 195] on app-date-cell "10:00am-7:00pm (9h) 14/14 pin Warner Bros. 1 Role Guest Services Staff 14/14 10…" at bounding box center [364, 168] width 144 height 657
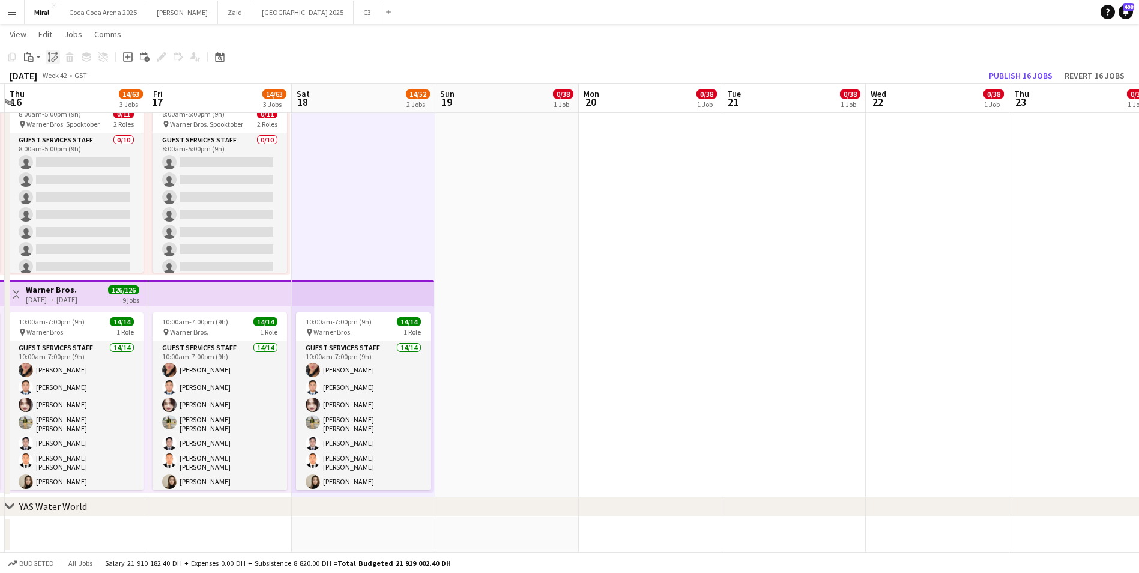
click at [53, 57] on icon "Paste linked Job" at bounding box center [53, 57] width 10 height 10
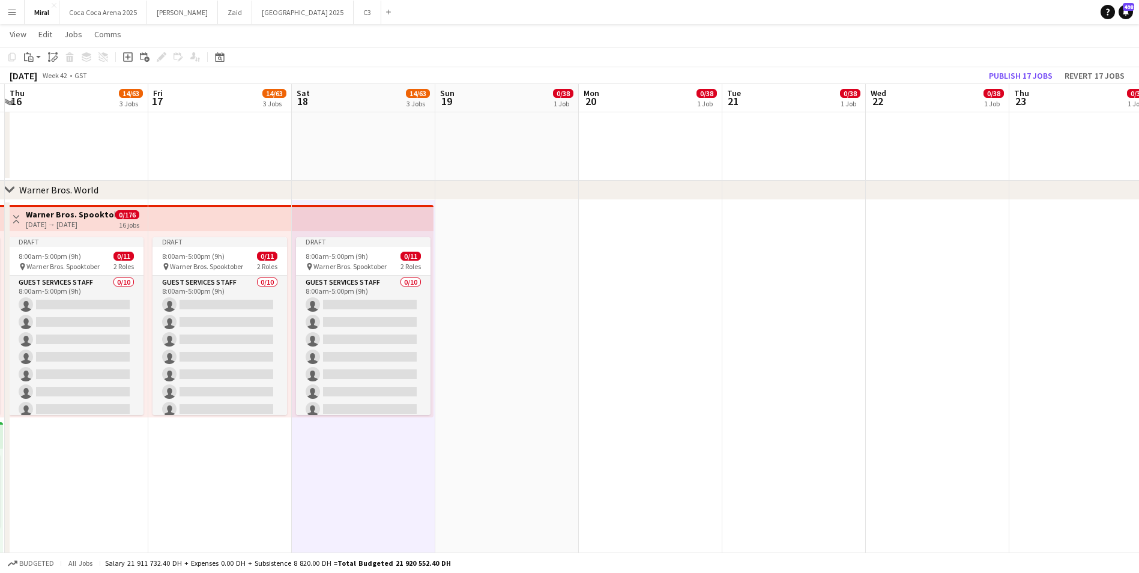
scroll to position [927, 0]
click at [516, 288] on app-date-cell at bounding box center [507, 529] width 144 height 657
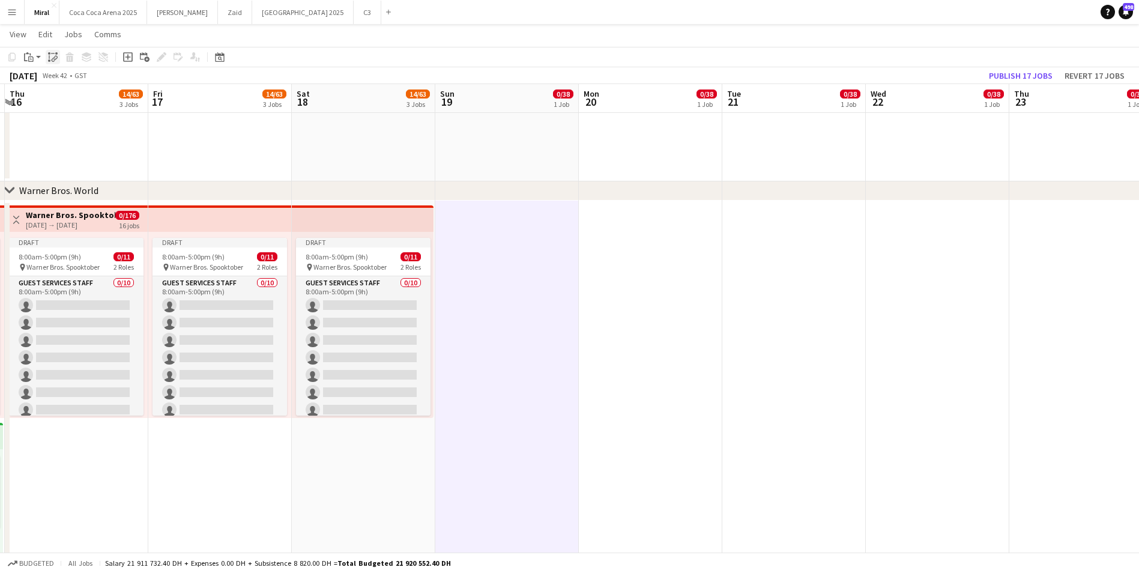
click at [55, 53] on icon at bounding box center [53, 53] width 4 height 1
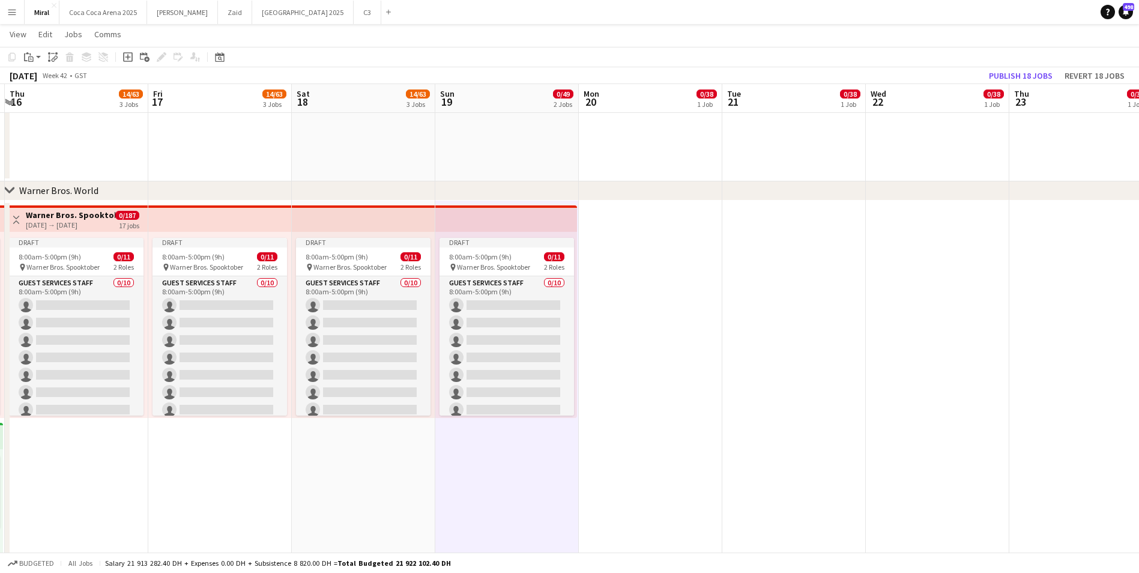
click at [711, 312] on app-date-cell at bounding box center [651, 529] width 144 height 657
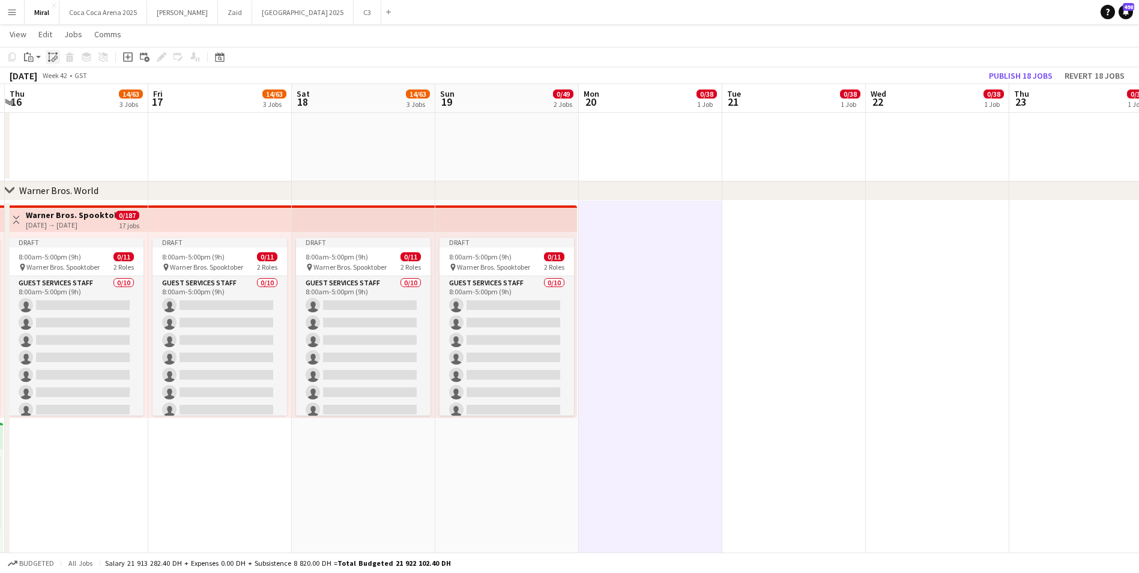
click at [52, 60] on icon at bounding box center [54, 59] width 4 height 5
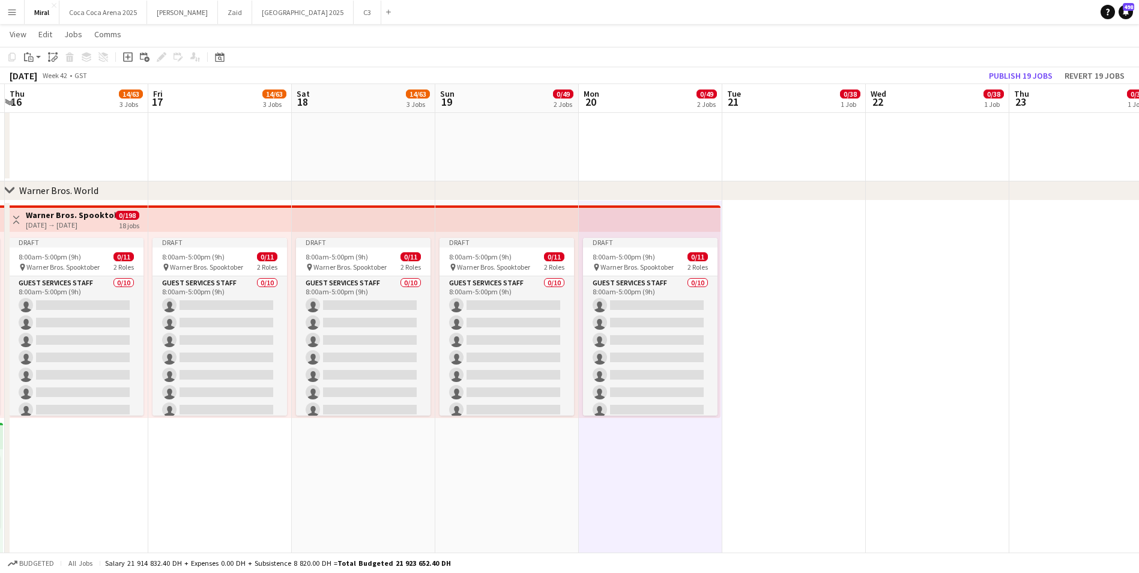
click at [787, 281] on app-date-cell at bounding box center [794, 529] width 144 height 657
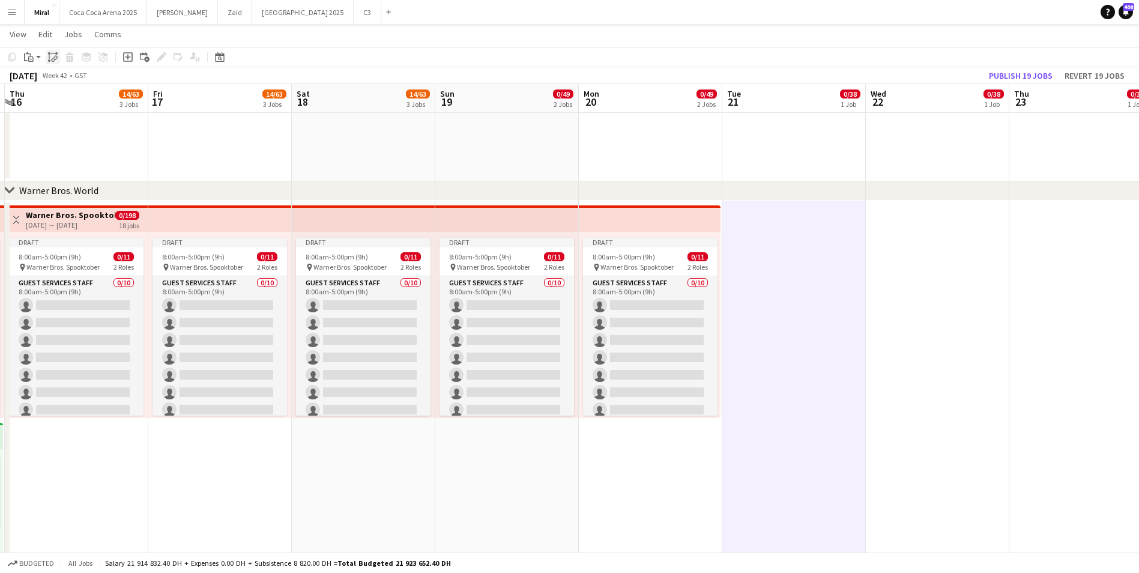
click at [56, 59] on icon at bounding box center [55, 58] width 4 height 5
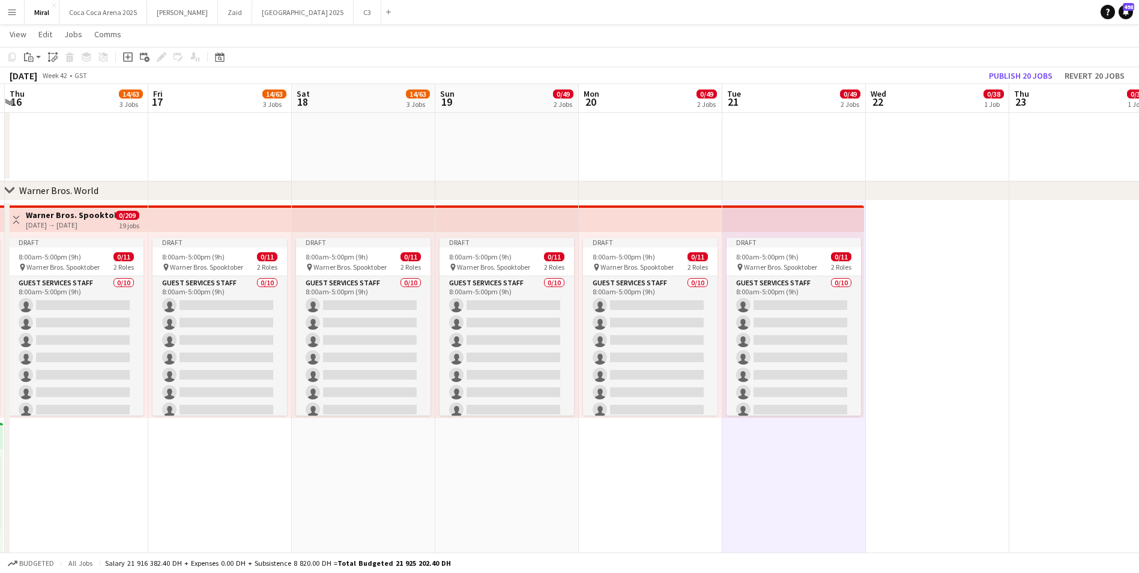
click at [961, 313] on app-date-cell at bounding box center [938, 529] width 144 height 657
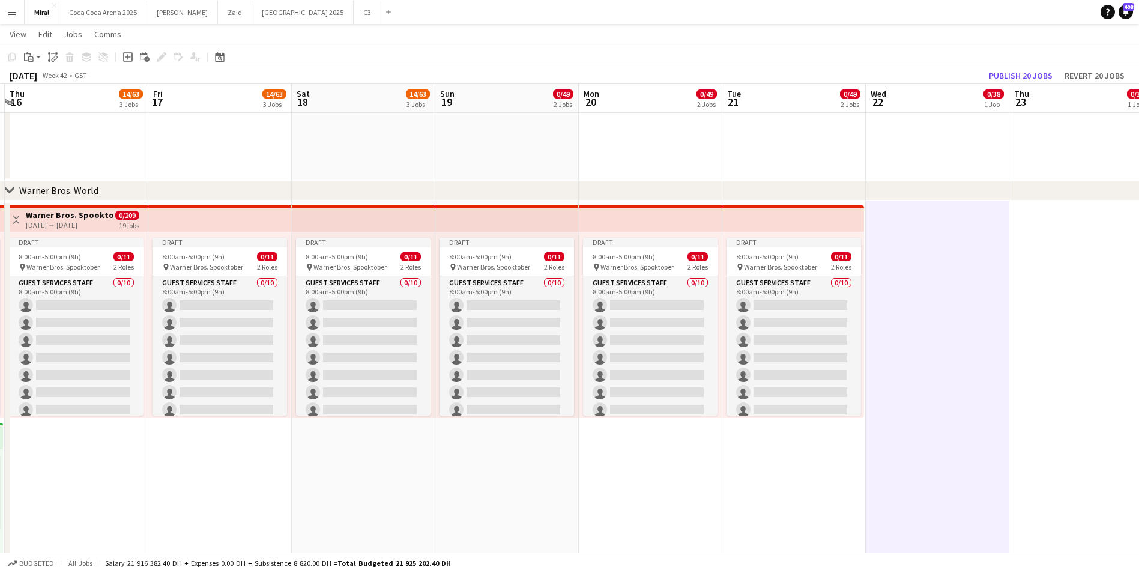
click at [53, 56] on icon "Paste linked Job" at bounding box center [53, 57] width 10 height 10
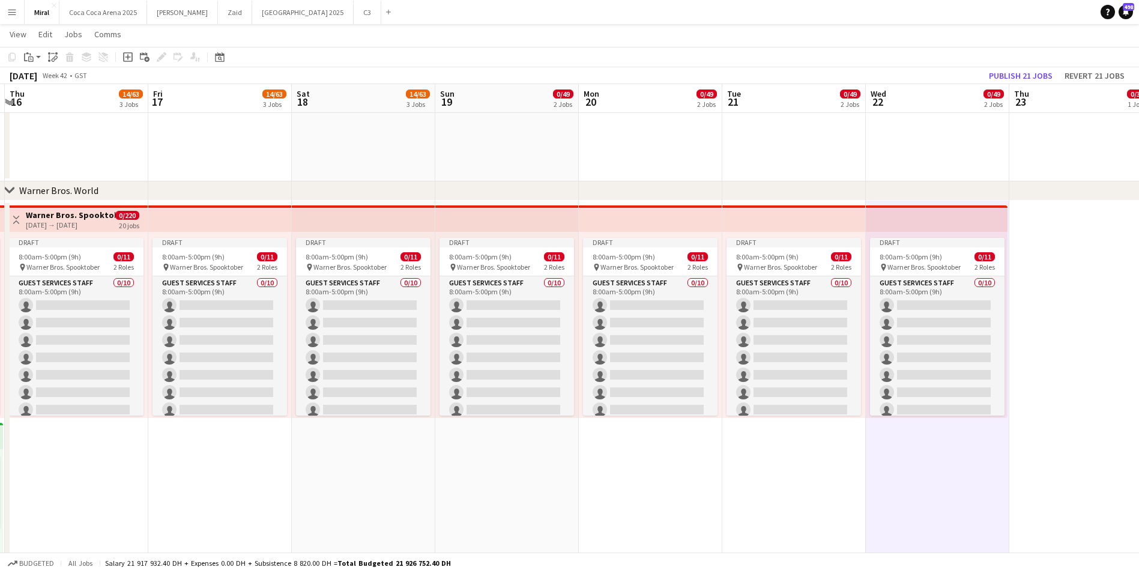
click at [1057, 290] on app-date-cell at bounding box center [1081, 529] width 144 height 657
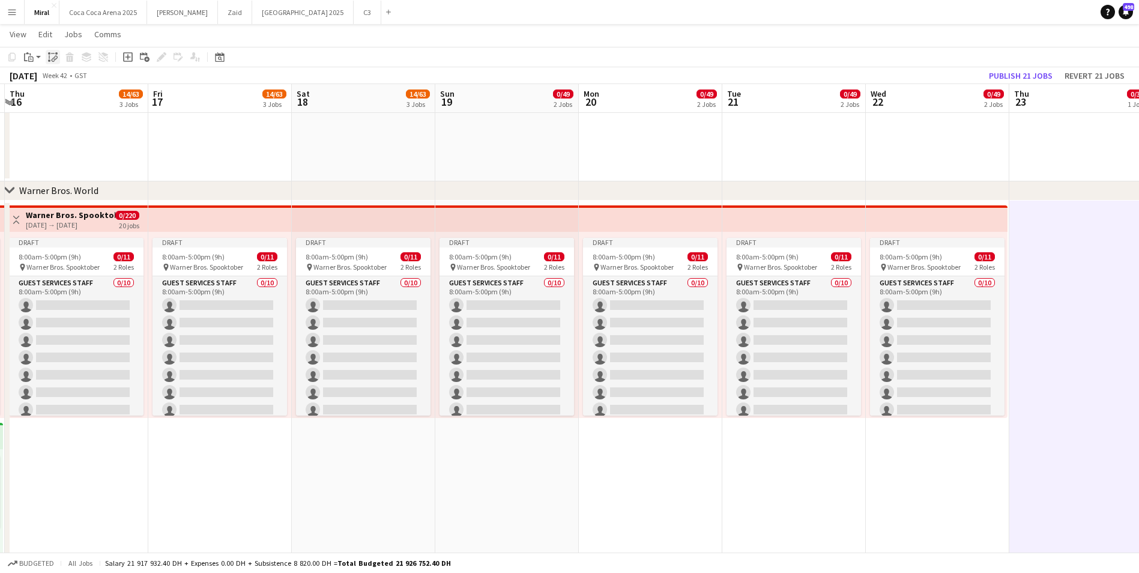
click at [53, 61] on icon "Paste linked Job" at bounding box center [53, 57] width 10 height 10
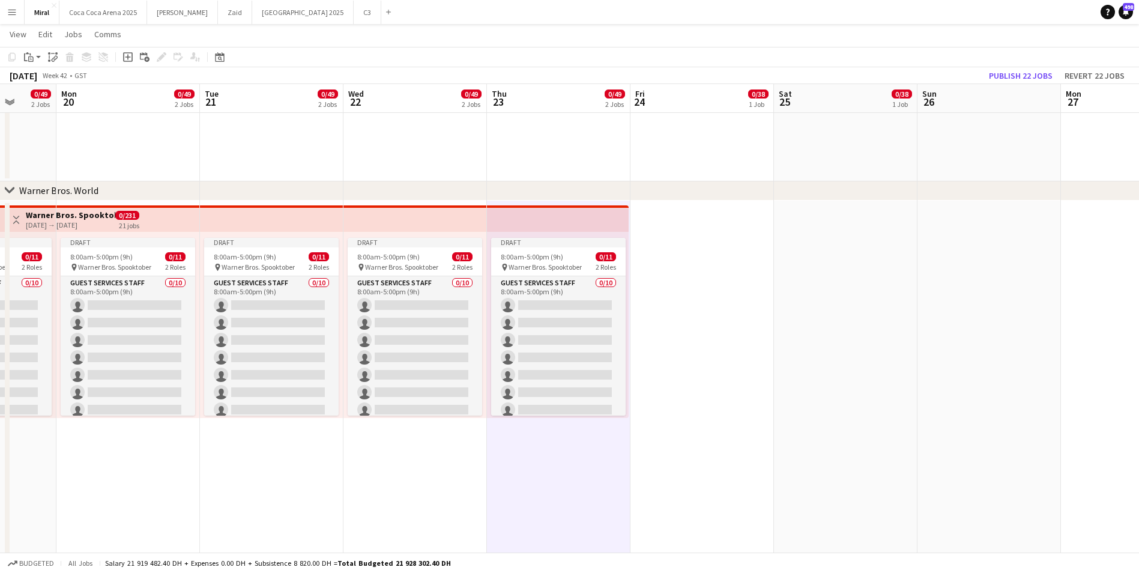
drag, startPoint x: 951, startPoint y: 450, endPoint x: 730, endPoint y: 439, distance: 221.3
click at [582, 455] on app-calendar-viewport "Thu 16 14/63 3 Jobs Fri 17 14/63 3 Jobs Sat 18 14/63 3 Jobs Sun 19 0/49 2 Jobs …" at bounding box center [569, 16] width 1139 height 1792
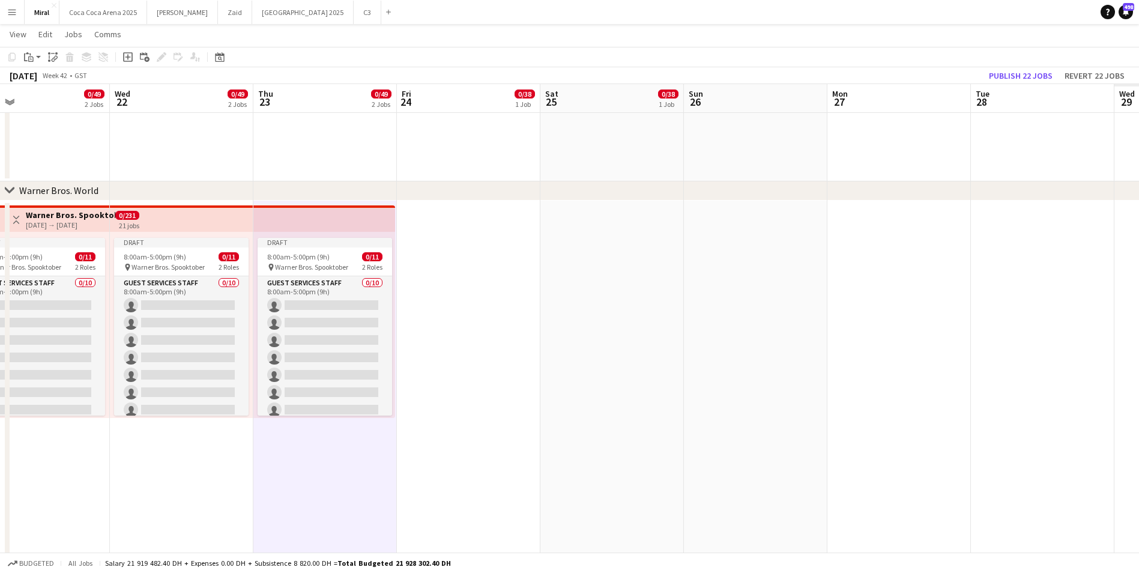
scroll to position [0, 355]
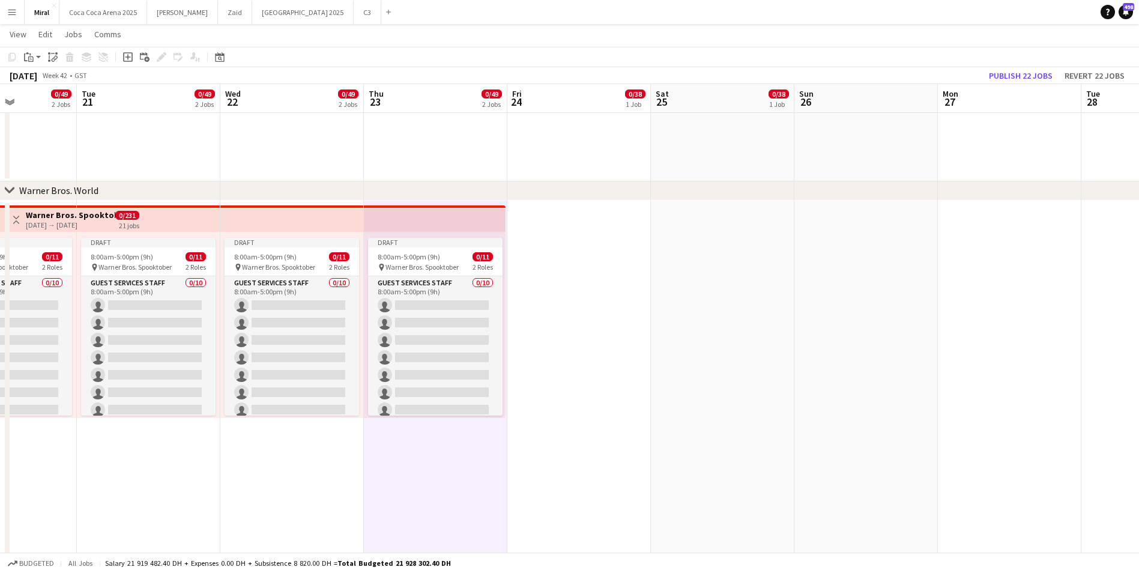
drag, startPoint x: 1005, startPoint y: 430, endPoint x: 605, endPoint y: 428, distance: 399.3
click at [630, 434] on app-calendar-viewport "Sat 18 14/63 3 Jobs Sun 19 0/49 2 Jobs Mon 20 0/49 2 Jobs Tue 21 0/49 2 Jobs We…" at bounding box center [569, 16] width 1139 height 1792
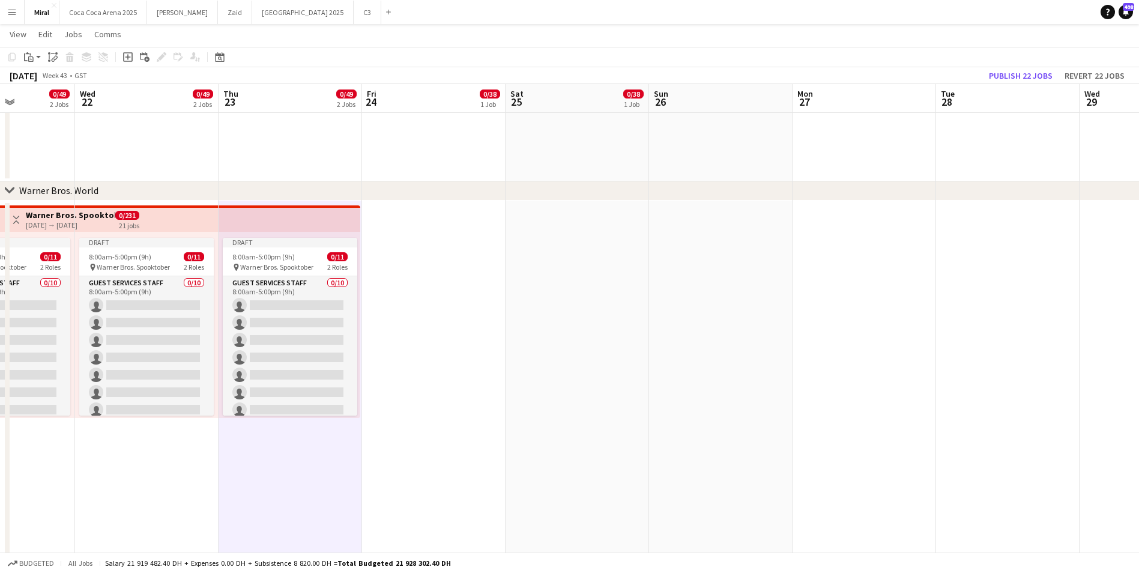
click at [444, 340] on app-date-cell at bounding box center [434, 529] width 144 height 657
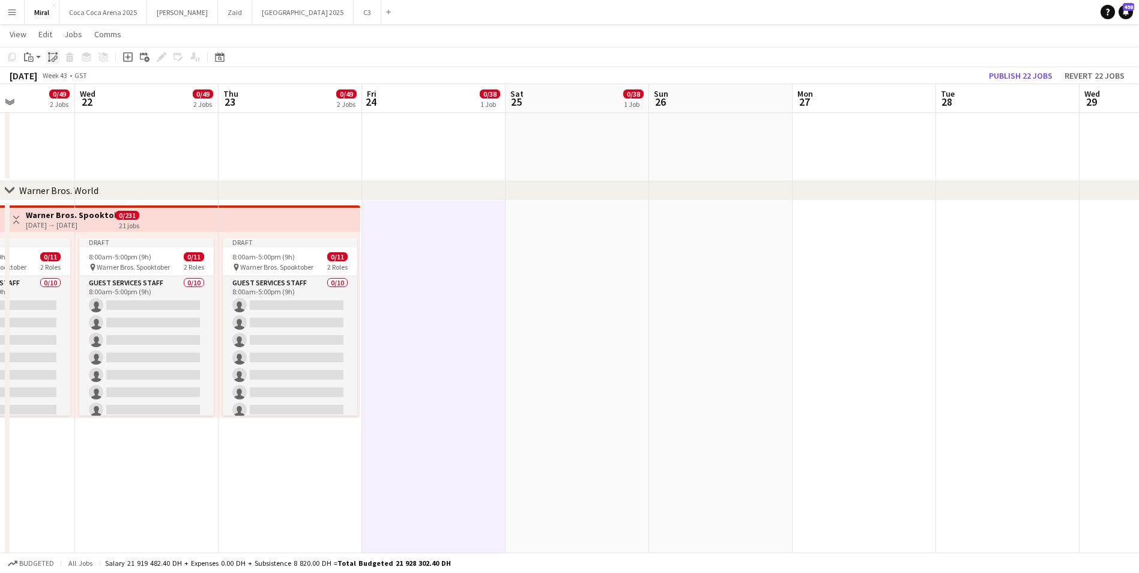
click at [52, 55] on icon "Paste linked Job" at bounding box center [53, 57] width 10 height 10
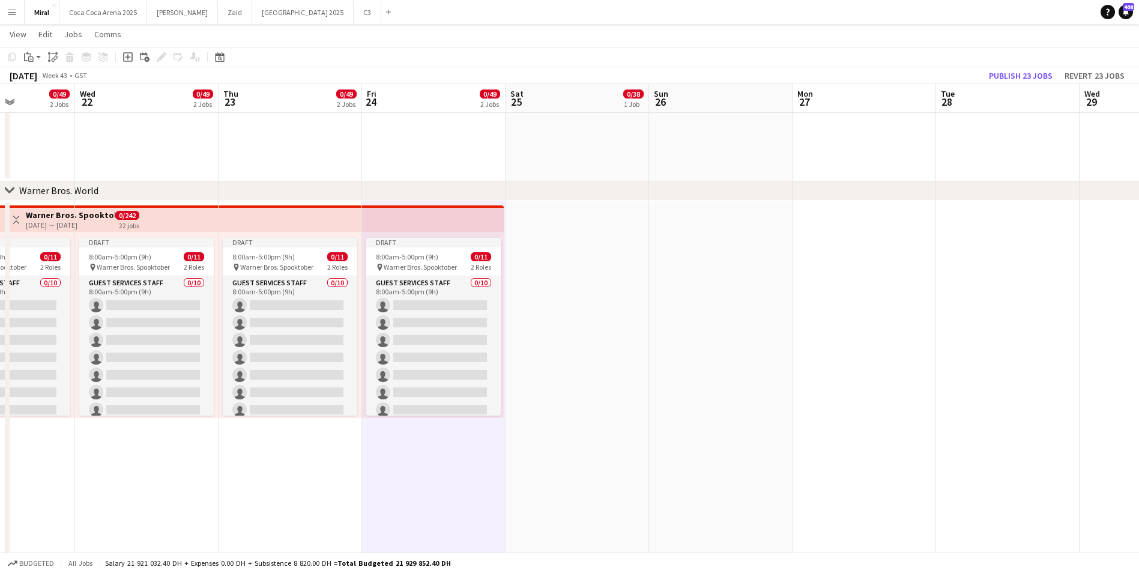
click at [537, 260] on app-date-cell at bounding box center [578, 529] width 144 height 657
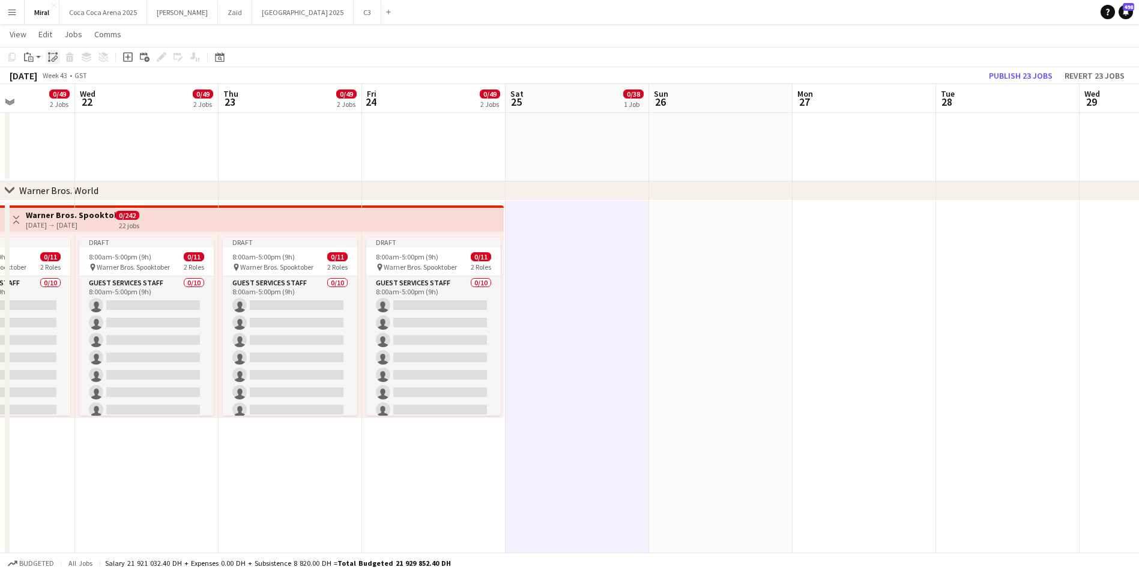
click at [56, 58] on icon "Paste linked Job" at bounding box center [53, 57] width 10 height 10
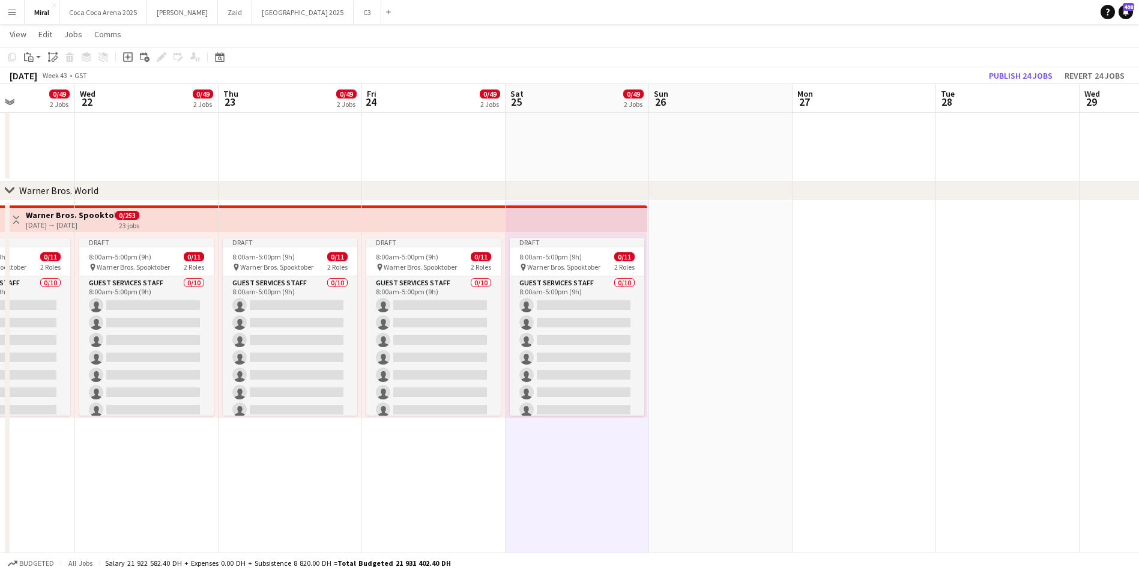
click at [710, 289] on app-date-cell at bounding box center [721, 529] width 144 height 657
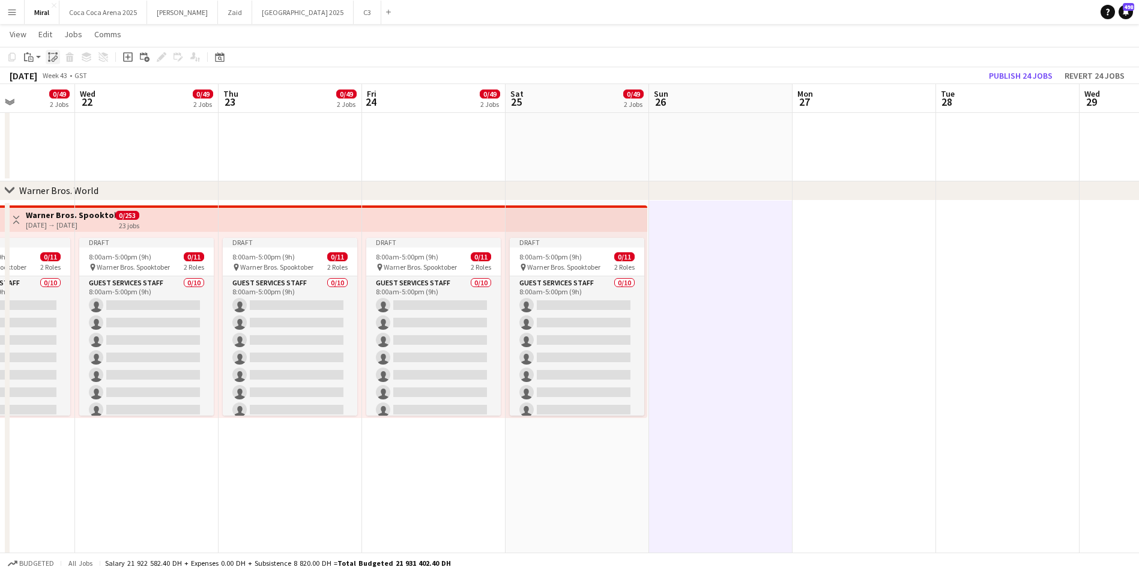
click at [50, 55] on icon "Paste linked Job" at bounding box center [53, 57] width 10 height 10
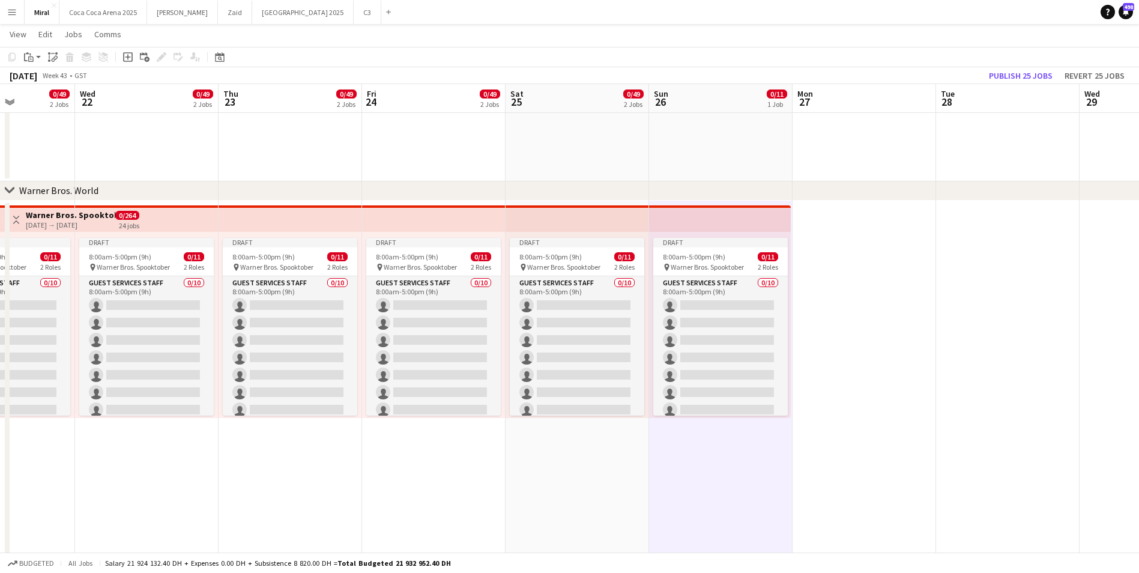
click at [895, 276] on app-date-cell at bounding box center [865, 529] width 144 height 657
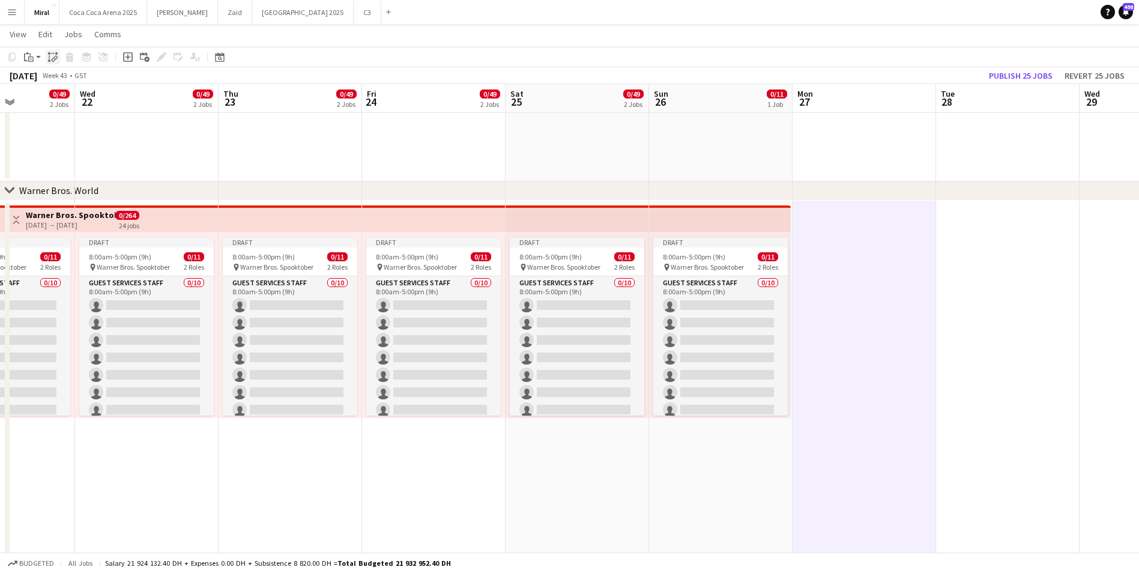
click at [58, 58] on div "Paste linked Job" at bounding box center [53, 57] width 14 height 14
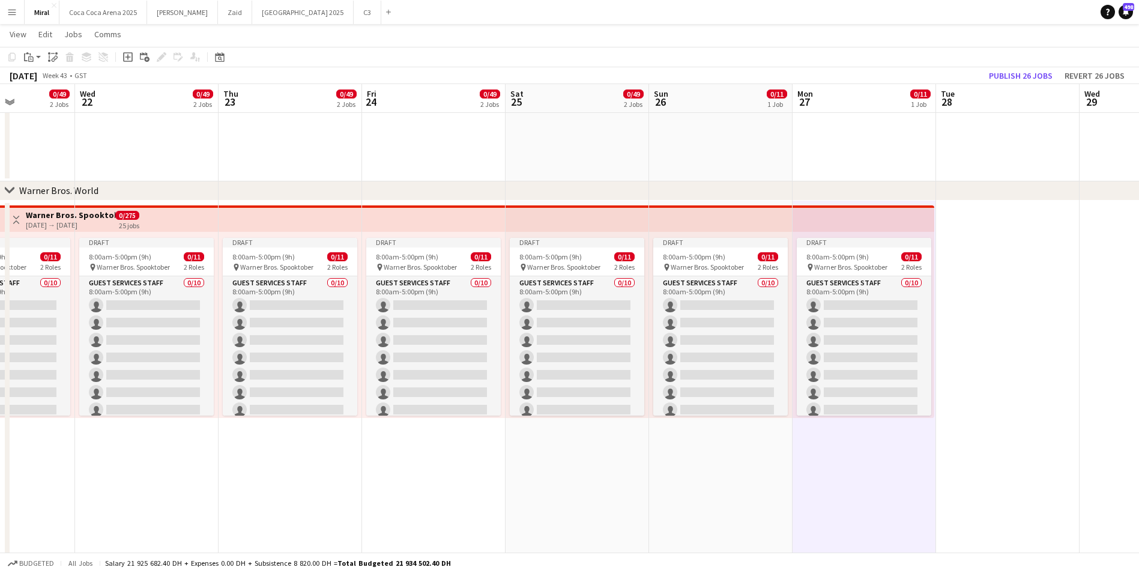
click at [1015, 273] on app-date-cell at bounding box center [1008, 529] width 144 height 657
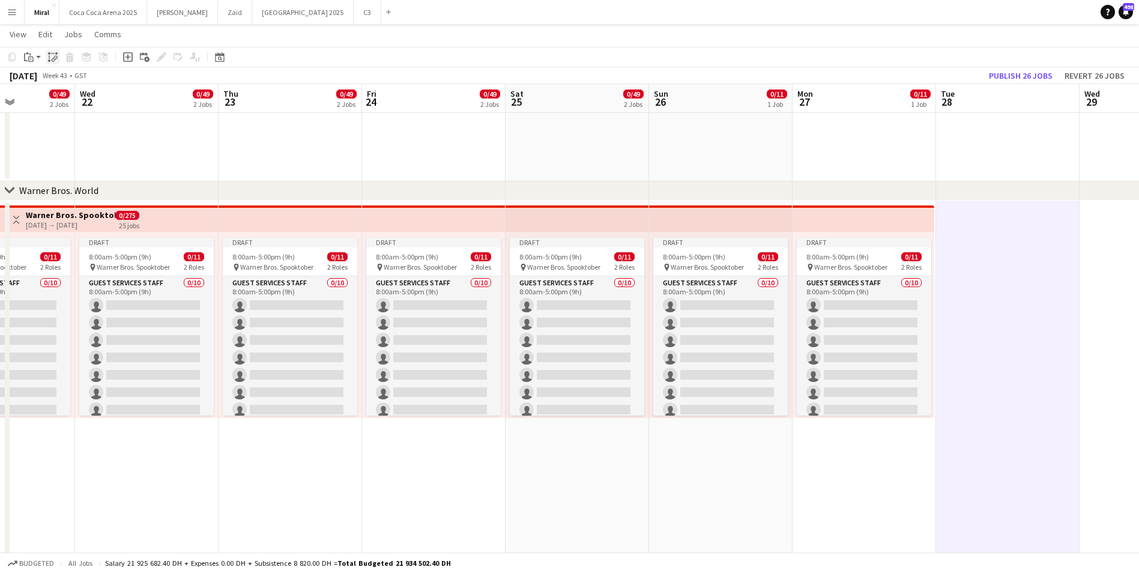
click at [51, 56] on icon "Paste linked Job" at bounding box center [53, 57] width 10 height 10
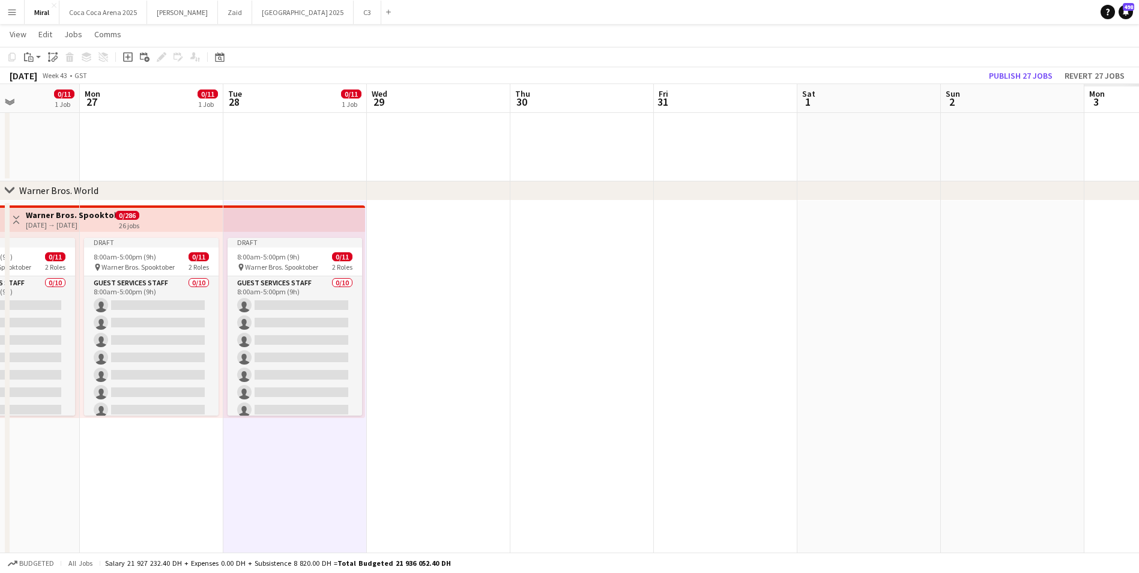
drag, startPoint x: 1098, startPoint y: 413, endPoint x: 379, endPoint y: 411, distance: 718.8
click at [379, 411] on app-calendar-viewport "Thu 23 0/49 2 Jobs Fri 24 0/49 2 Jobs Sat 25 0/49 2 Jobs Sun 26 0/11 1 Job Mon …" at bounding box center [569, 16] width 1139 height 1792
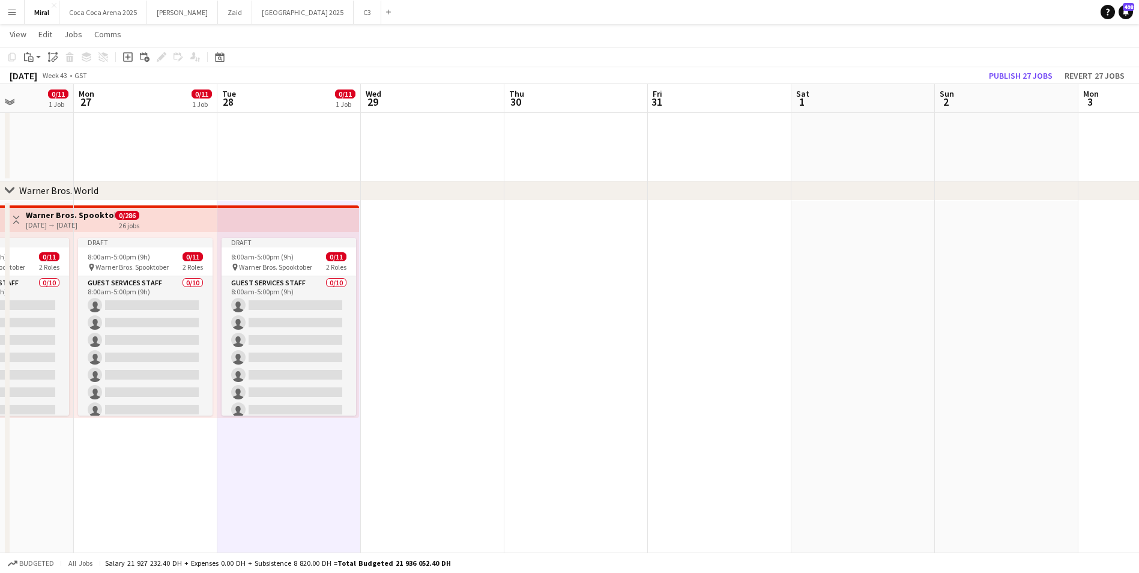
click at [412, 357] on app-date-cell at bounding box center [433, 529] width 144 height 657
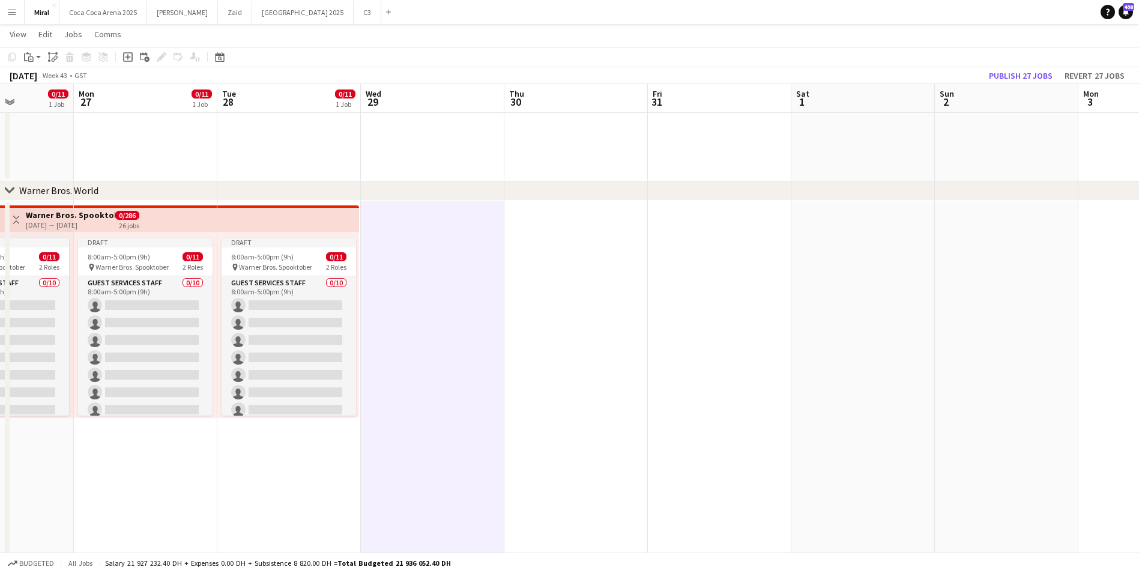
click at [55, 53] on icon at bounding box center [53, 53] width 4 height 1
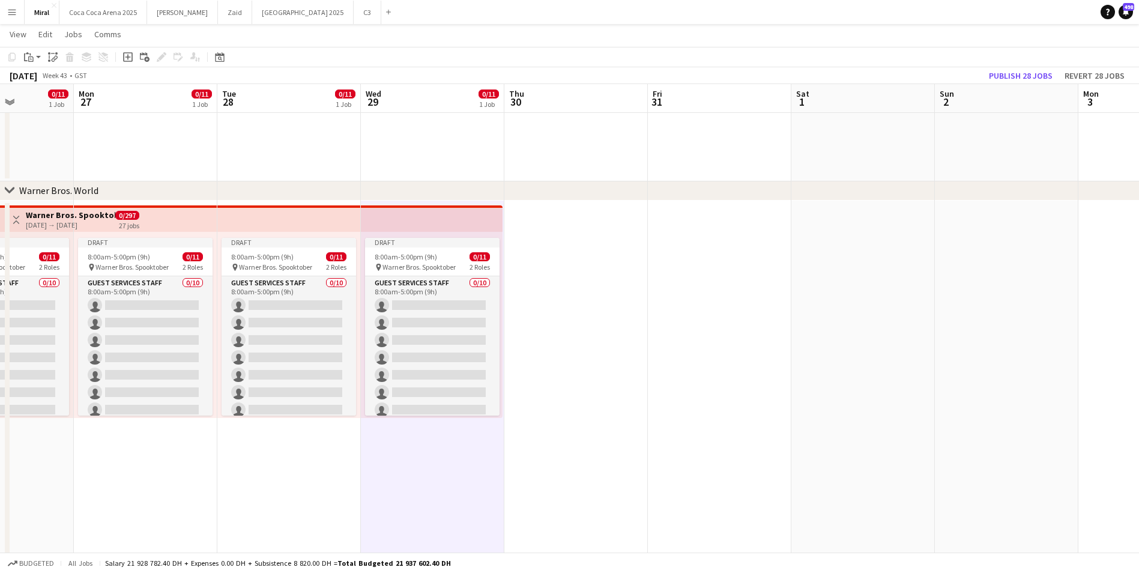
click at [585, 257] on app-date-cell at bounding box center [576, 529] width 144 height 657
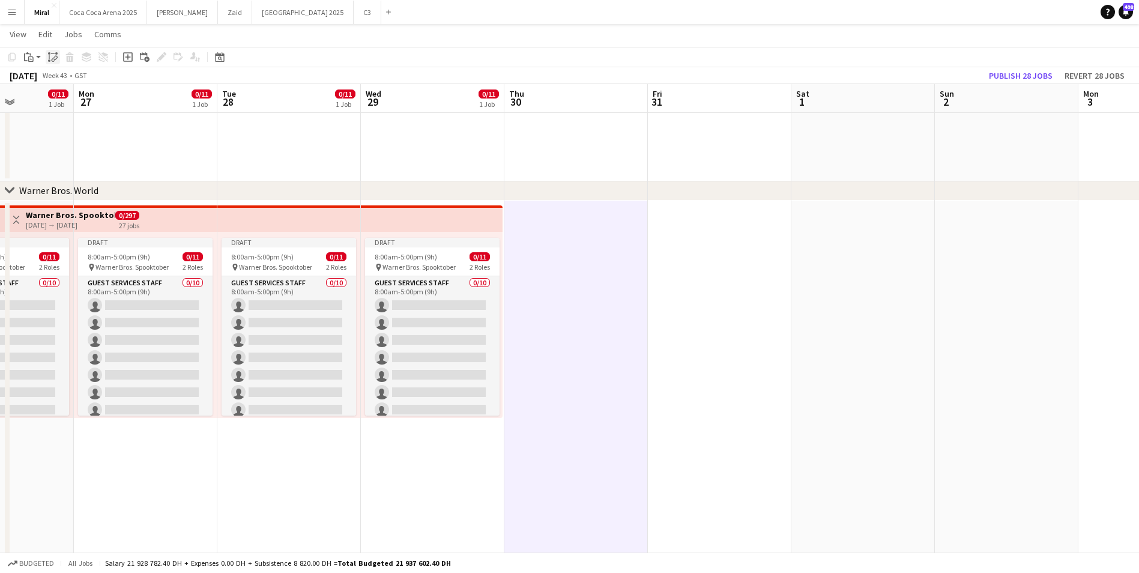
click at [54, 56] on icon "Paste linked Job" at bounding box center [53, 57] width 10 height 10
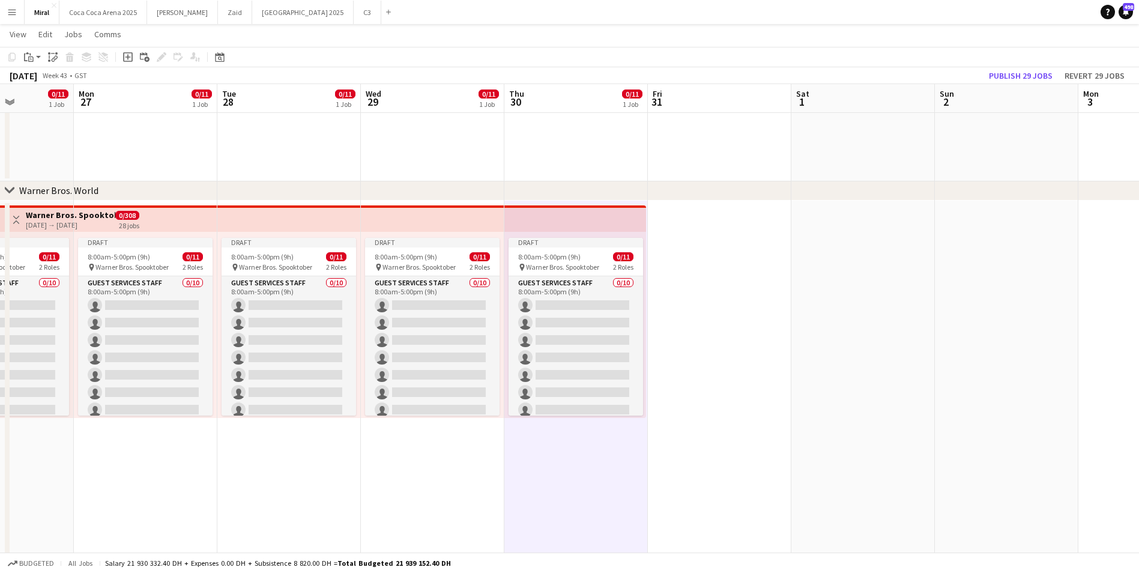
click at [688, 268] on app-date-cell at bounding box center [720, 529] width 144 height 657
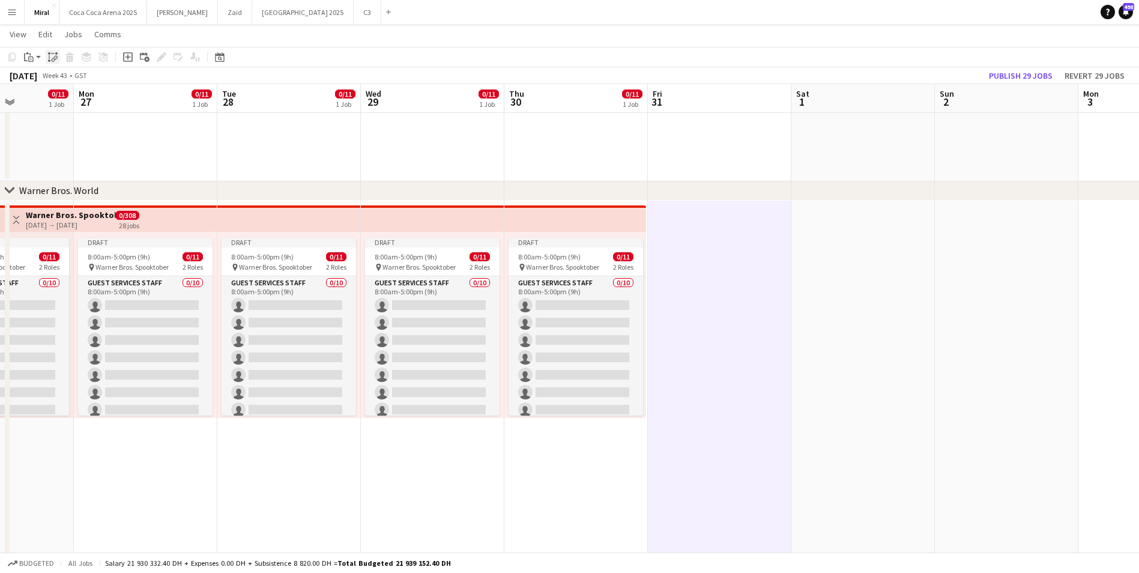
click at [53, 58] on icon "Paste linked Job" at bounding box center [53, 57] width 10 height 10
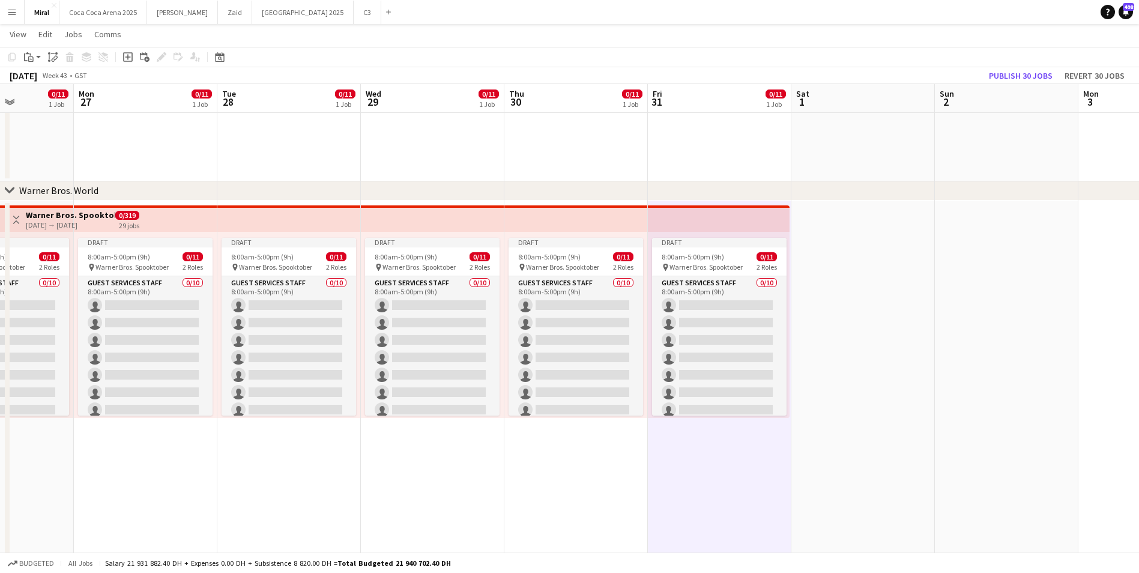
click at [861, 297] on app-date-cell at bounding box center [863, 529] width 144 height 657
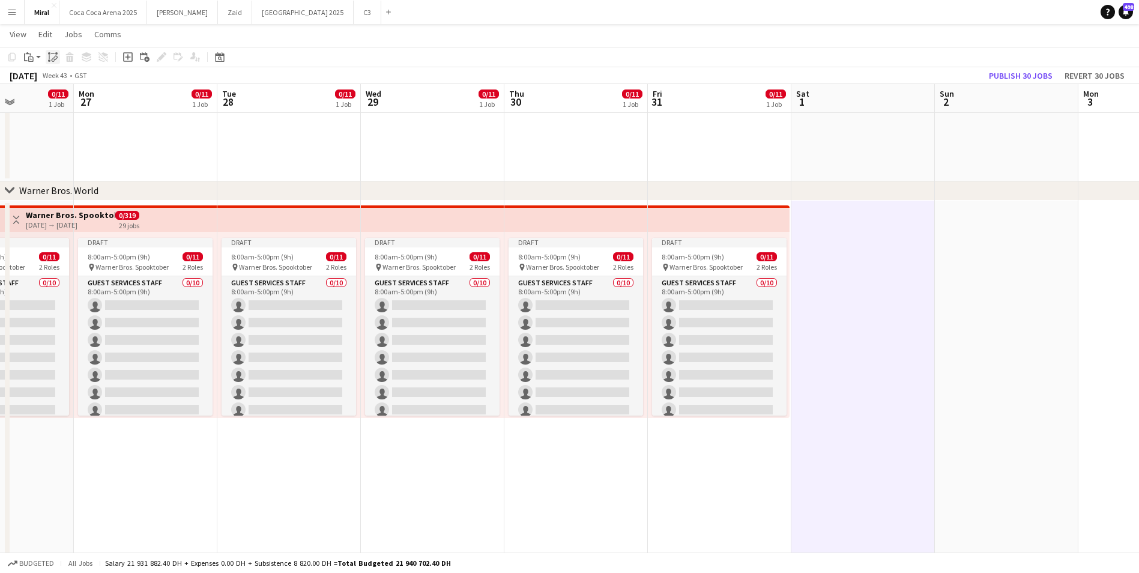
click at [54, 57] on icon "Paste linked Job" at bounding box center [53, 57] width 10 height 10
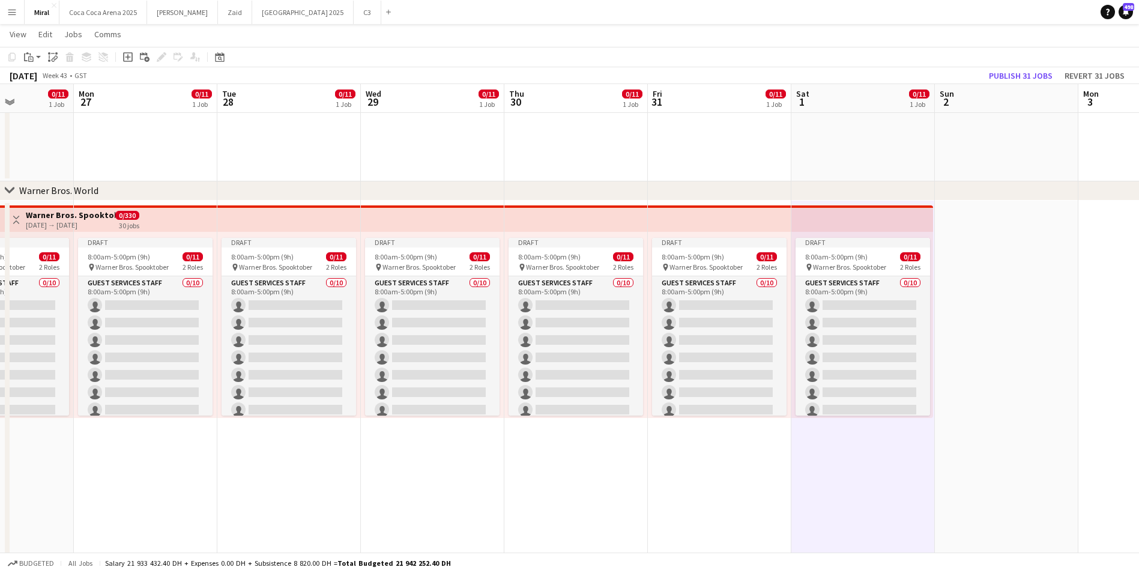
click at [1009, 269] on app-date-cell at bounding box center [1007, 529] width 144 height 657
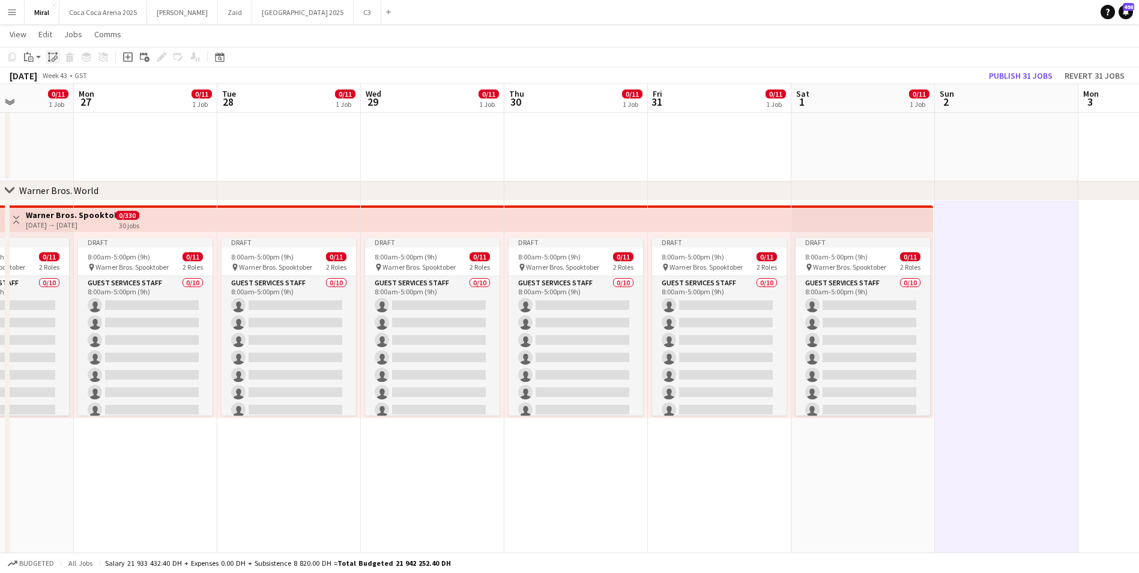
click at [52, 62] on div "Paste linked Job" at bounding box center [53, 57] width 14 height 14
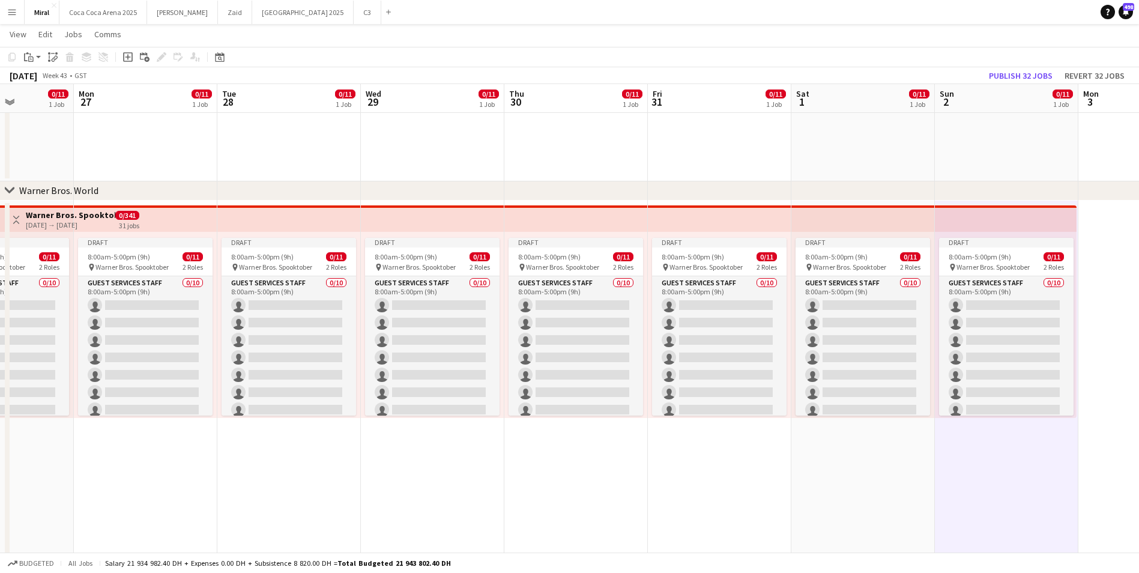
click at [898, 506] on app-date-cell "Draft 8:00am-5:00pm (9h) 0/11 pin Warner Bros. Spooktober 2 Roles Guest Service…" at bounding box center [863, 529] width 144 height 657
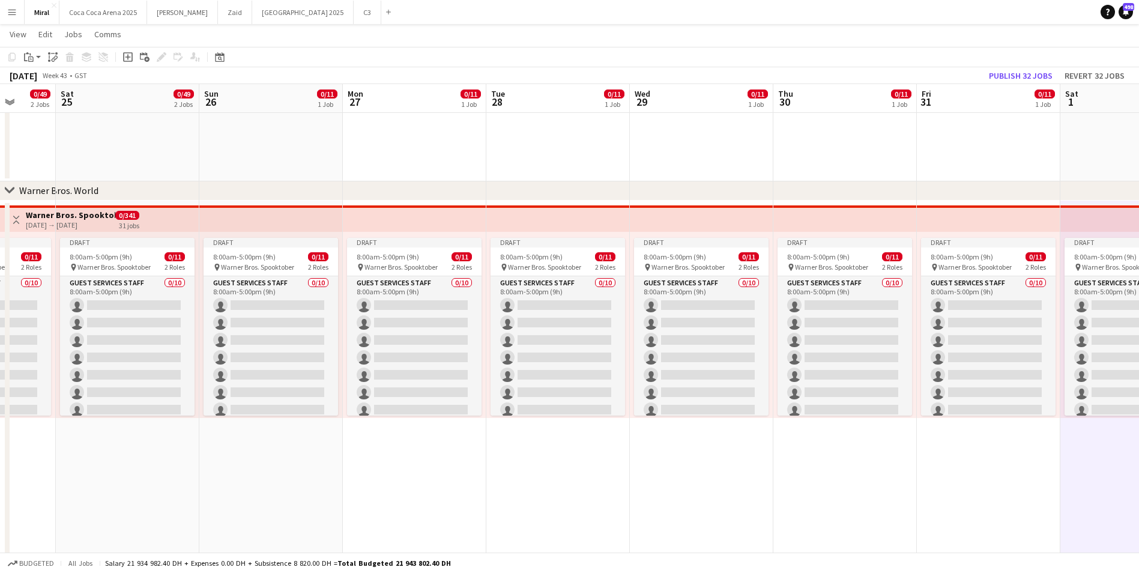
drag, startPoint x: 725, startPoint y: 500, endPoint x: 1138, endPoint y: 448, distance: 416.4
click at [1138, 448] on app-calendar-viewport "Wed 22 0/49 2 Jobs Thu 23 0/49 2 Jobs Fri 24 0/49 2 Jobs Sat 25 0/49 2 Jobs Sun…" at bounding box center [569, 16] width 1139 height 1792
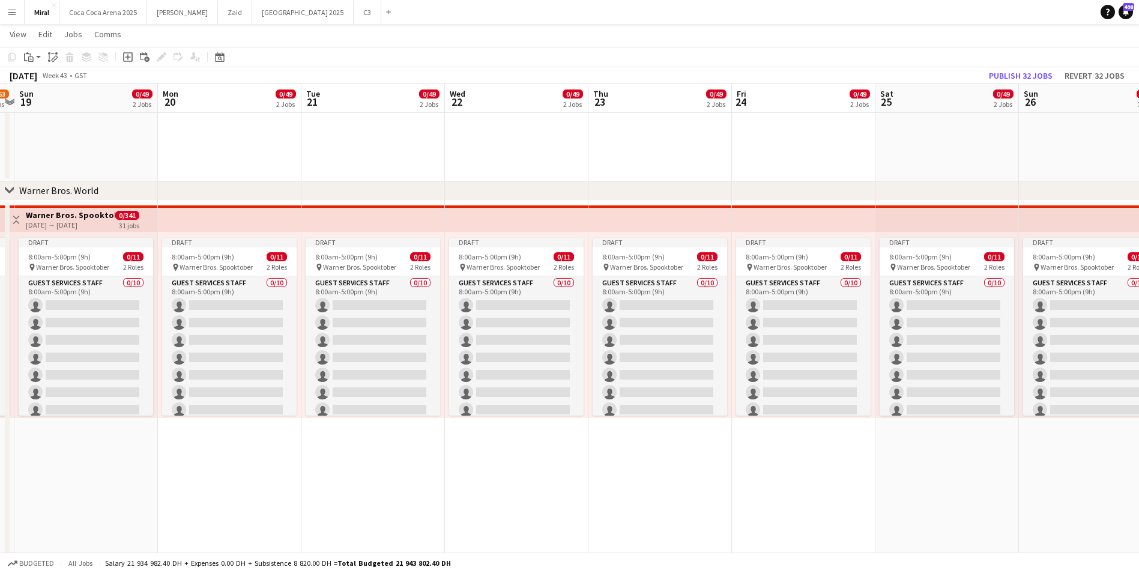
drag, startPoint x: 240, startPoint y: 480, endPoint x: 1081, endPoint y: 420, distance: 844.0
click at [1081, 420] on app-calendar-viewport "Fri 17 14/63 3 Jobs Sat 18 14/63 3 Jobs Sun 19 0/49 2 Jobs Mon 20 0/49 2 Jobs T…" at bounding box center [569, 16] width 1139 height 1792
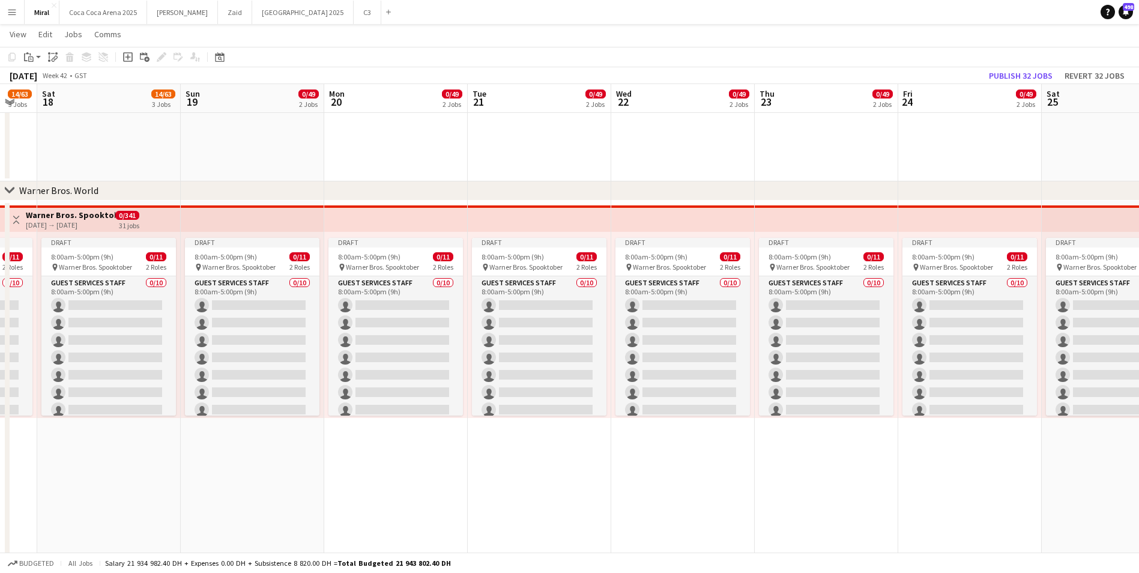
scroll to position [0, 0]
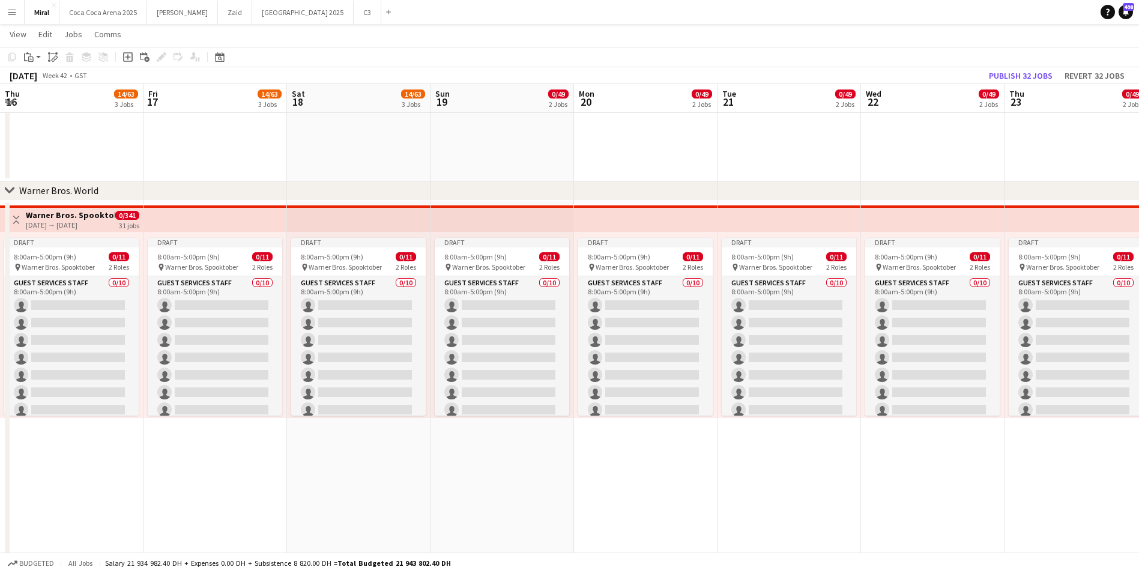
drag, startPoint x: 370, startPoint y: 479, endPoint x: 945, endPoint y: 456, distance: 575.1
click at [950, 456] on app-calendar-viewport "Thu 16 14/63 3 Jobs Fri 17 14/63 3 Jobs Sat 18 14/63 3 Jobs Sun 19 0/49 2 Jobs …" at bounding box center [569, 16] width 1139 height 1792
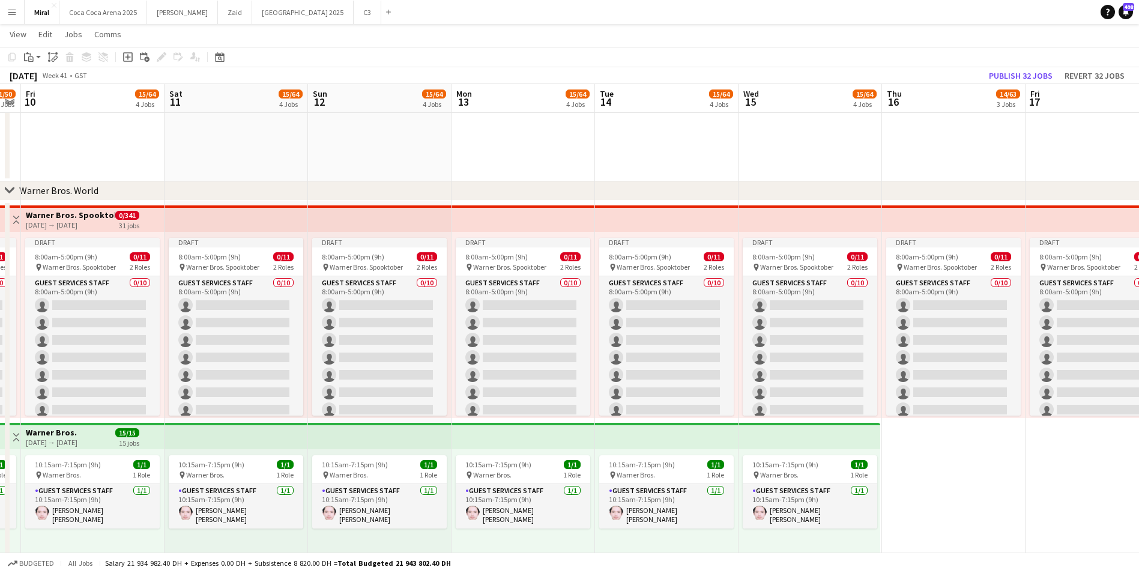
scroll to position [0, 313]
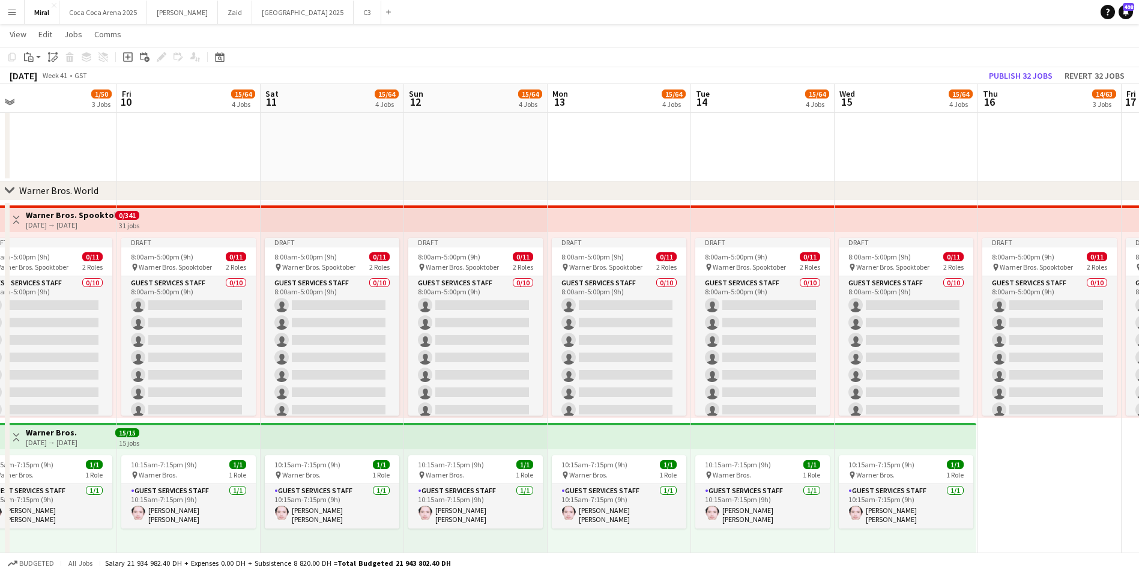
drag, startPoint x: 528, startPoint y: 471, endPoint x: 1147, endPoint y: 423, distance: 621.6
click at [1138, 423] on html "Menu Boards Boards Boards All jobs Status Workforce Workforce My Workforce Recr…" at bounding box center [569, 3] width 1139 height 1860
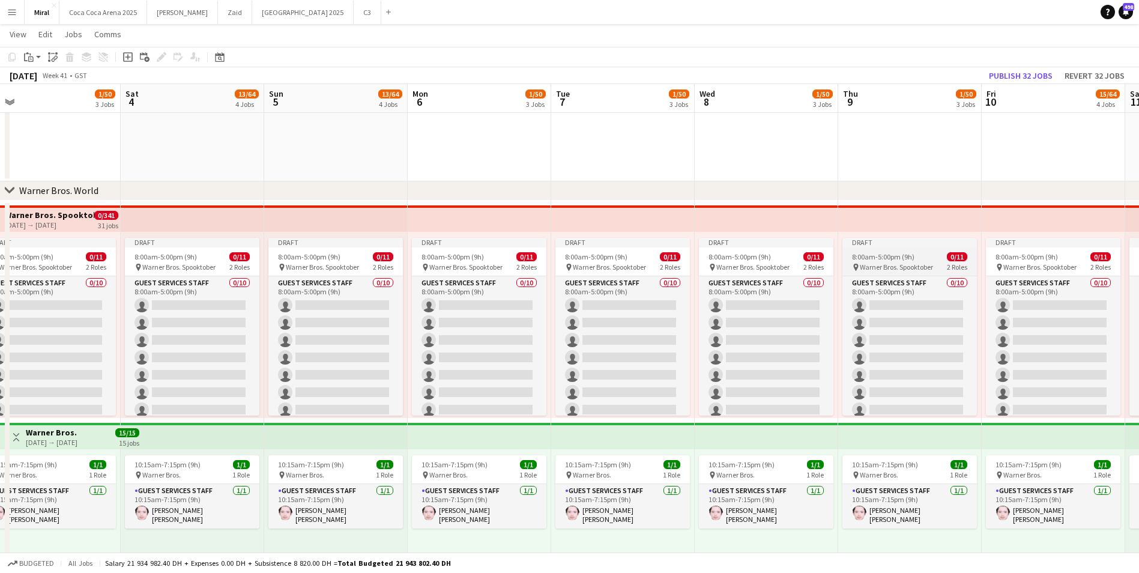
scroll to position [0, 369]
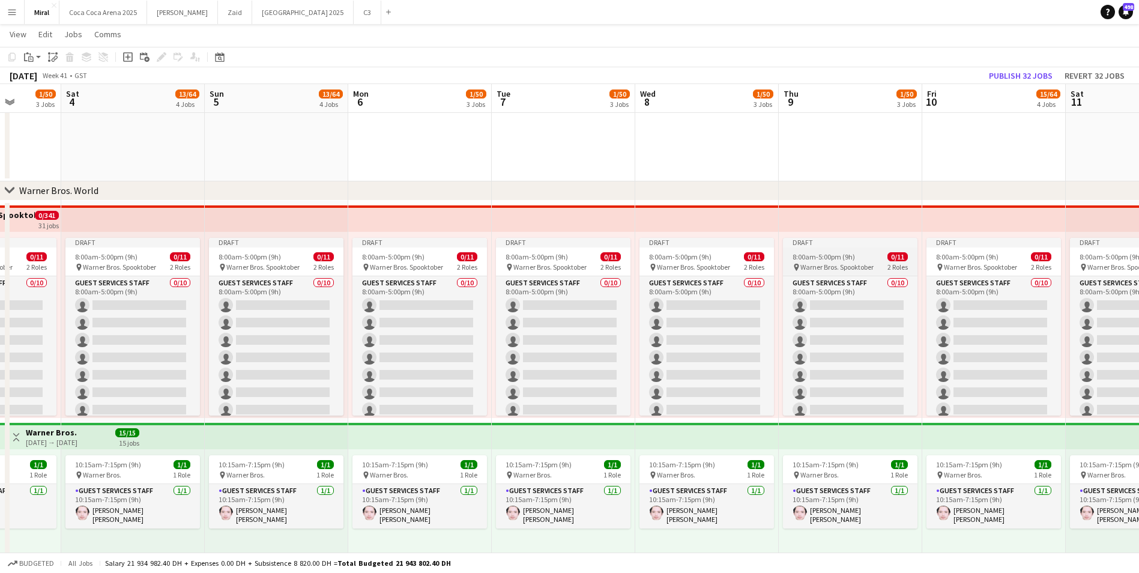
drag, startPoint x: 192, startPoint y: 265, endPoint x: 812, endPoint y: 275, distance: 621.0
click at [997, 265] on app-calendar-viewport "Wed 1 31/85 4 Jobs Thu 2 1/39 2 Jobs Fri 3 1/50 3 Jobs Sat 4 13/64 4 Jobs Sun 5…" at bounding box center [569, 16] width 1139 height 1792
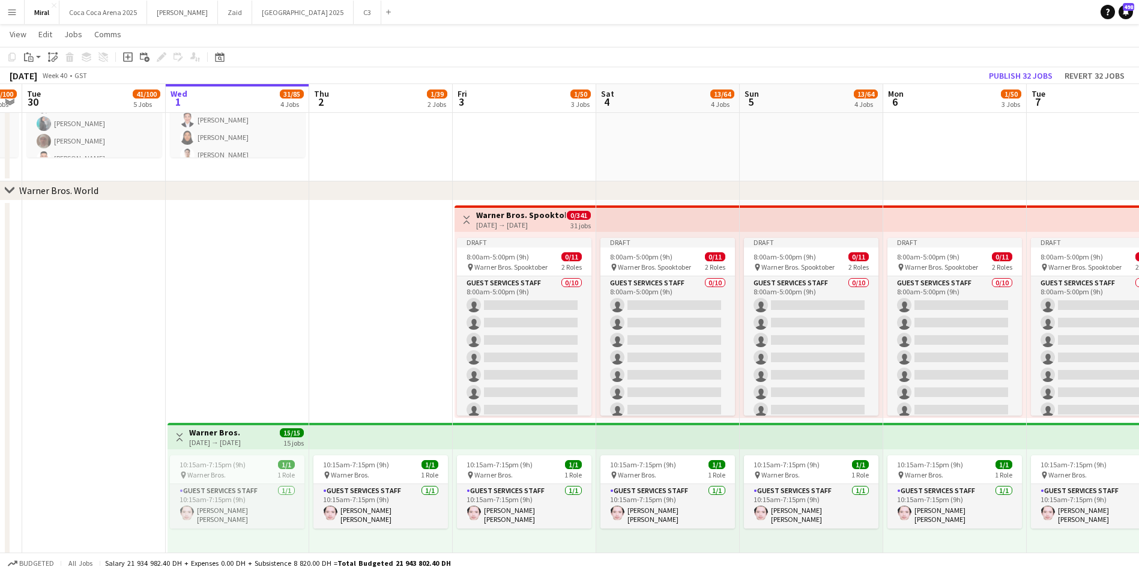
drag, startPoint x: 261, startPoint y: 269, endPoint x: 825, endPoint y: 274, distance: 564.5
click at [825, 274] on app-calendar-viewport "Sun 28 56/112 6 Jobs Mon 29 42/100 5 Jobs Tue 30 41/100 5 Jobs Wed 1 31/85 4 Jo…" at bounding box center [569, 16] width 1139 height 1792
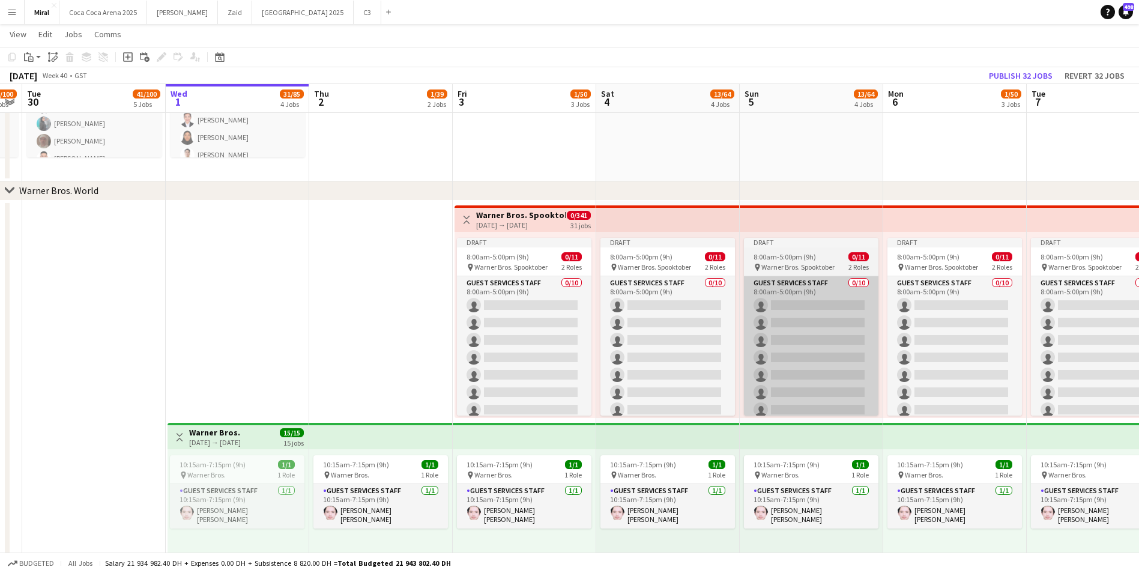
scroll to position [0, 379]
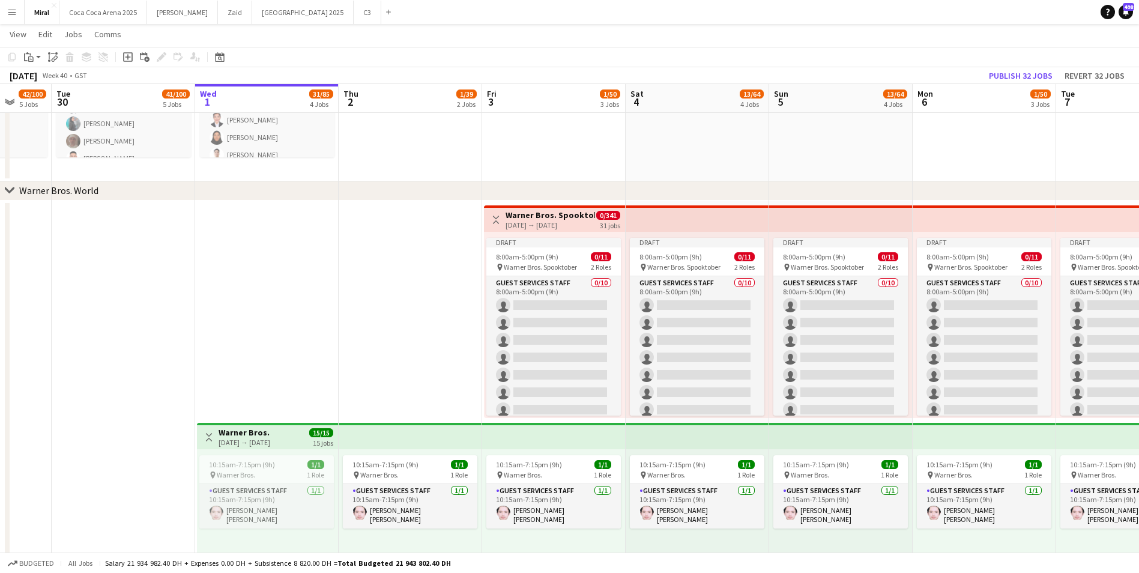
click at [569, 225] on div "[DATE] → [DATE]" at bounding box center [550, 224] width 89 height 9
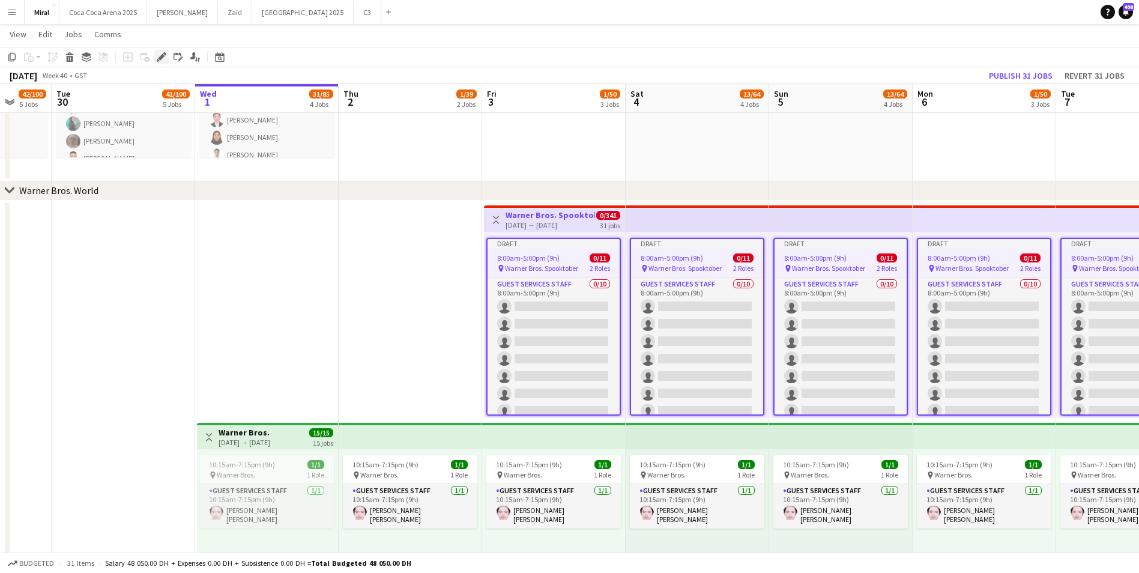
click at [162, 55] on icon "Edit" at bounding box center [162, 57] width 10 height 10
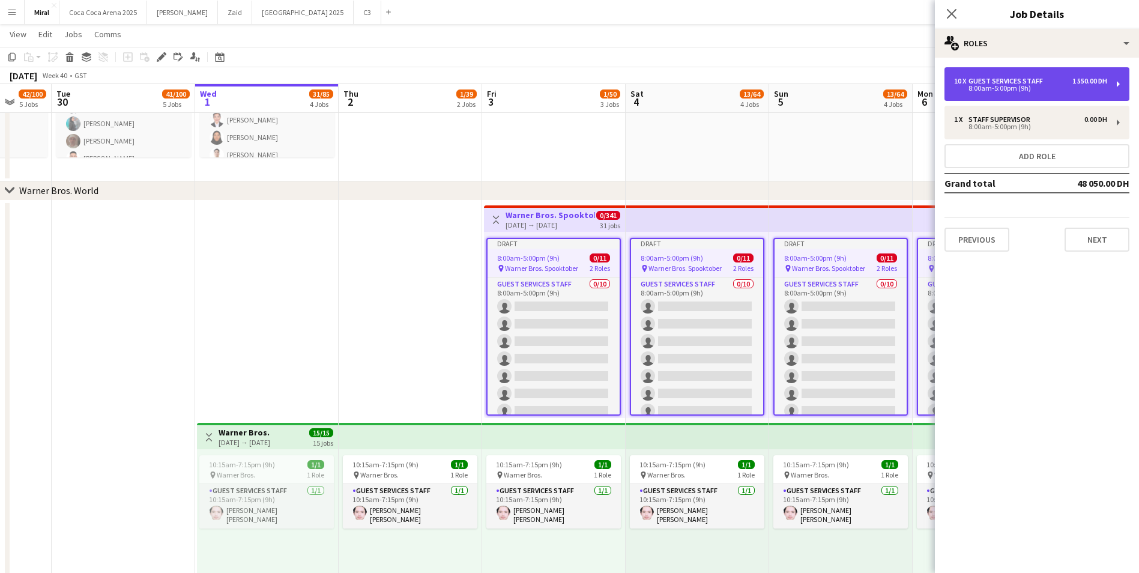
click at [1051, 86] on div "8:00am-5:00pm (9h)" at bounding box center [1030, 88] width 153 height 6
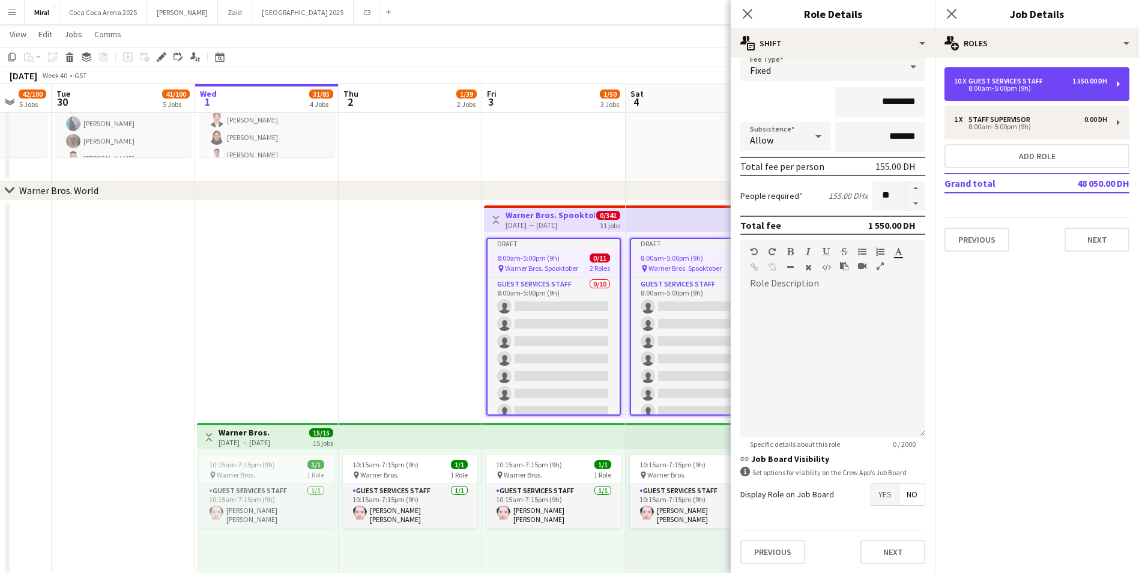
scroll to position [85, 0]
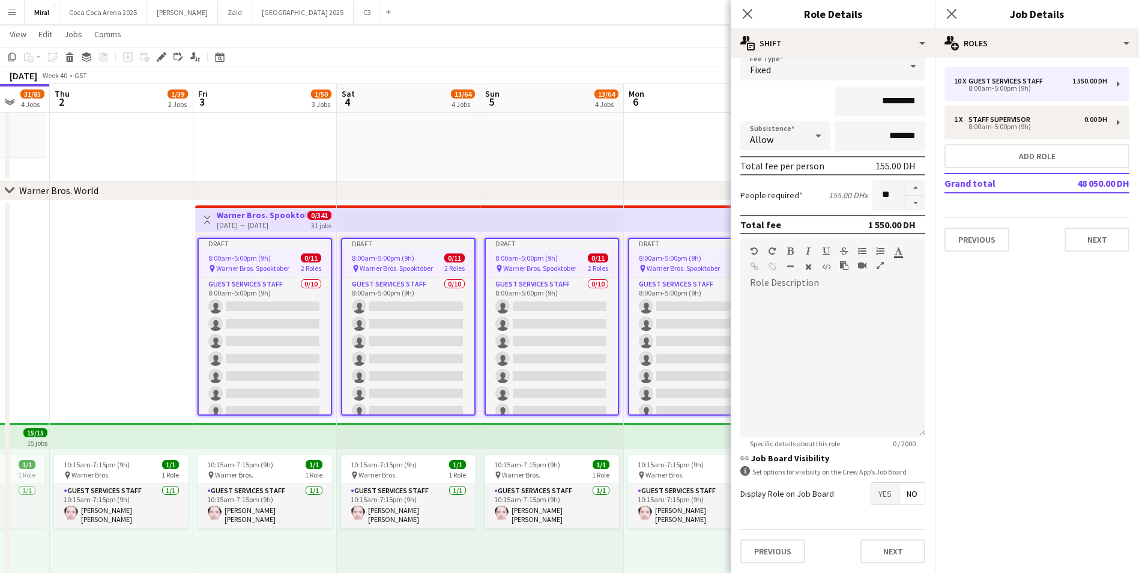
drag, startPoint x: 431, startPoint y: 298, endPoint x: 141, endPoint y: 299, distance: 290.6
click at [141, 299] on app-calendar-viewport "Mon 29 42/100 5 Jobs Tue 30 41/100 5 Jobs Wed 1 31/85 4 Jobs Thu 2 1/39 2 Jobs …" at bounding box center [569, 16] width 1139 height 1792
click at [162, 289] on app-date-cell "10:15am-7:15pm (9h) 1/1 pin Warner Bros. 1 Role Guest Services Staff [DATE] 10:…" at bounding box center [120, 529] width 144 height 657
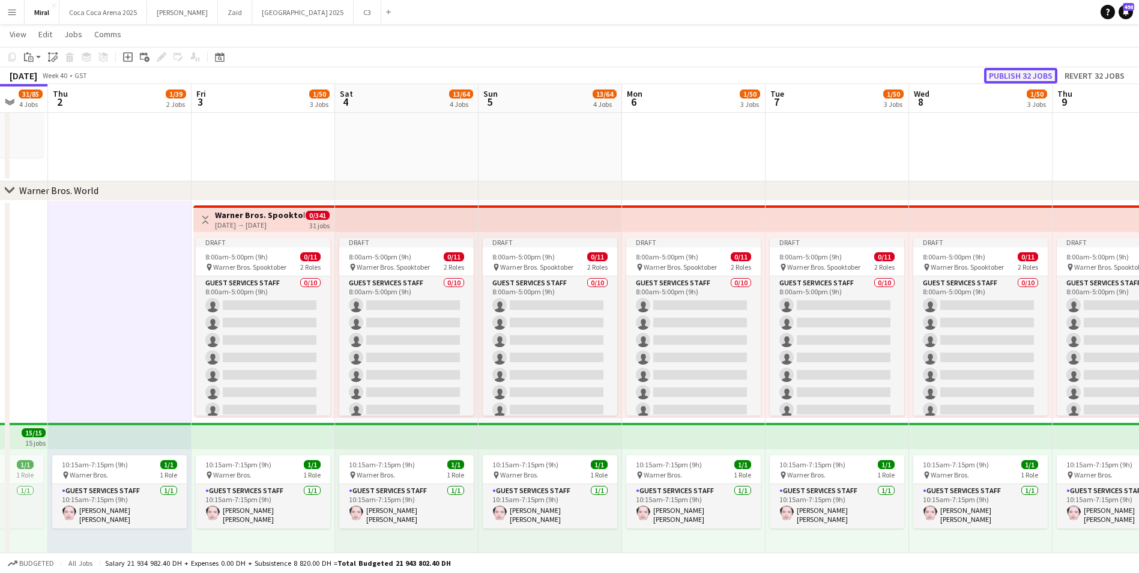
click at [1047, 77] on button "Publish 32 jobs" at bounding box center [1020, 76] width 73 height 16
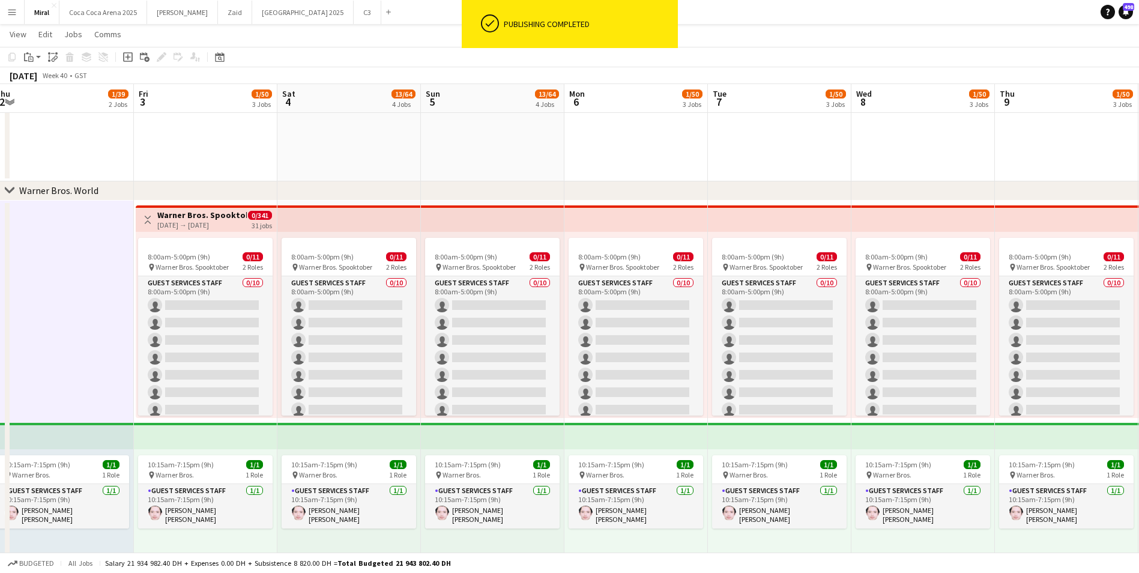
scroll to position [0, 446]
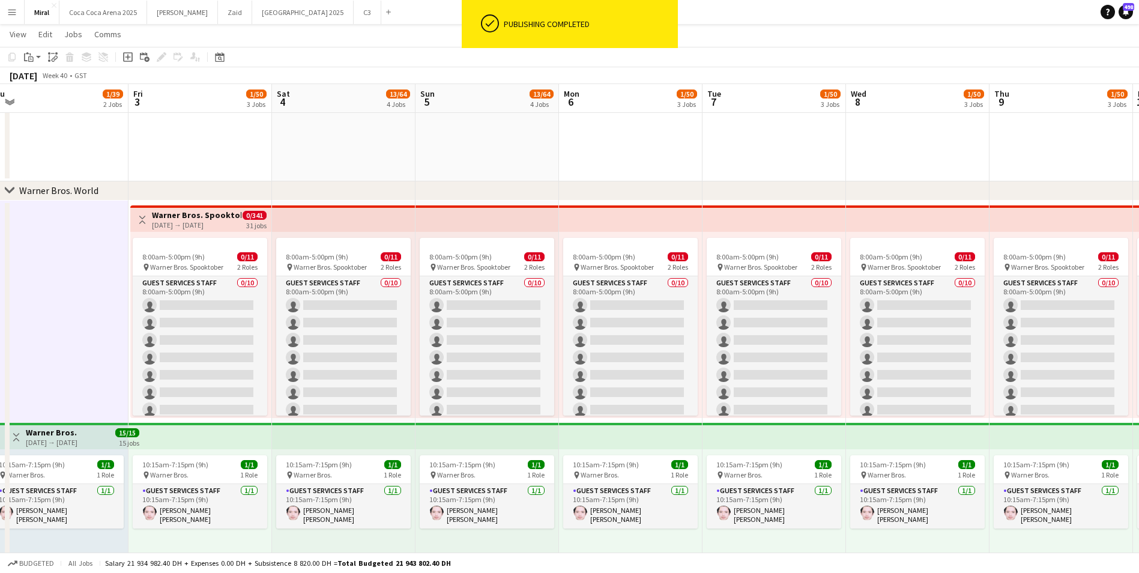
drag, startPoint x: 91, startPoint y: 306, endPoint x: 56, endPoint y: 303, distance: 34.9
click at [56, 303] on app-calendar-viewport "Mon 29 42/100 5 Jobs Tue 30 41/100 5 Jobs Wed 1 31/85 4 Jobs Thu 2 1/39 2 Jobs …" at bounding box center [569, 16] width 1139 height 1792
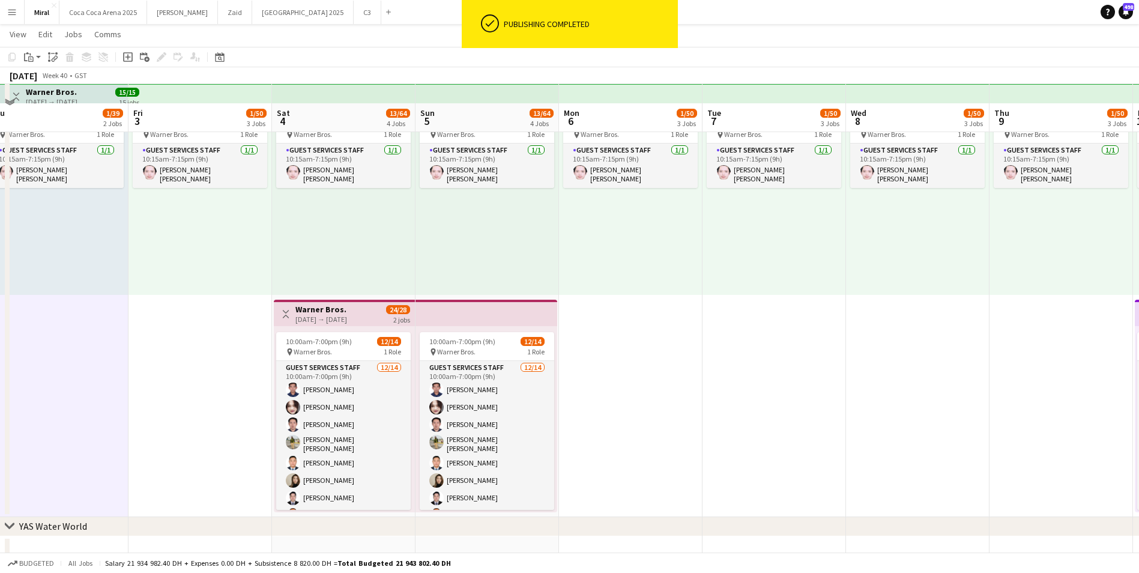
scroll to position [1287, 0]
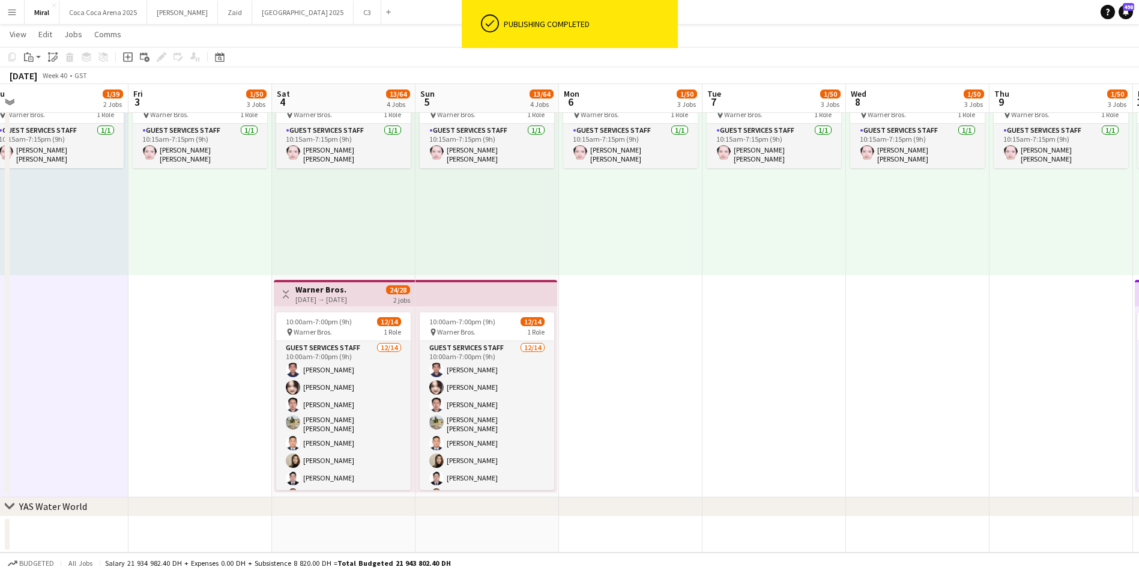
click at [728, 416] on app-date-cell "8:00am-5:00pm (9h) 0/11 pin Warner Bros. Spooktober 2 Roles Guest Services Staf…" at bounding box center [775, 168] width 144 height 657
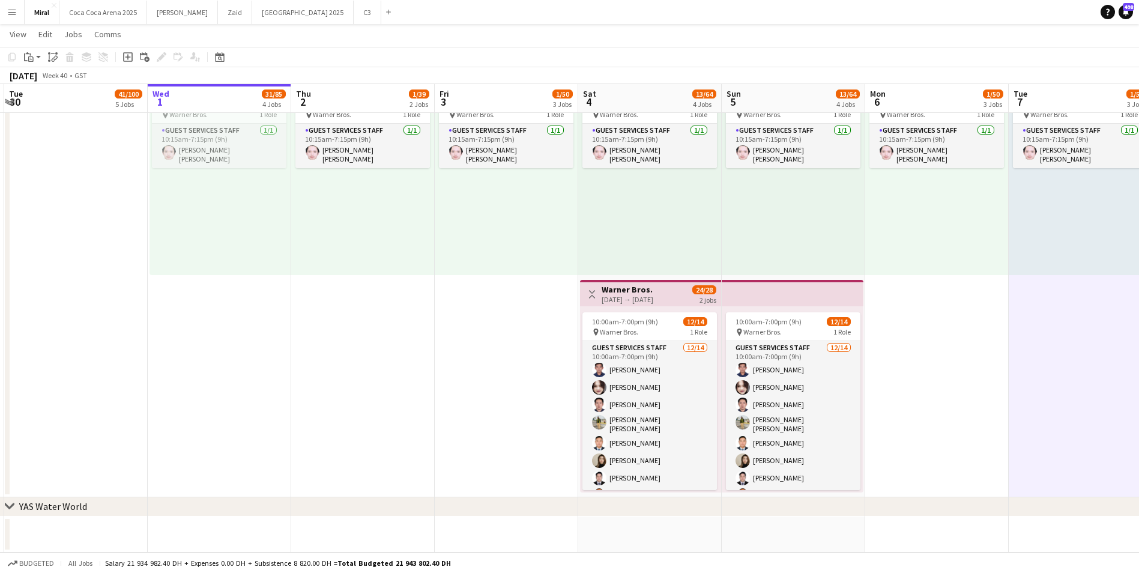
drag, startPoint x: 694, startPoint y: 394, endPoint x: 999, endPoint y: 390, distance: 305.7
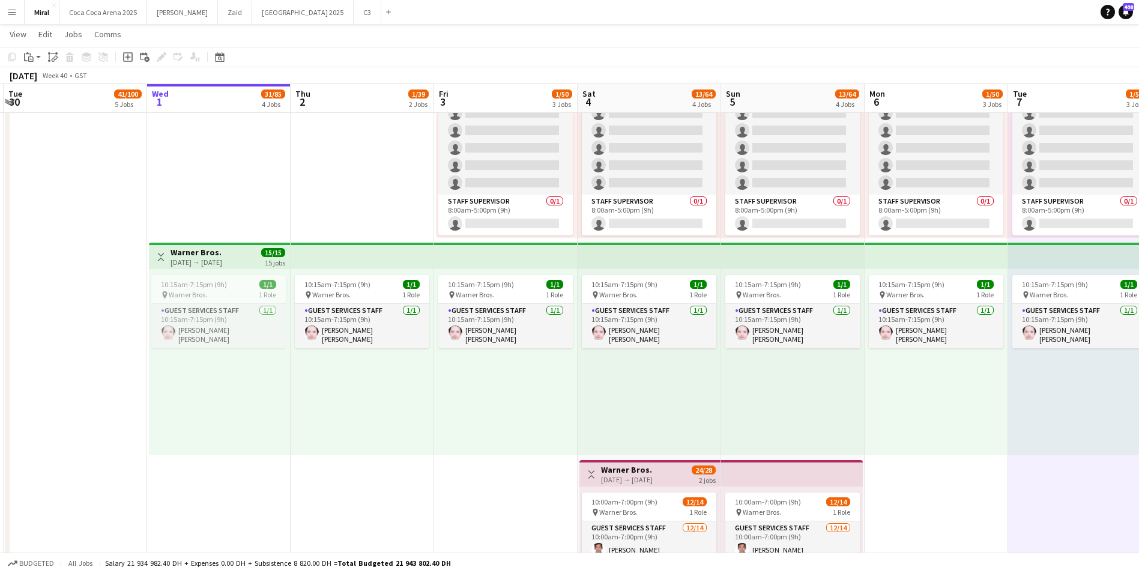
click at [511, 498] on app-date-cell "Toggle View Warner Bros. Spooktober [DATE] → [DATE] 0/341 31 jobs 8:00am-5:00pm…" at bounding box center [506, 348] width 144 height 657
